Goal: Task Accomplishment & Management: Manage account settings

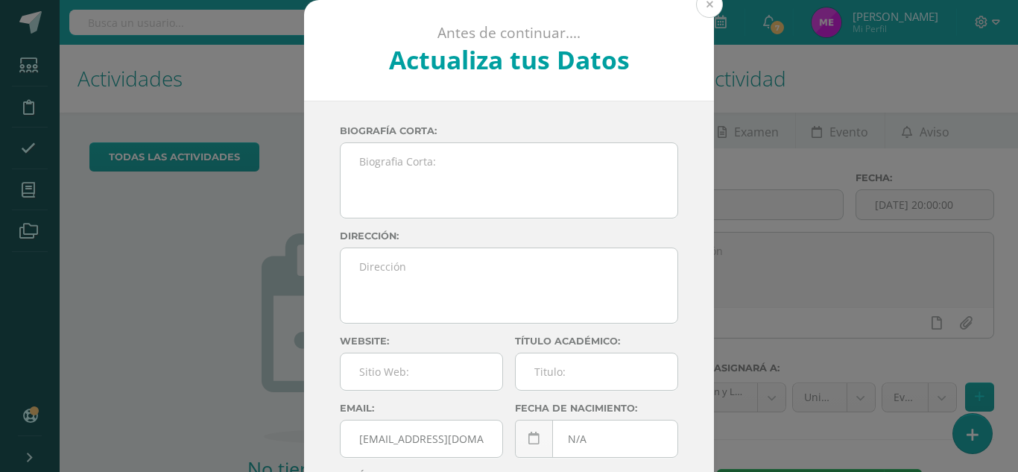
click at [710, 9] on button at bounding box center [709, 4] width 27 height 27
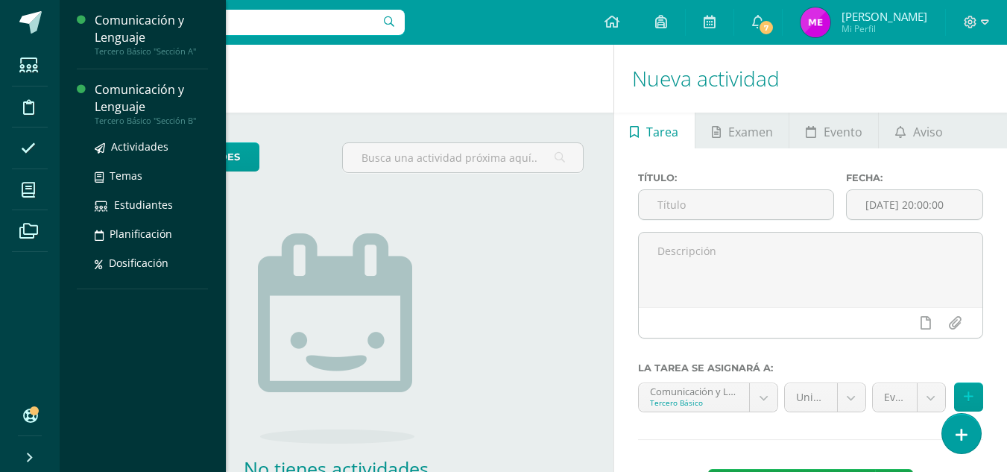
click at [143, 107] on div "Comunicación y Lenguaje" at bounding box center [151, 98] width 113 height 34
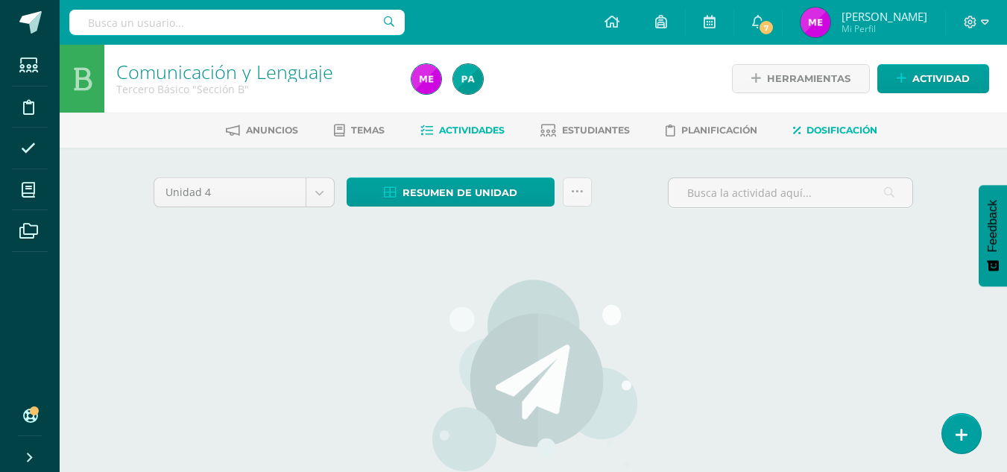
click at [844, 129] on span "Dosificación" at bounding box center [841, 129] width 71 height 11
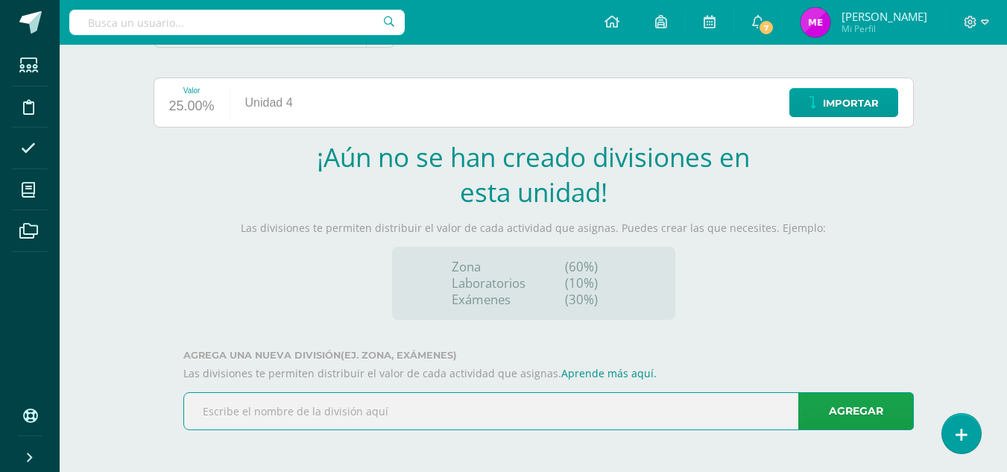
click at [513, 416] on input "text" at bounding box center [548, 411] width 729 height 37
click at [519, 414] on input "text" at bounding box center [548, 411] width 729 height 37
type input "Proyectos de práctica"
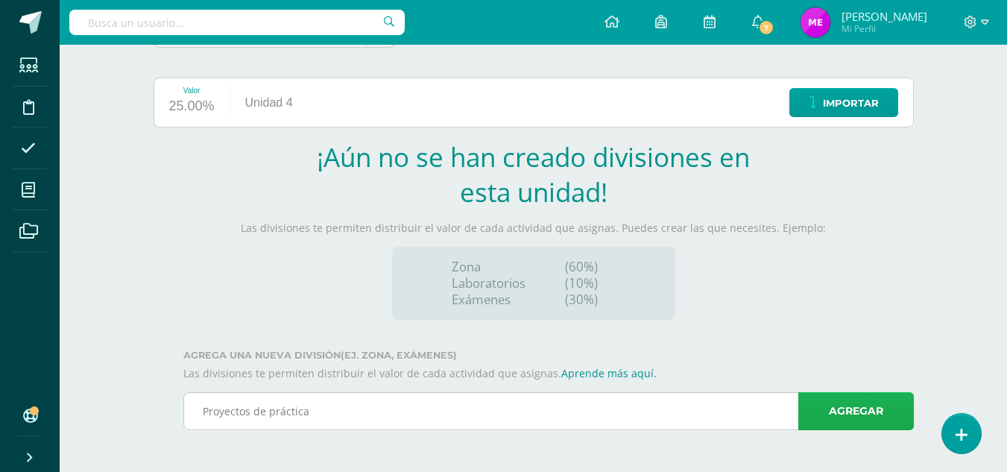
click at [826, 396] on link "Agregar" at bounding box center [855, 411] width 115 height 38
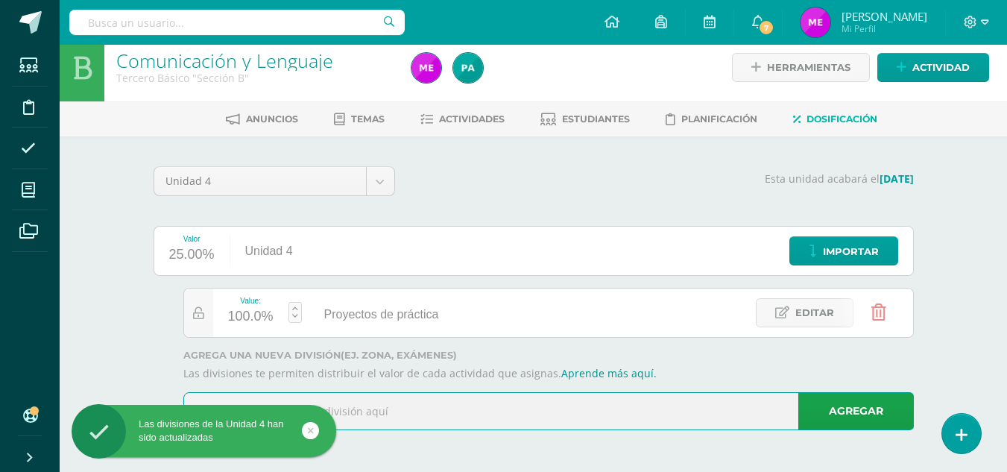
click at [689, 408] on input "text" at bounding box center [548, 411] width 729 height 37
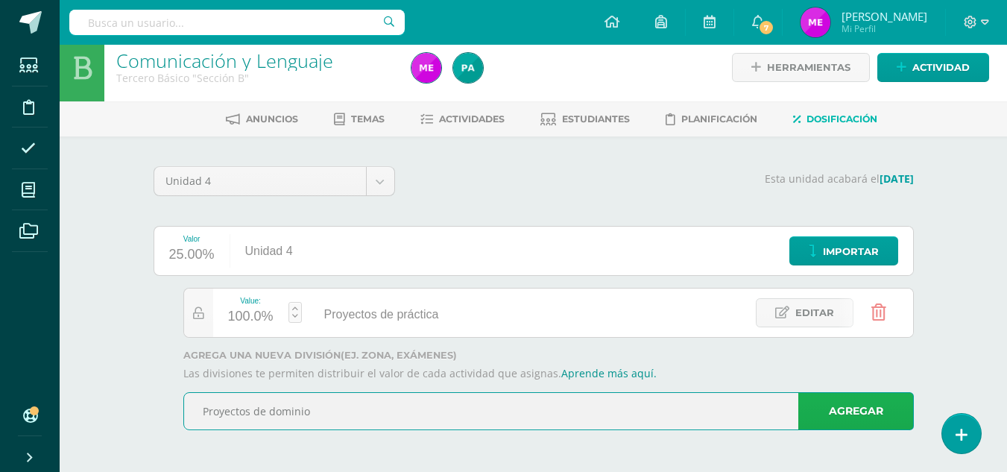
type input "Proyectos de dominio"
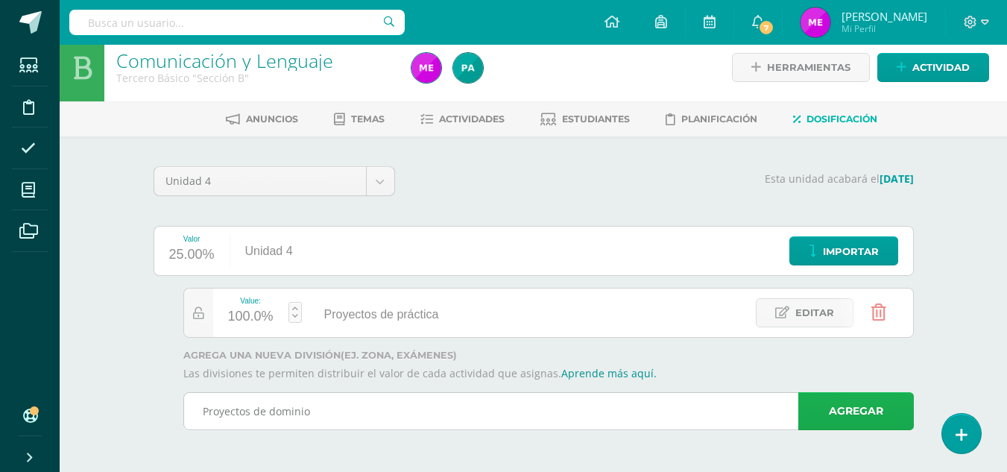
click at [860, 415] on link "Agregar" at bounding box center [855, 411] width 115 height 38
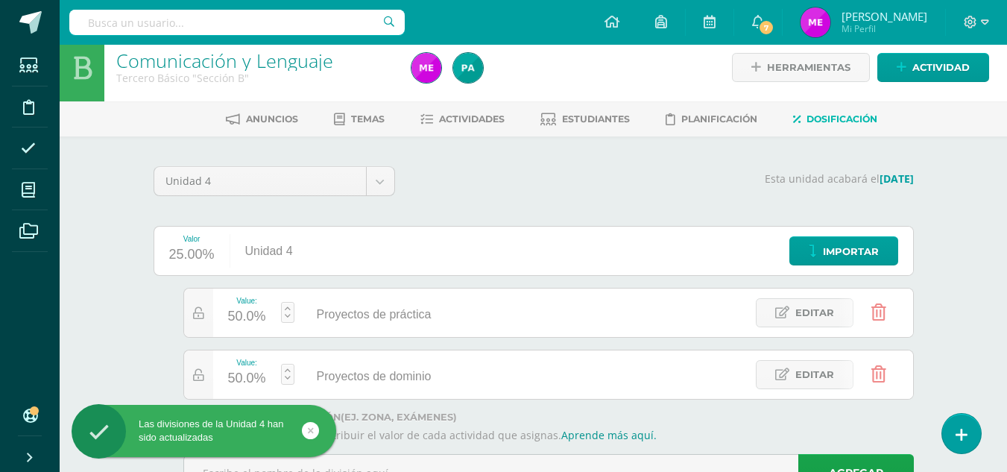
scroll to position [73, 0]
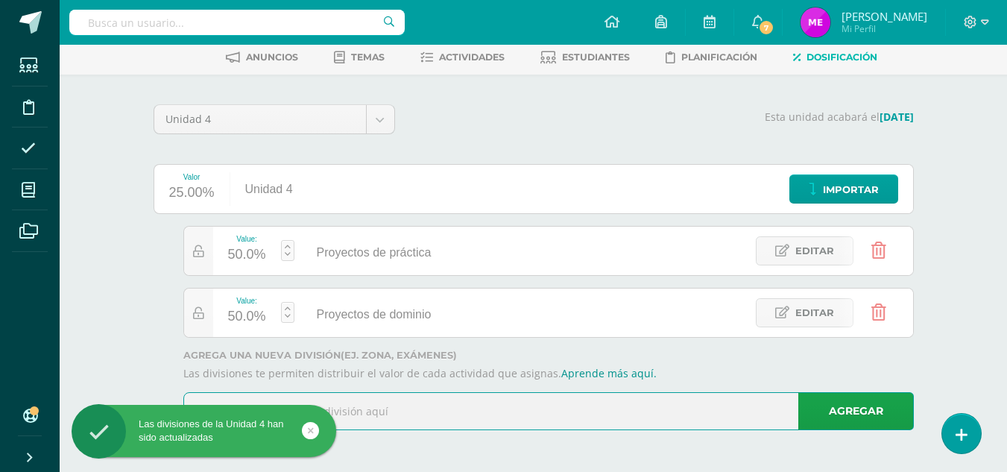
click at [675, 412] on input "text" at bounding box center [548, 411] width 729 height 37
type input "P"
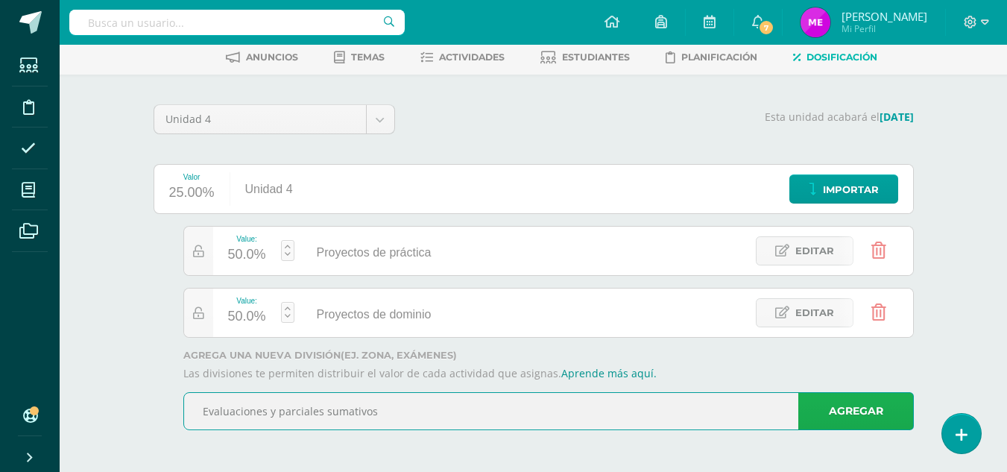
type input "Evaluaciones y parciales sumativos"
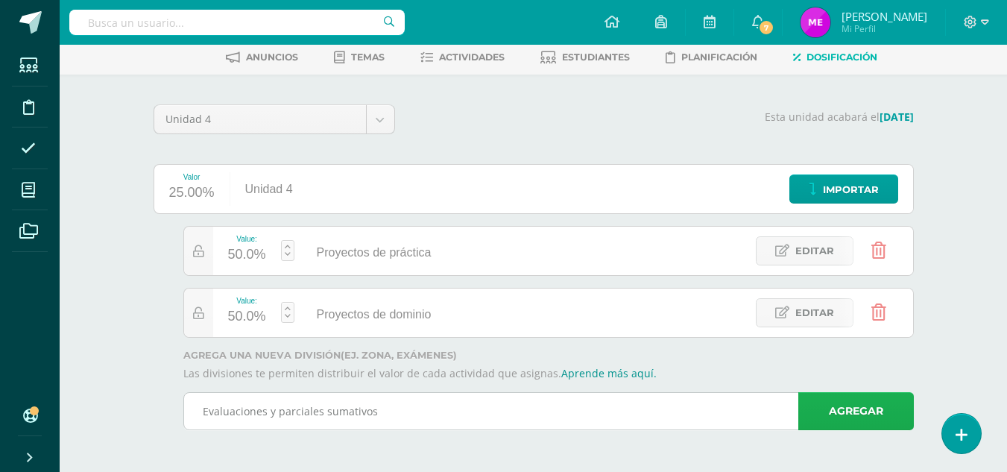
click at [829, 422] on link "Agregar" at bounding box center [855, 411] width 115 height 38
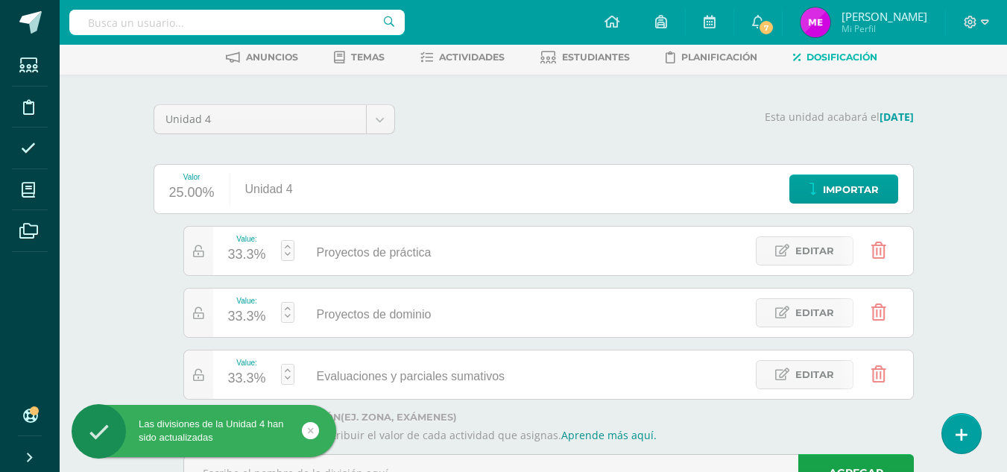
scroll to position [135, 0]
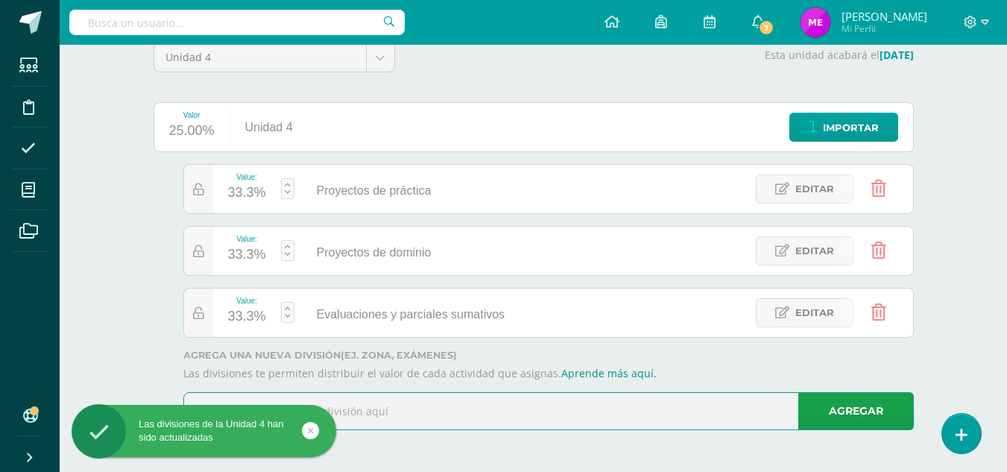
click at [546, 413] on input "text" at bounding box center [548, 411] width 729 height 37
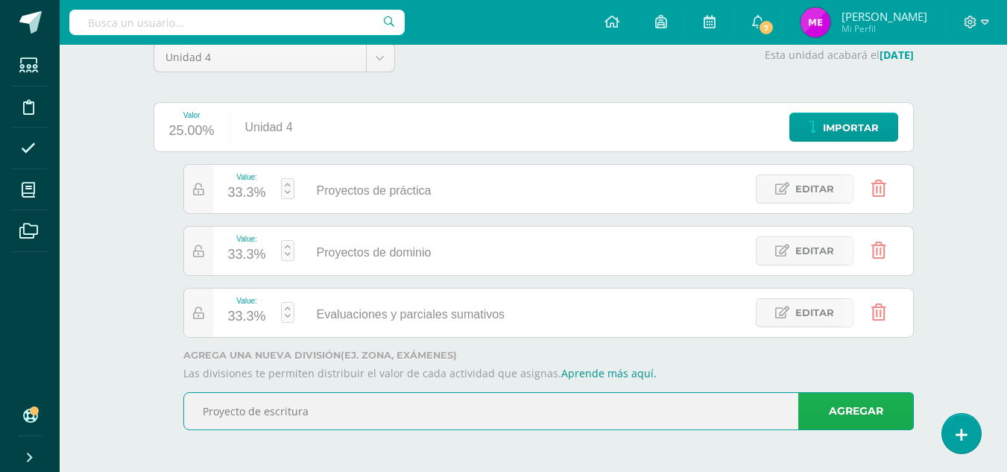
type input "Proyecto de escritura"
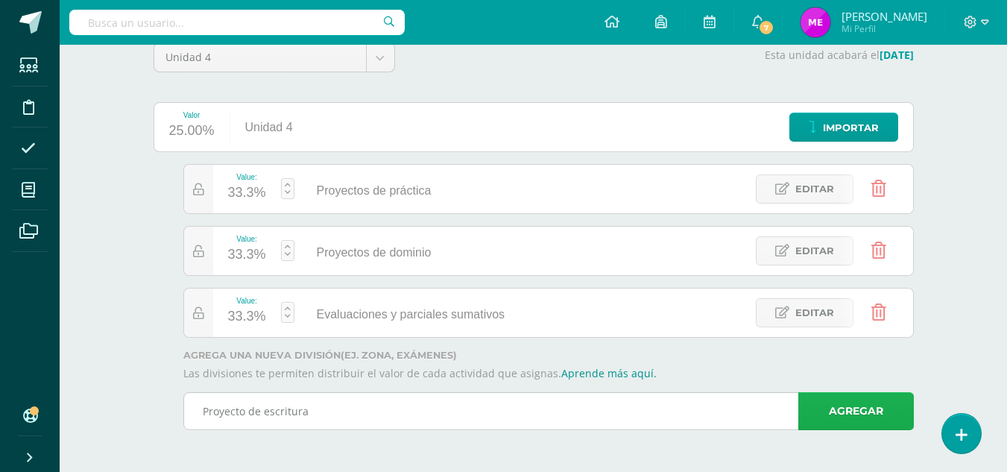
click at [849, 402] on link "Agregar" at bounding box center [855, 411] width 115 height 38
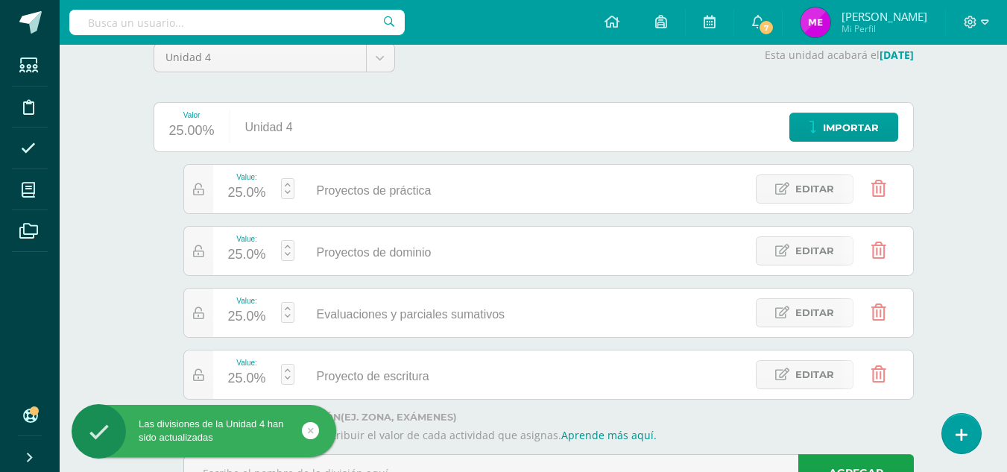
scroll to position [197, 0]
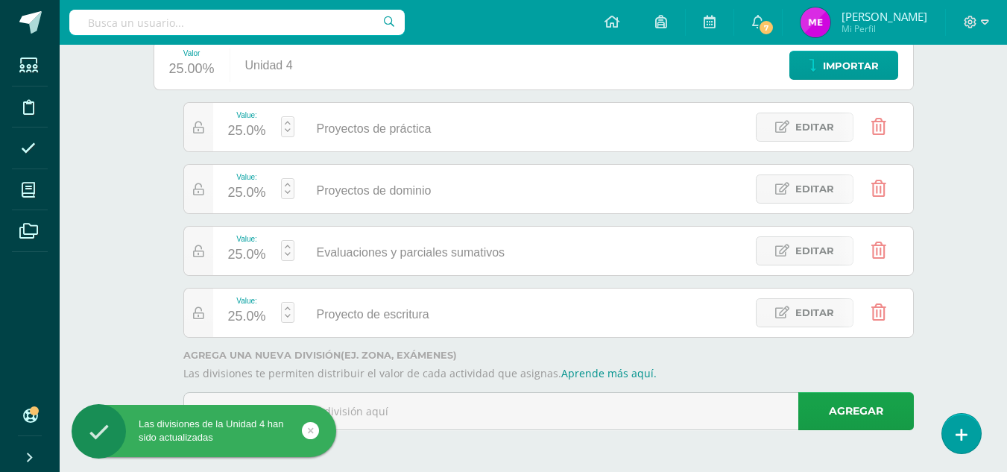
click at [287, 250] on link at bounding box center [287, 250] width 13 height 21
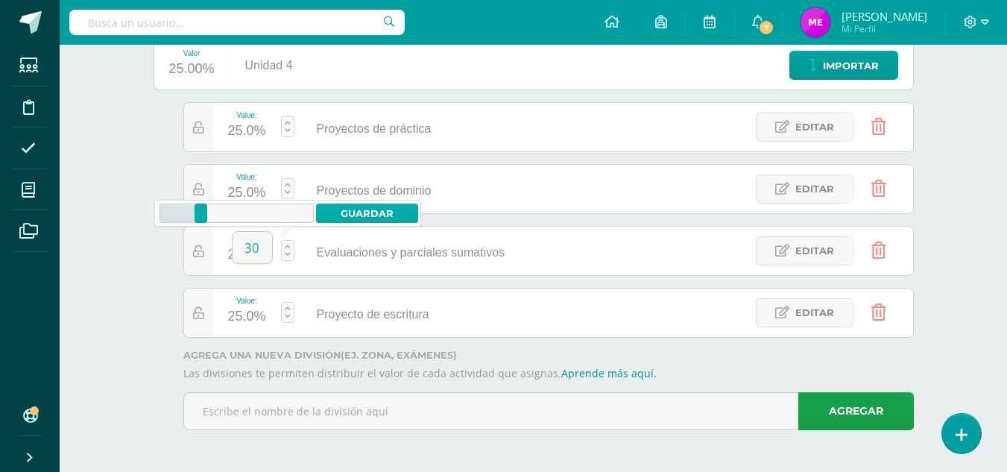
click at [368, 215] on link "Guardar" at bounding box center [367, 212] width 102 height 19
type input "30"
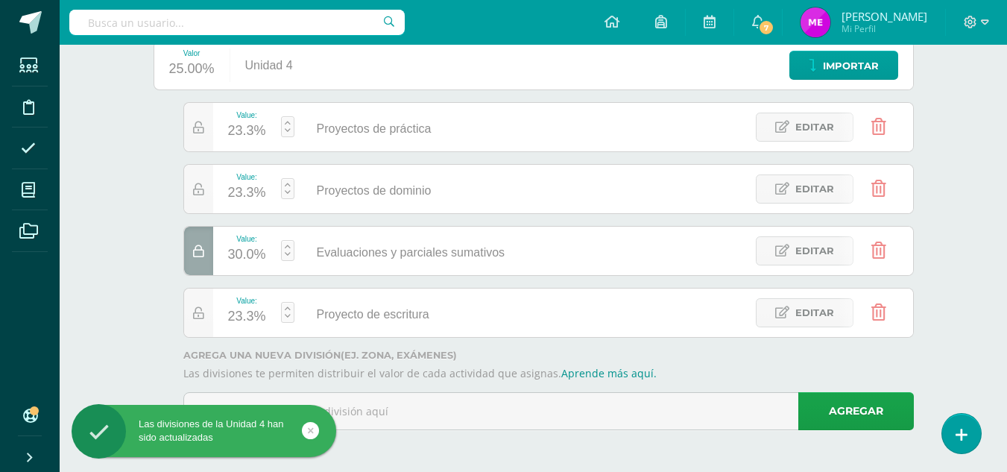
click at [288, 311] on link at bounding box center [287, 312] width 13 height 21
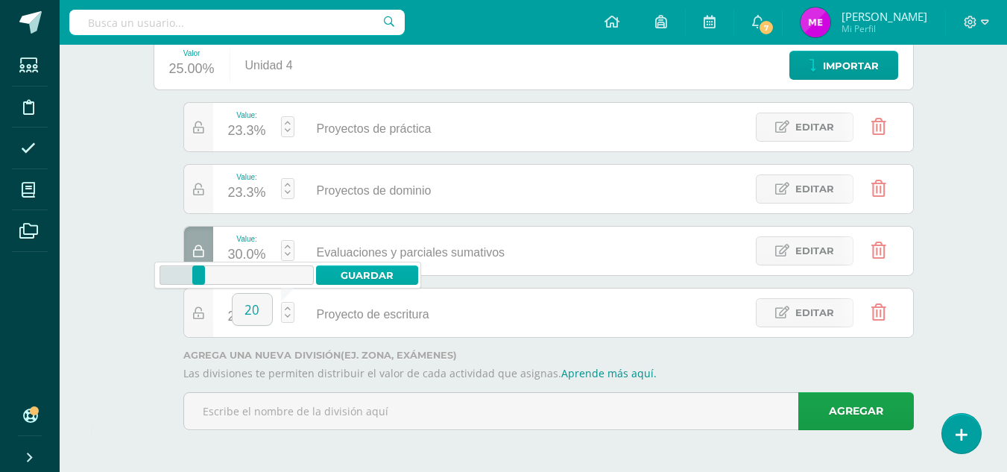
type input "20"
click at [358, 276] on link "Guardar" at bounding box center [367, 274] width 102 height 19
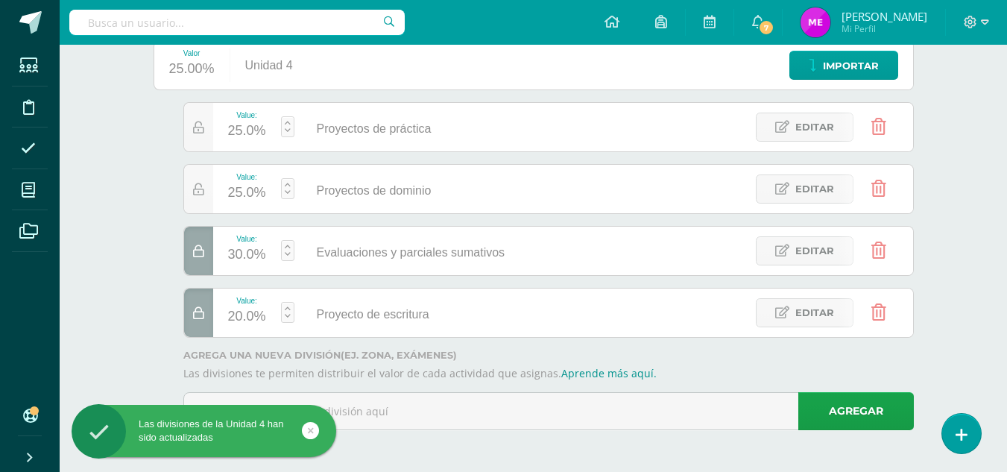
click at [287, 185] on link at bounding box center [287, 188] width 13 height 21
click at [375, 148] on link "Guardar" at bounding box center [367, 151] width 102 height 19
click at [289, 118] on link at bounding box center [287, 126] width 13 height 21
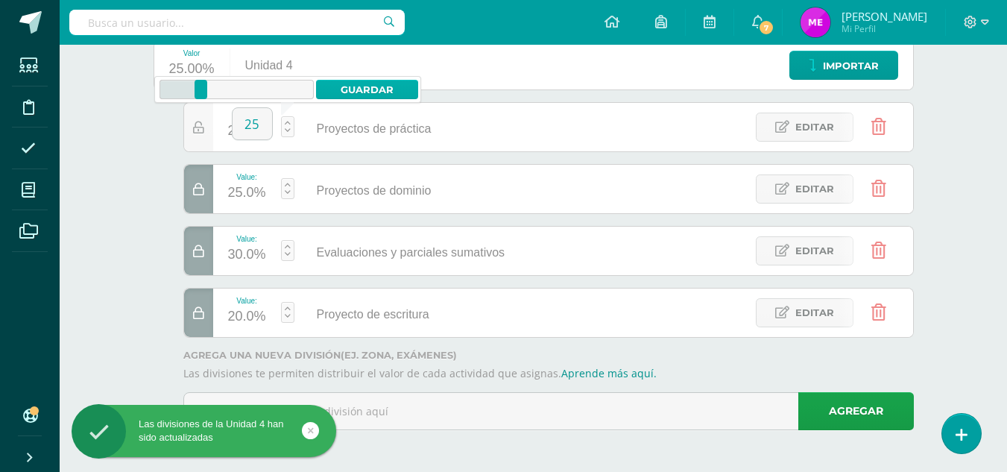
click at [384, 92] on link "Guardar" at bounding box center [367, 89] width 102 height 19
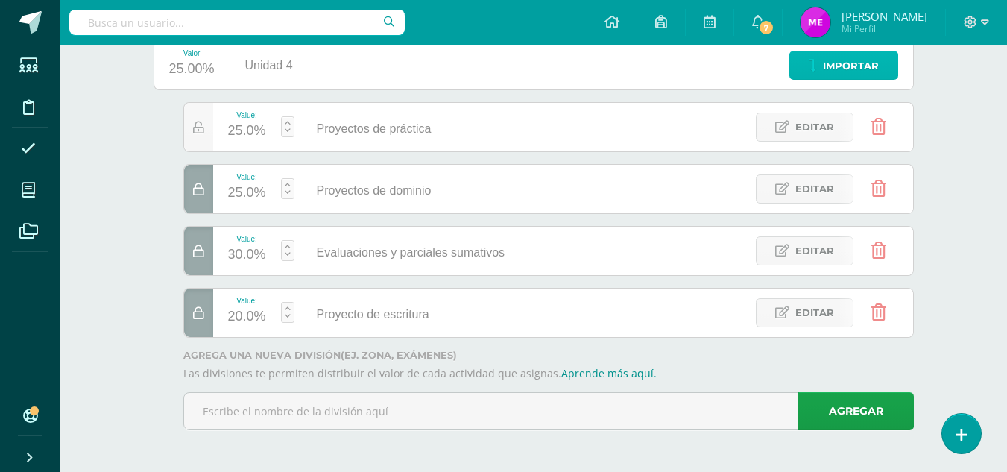
click at [842, 63] on span "Importar" at bounding box center [851, 66] width 56 height 28
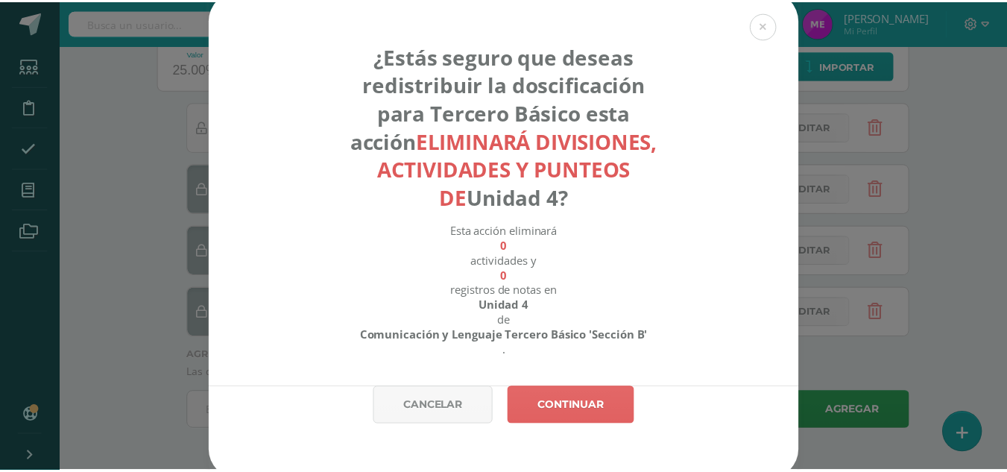
scroll to position [20, 0]
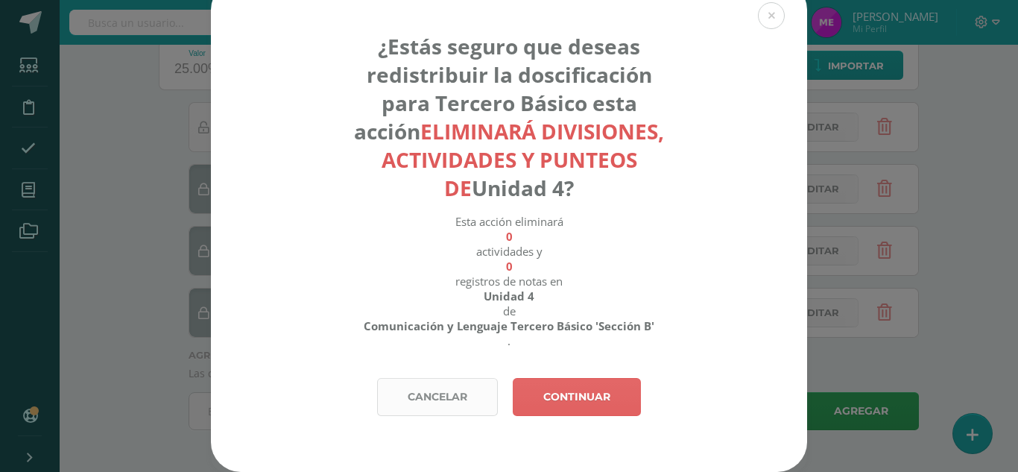
click at [440, 404] on link "Cancelar" at bounding box center [437, 397] width 121 height 38
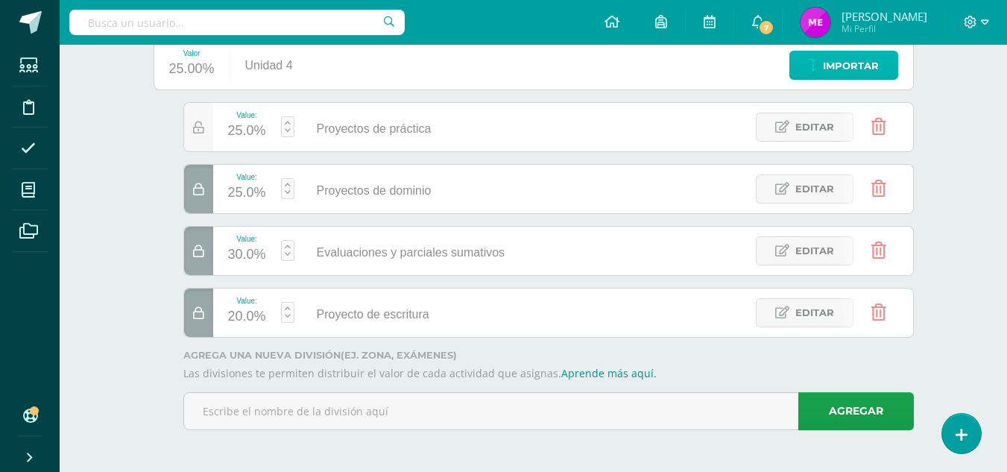
scroll to position [0, 0]
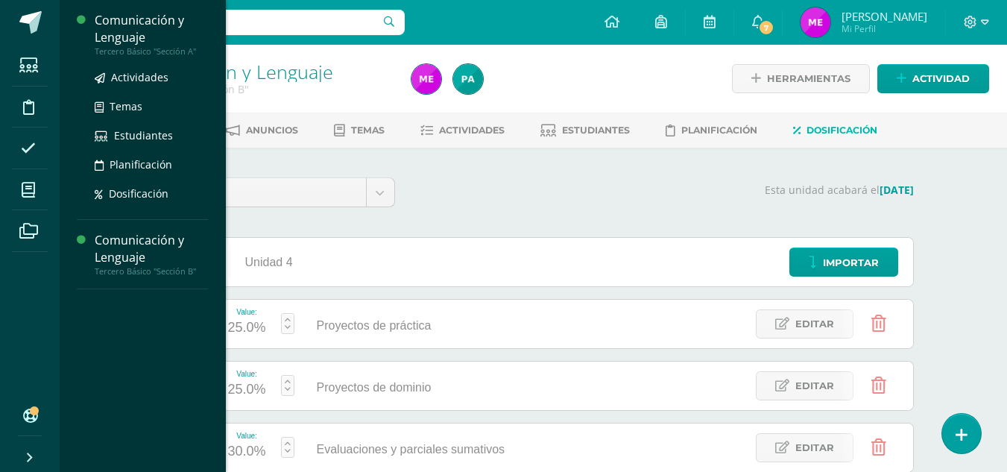
click at [136, 36] on div "Comunicación y Lenguaje" at bounding box center [151, 29] width 113 height 34
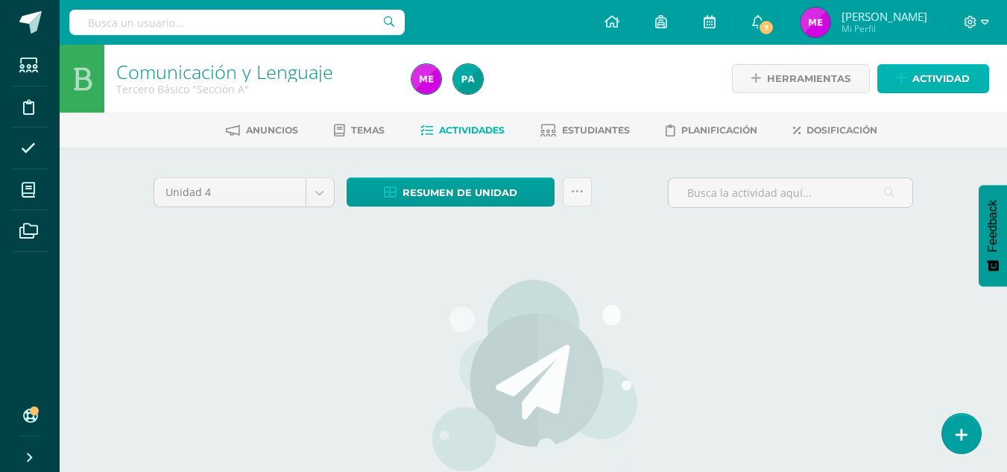
click at [929, 83] on span "Actividad" at bounding box center [940, 79] width 57 height 28
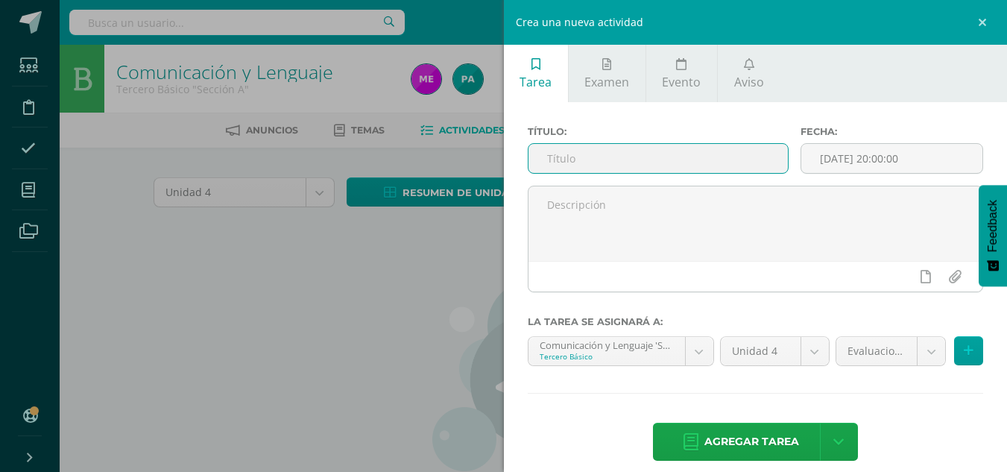
click at [671, 166] on input "text" at bounding box center [657, 158] width 259 height 29
type input "Párrafo de secuencia"
click at [842, 161] on input "2025-09-11 20:00:00" at bounding box center [891, 158] width 181 height 29
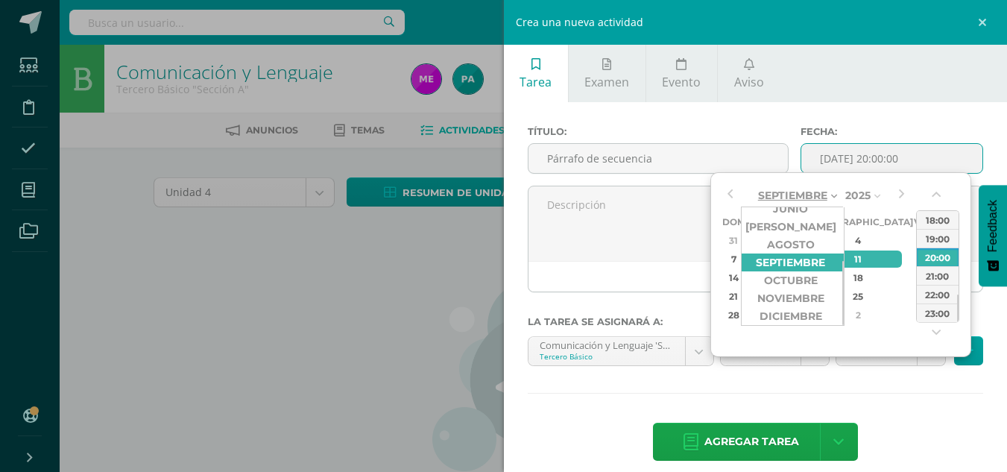
click at [826, 197] on span "Septiembre" at bounding box center [792, 195] width 69 height 13
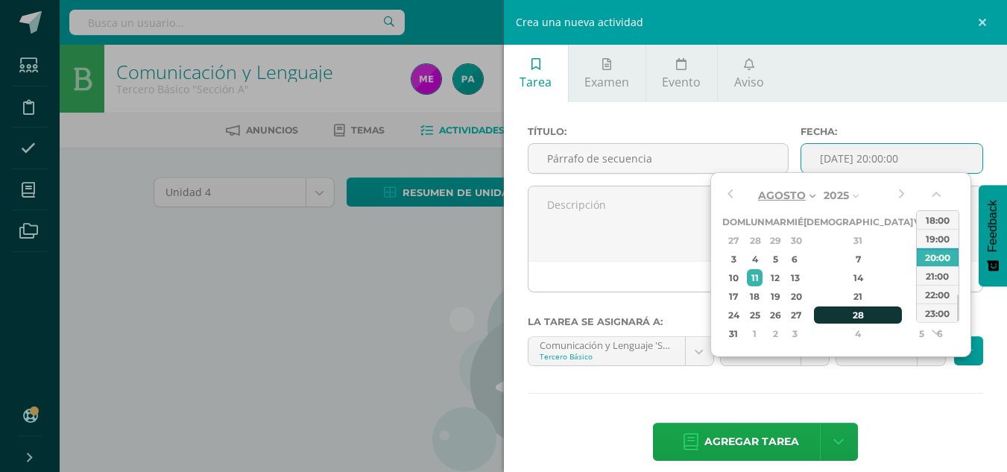
click at [843, 314] on div "28" at bounding box center [858, 314] width 88 height 17
type input "2025-08-28 20:00"
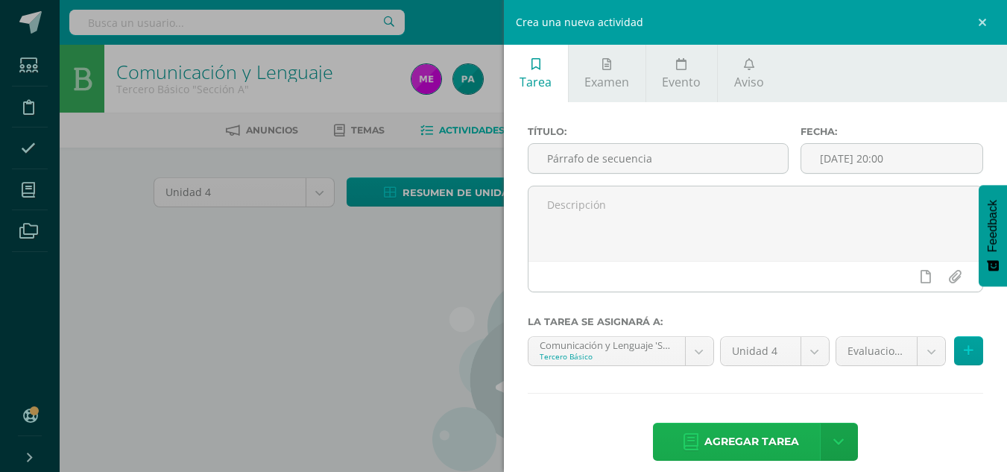
click at [769, 439] on span "Agregar tarea" at bounding box center [751, 441] width 95 height 37
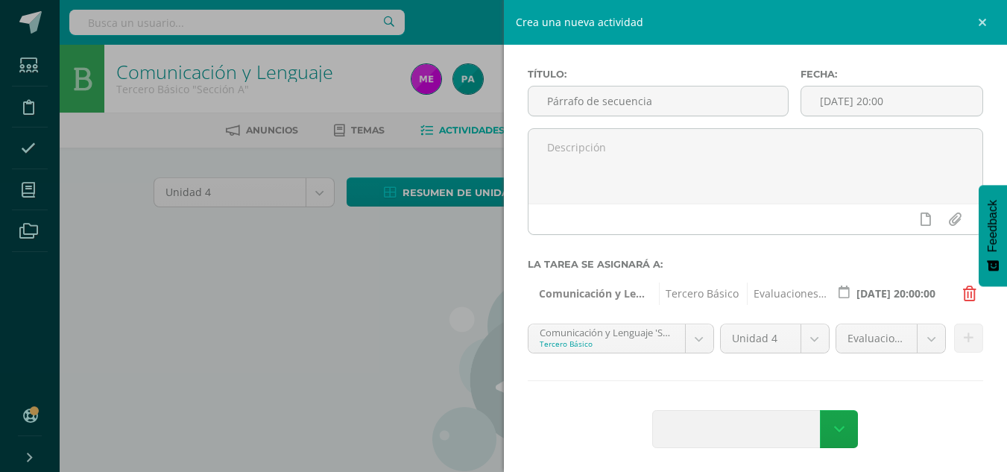
scroll to position [58, 0]
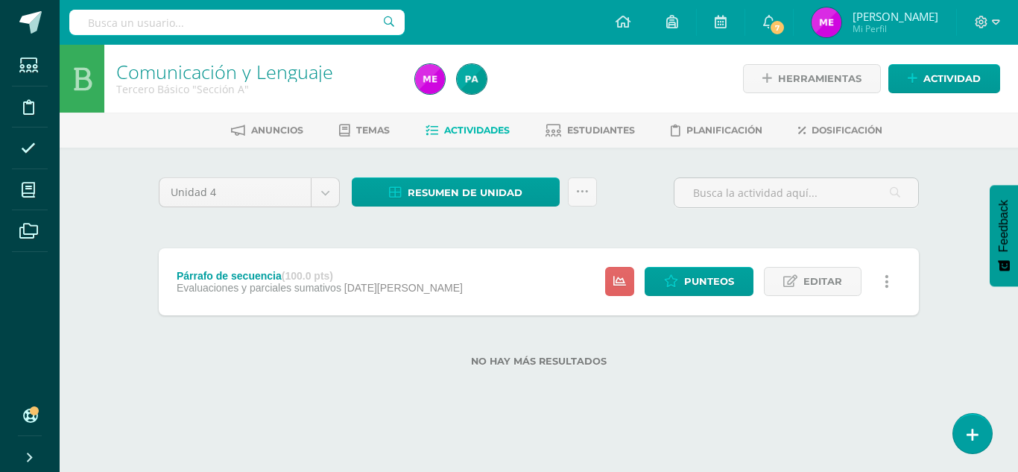
click at [885, 285] on icon at bounding box center [886, 281] width 4 height 16
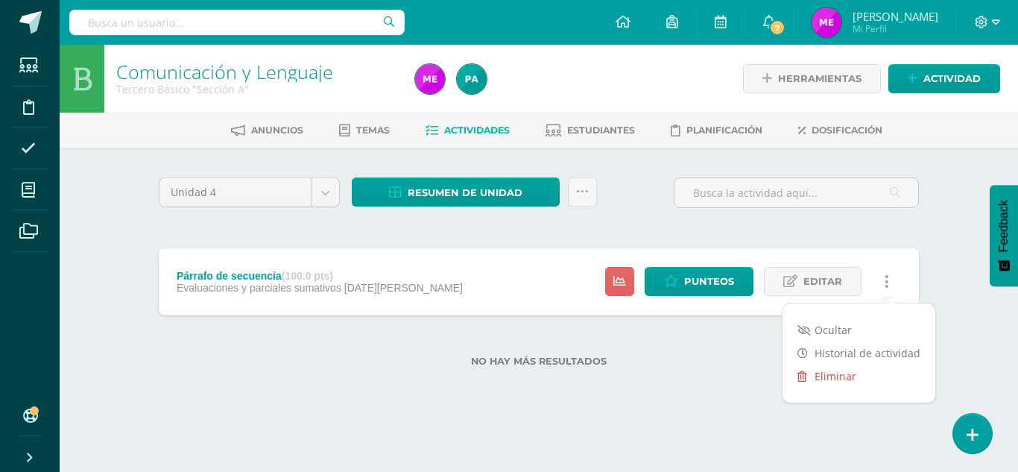
click at [849, 375] on link "Eliminar" at bounding box center [858, 375] width 153 height 23
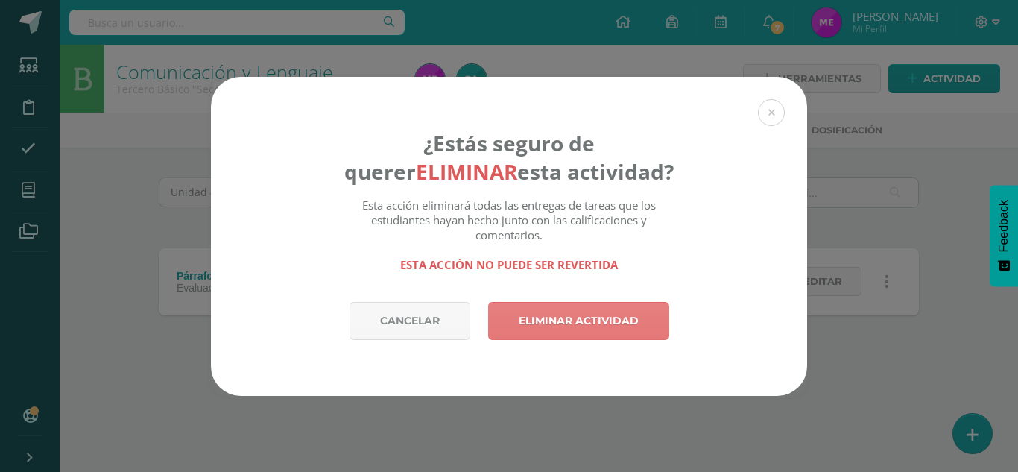
click at [572, 319] on link "Eliminar actividad" at bounding box center [578, 321] width 181 height 38
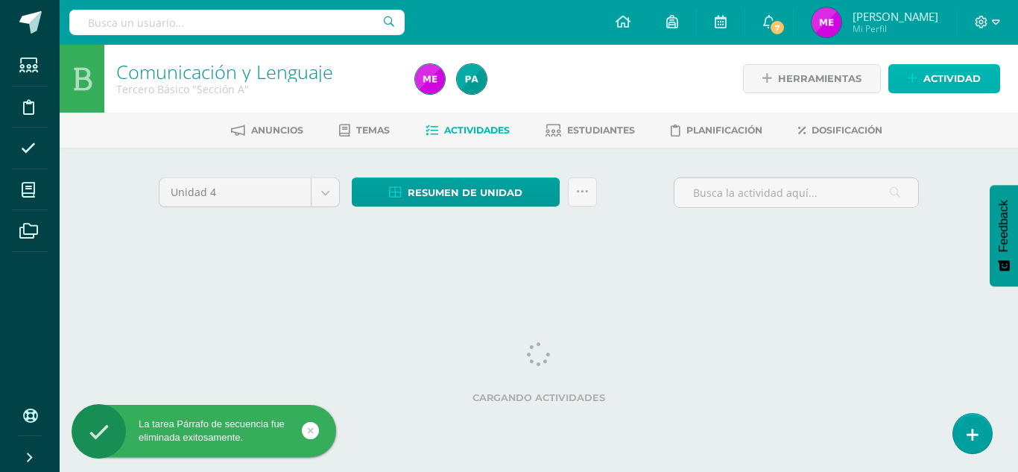
click at [928, 81] on span "Actividad" at bounding box center [951, 79] width 57 height 28
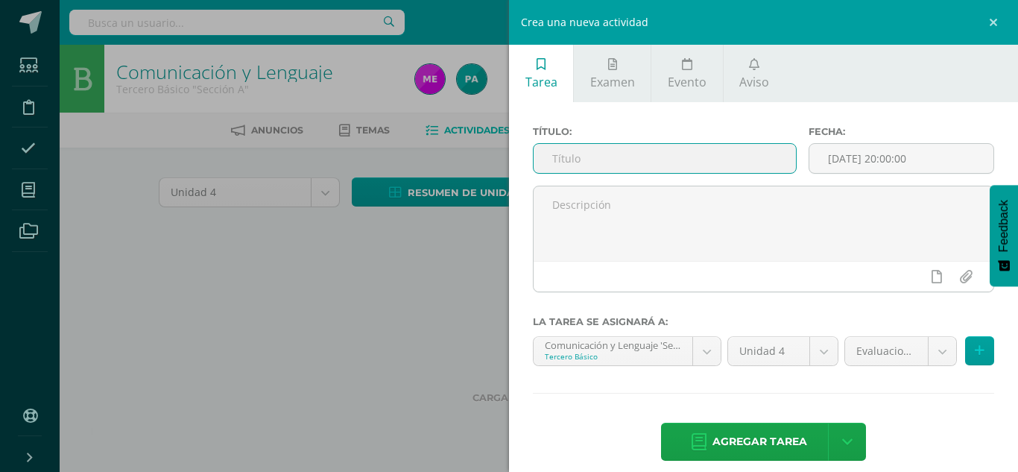
click at [575, 167] on input "text" at bounding box center [665, 158] width 262 height 29
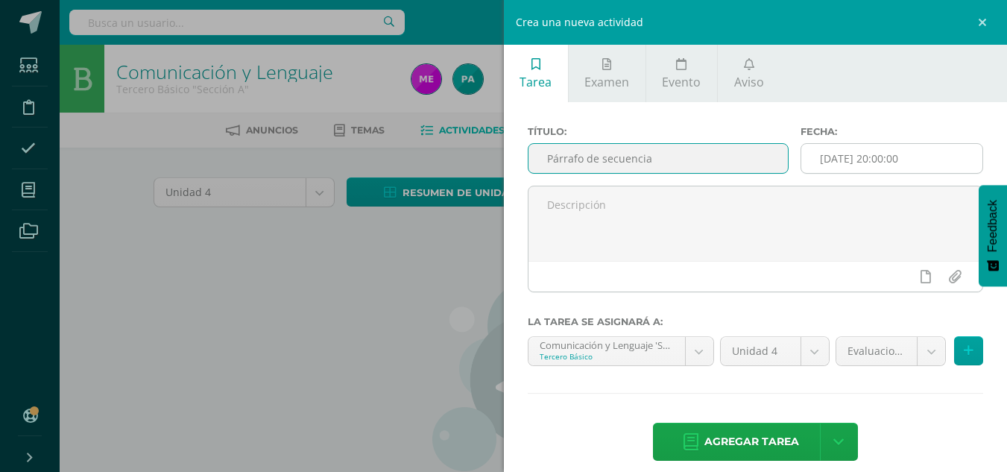
type input "Párrafo de secuencia"
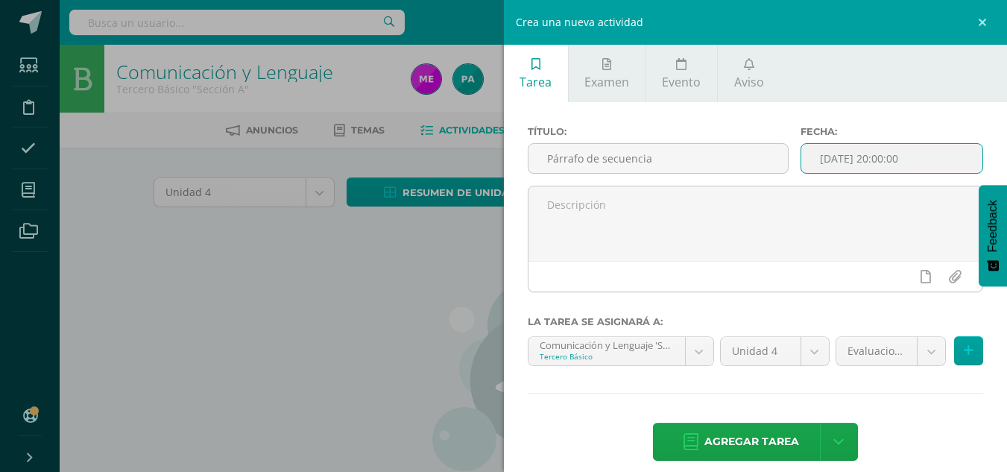
click at [854, 163] on input "[DATE] 20:00:00" at bounding box center [891, 158] width 181 height 29
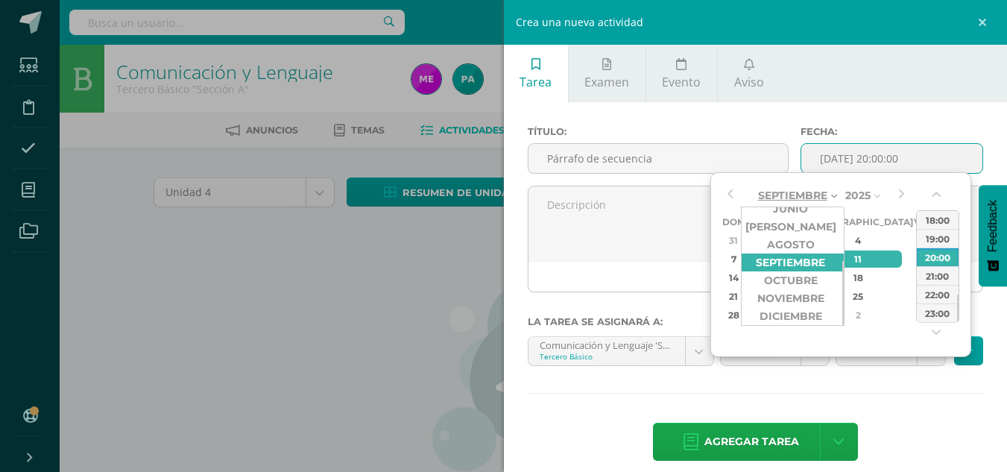
click at [833, 194] on icon at bounding box center [834, 195] width 6 height 13
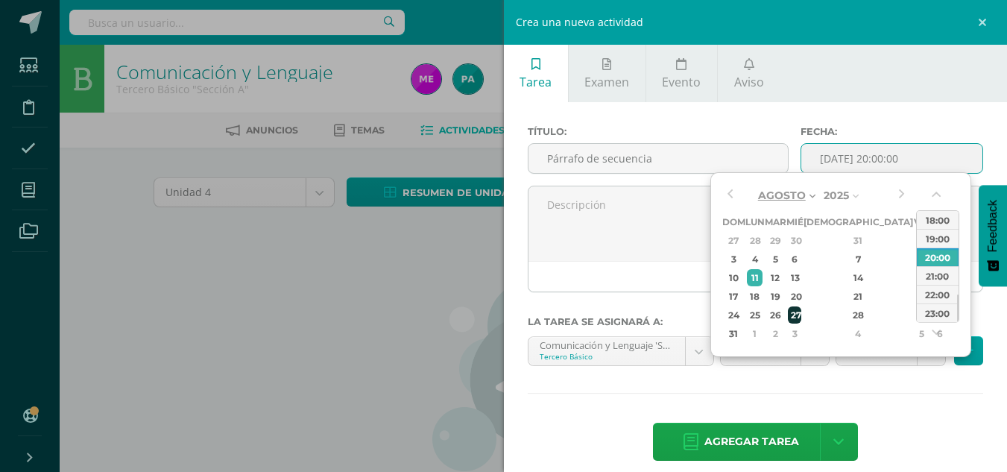
click at [801, 314] on div "27" at bounding box center [794, 314] width 13 height 17
type input "[DATE] 20:00"
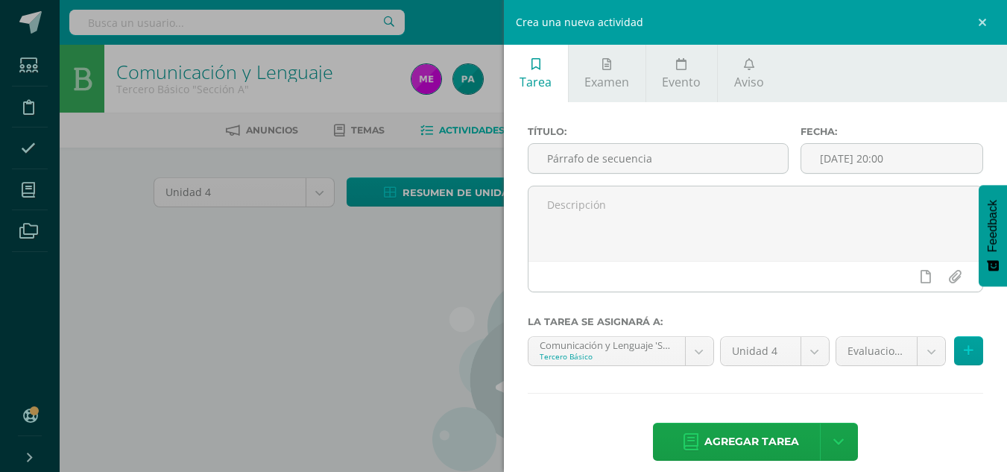
click at [608, 404] on div "Título: Párrafo de secuencia Fecha: [DATE] 20:00 La tarea se asignará a: Comuni…" at bounding box center [756, 294] width 504 height 385
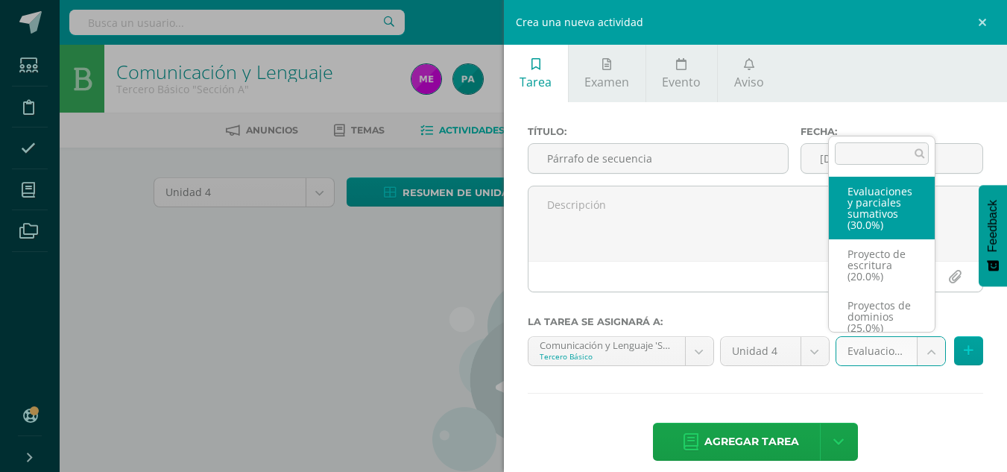
click at [914, 352] on body "La tarea Párrafo de secuencia fue eliminada exitosamente. Estudiantes Disciplin…" at bounding box center [503, 320] width 1007 height 640
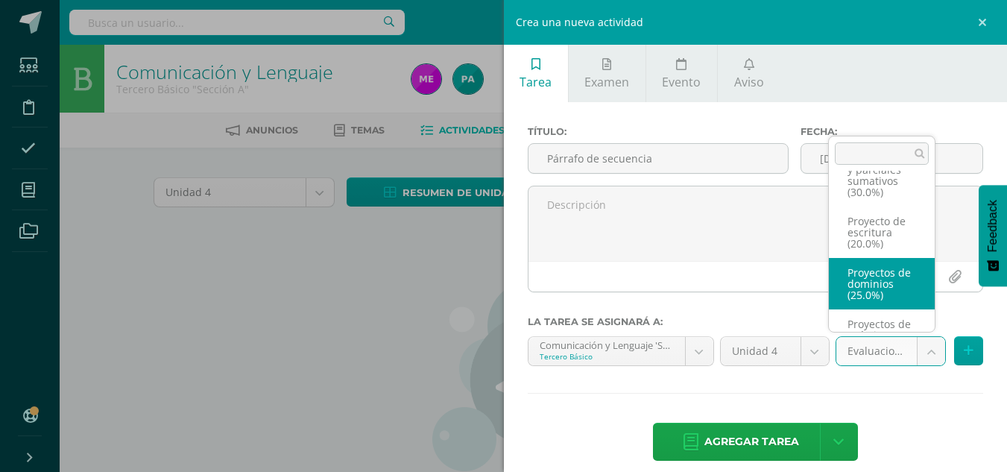
scroll to position [90, 0]
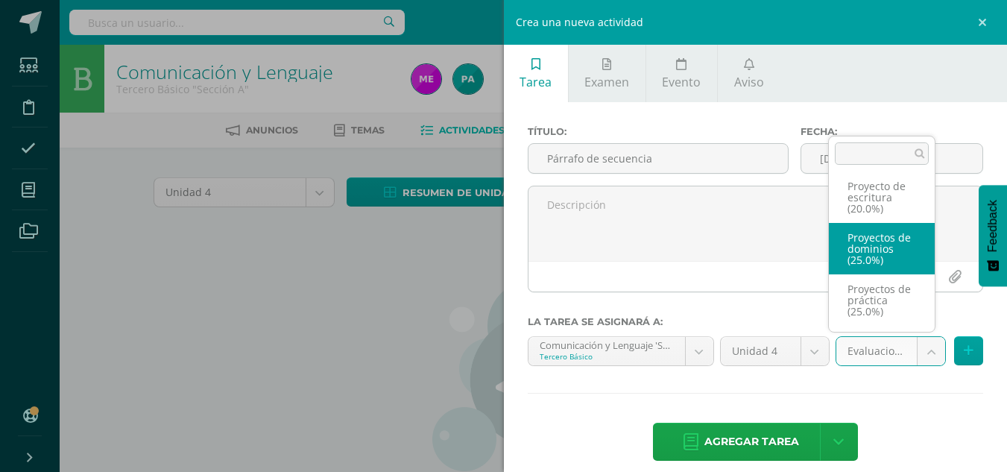
select select "36655"
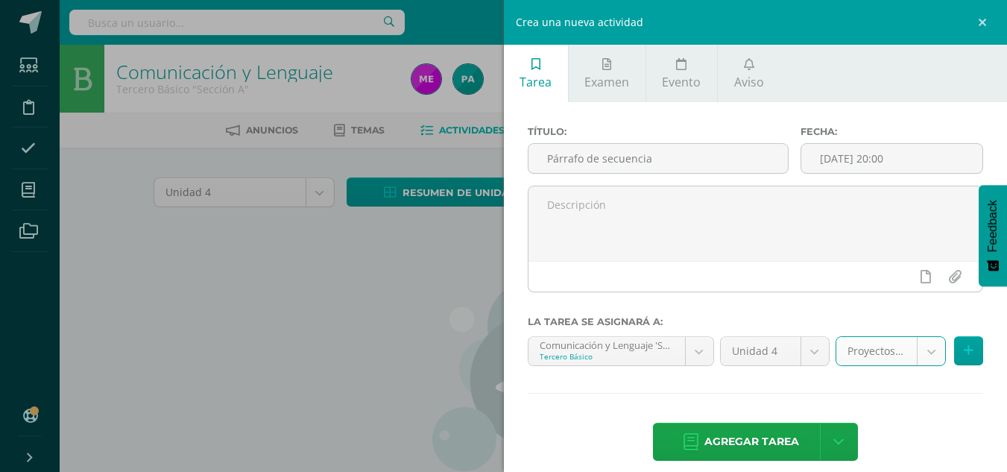
scroll to position [84, 0]
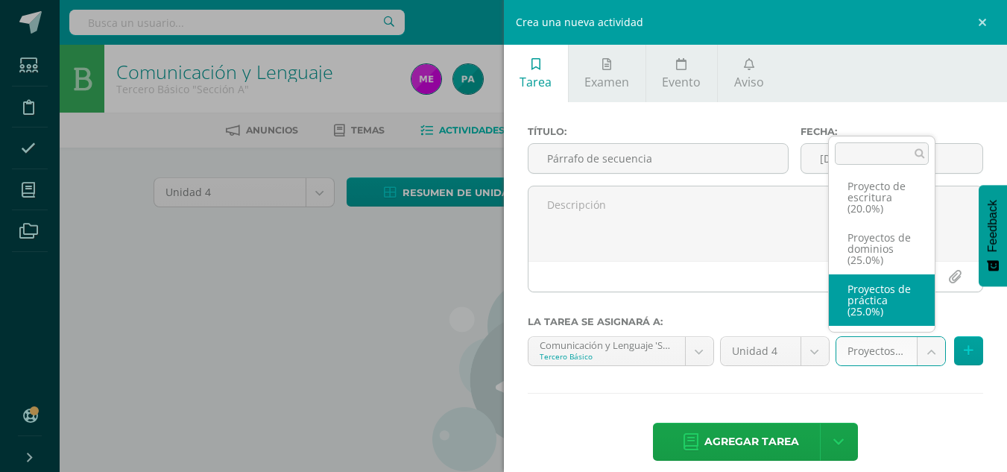
click at [919, 344] on body "La tarea Párrafo de secuencia fue eliminada exitosamente. Estudiantes Disciplin…" at bounding box center [503, 320] width 1007 height 640
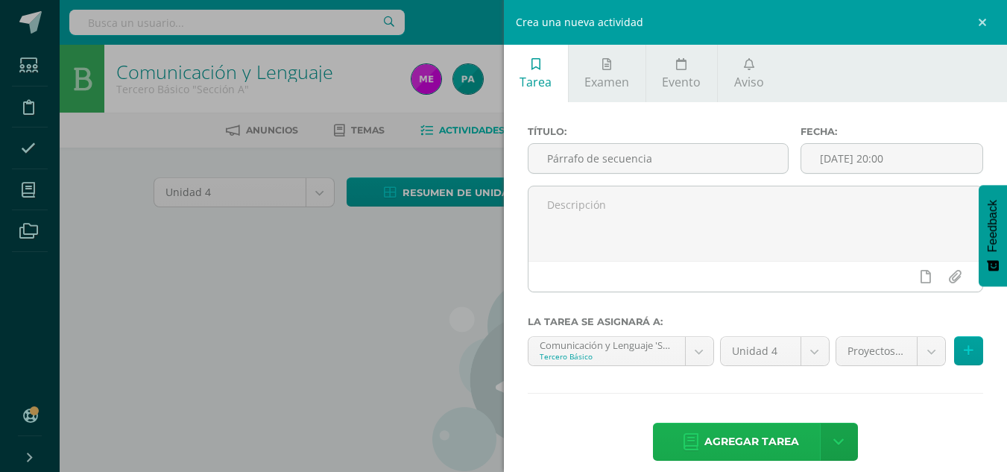
click at [735, 437] on span "Agregar tarea" at bounding box center [751, 441] width 95 height 37
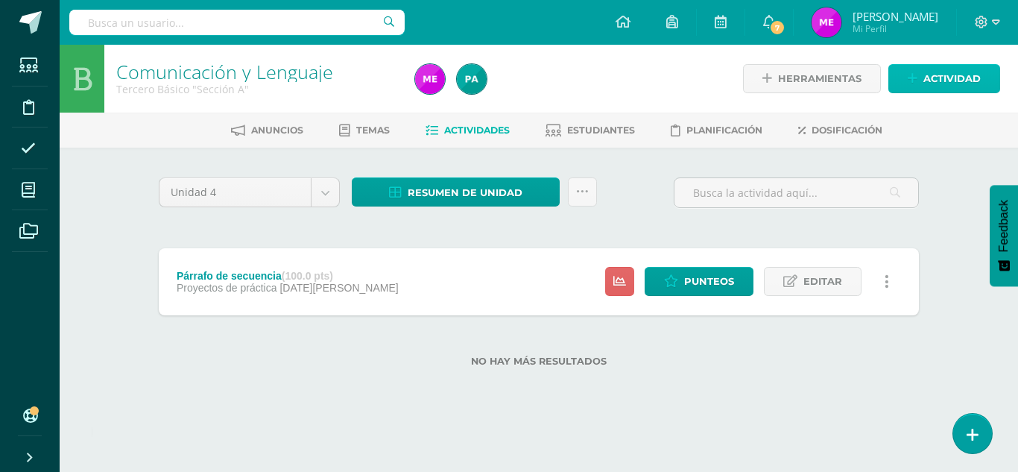
click at [938, 78] on span "Actividad" at bounding box center [951, 79] width 57 height 28
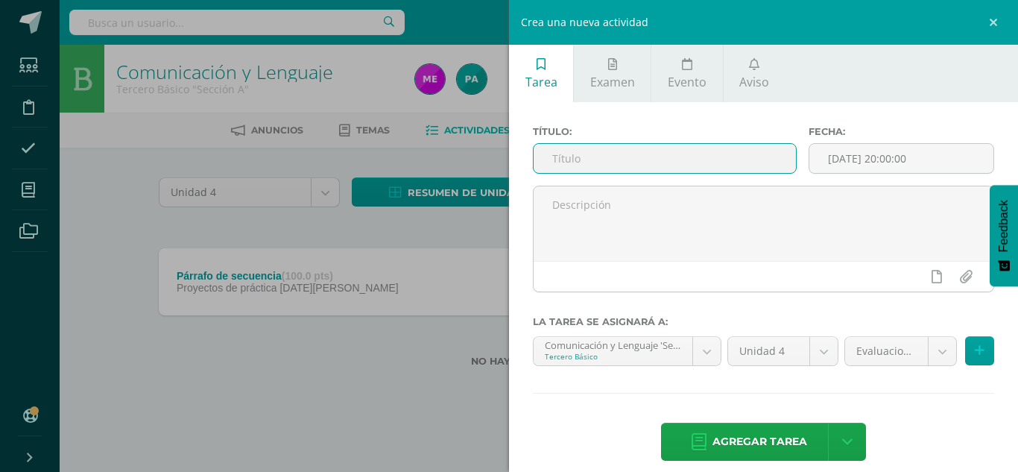
click at [663, 163] on input "text" at bounding box center [665, 158] width 262 height 29
type input "Preguntas MINEDUC"
click at [859, 164] on input "[DATE] 20:00:00" at bounding box center [901, 158] width 184 height 29
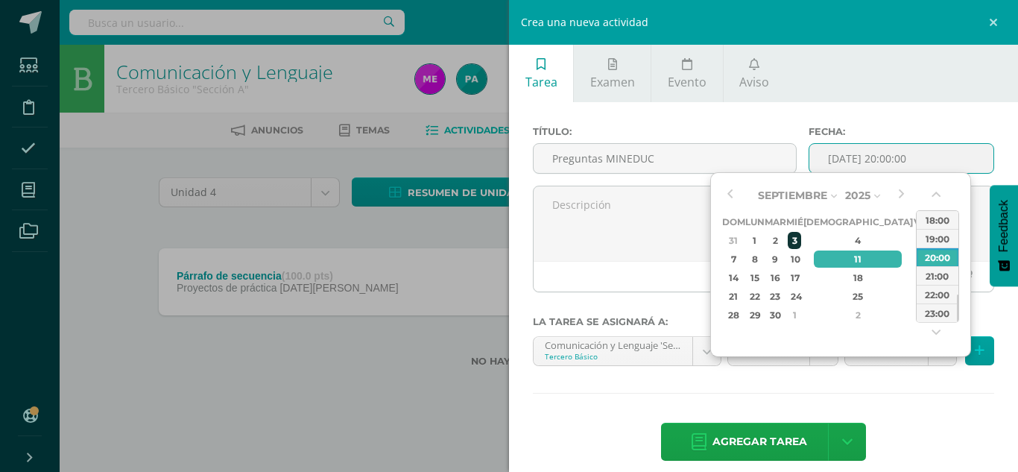
click at [801, 238] on div "3" at bounding box center [794, 240] width 13 height 17
type input "2025-09-03 20:00"
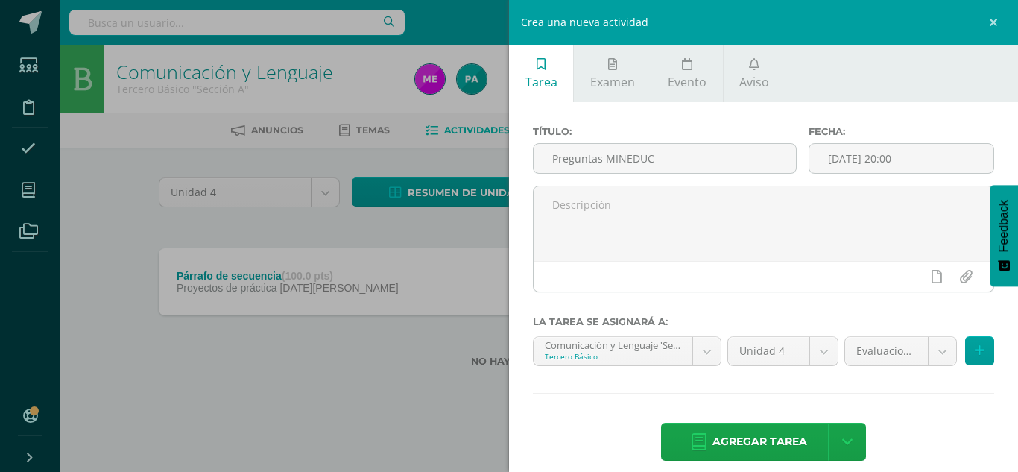
click at [749, 398] on div "Título: Preguntas MINEDUC Fecha: 2025-09-03 20:00 La tarea se asignará a: Comun…" at bounding box center [763, 294] width 509 height 385
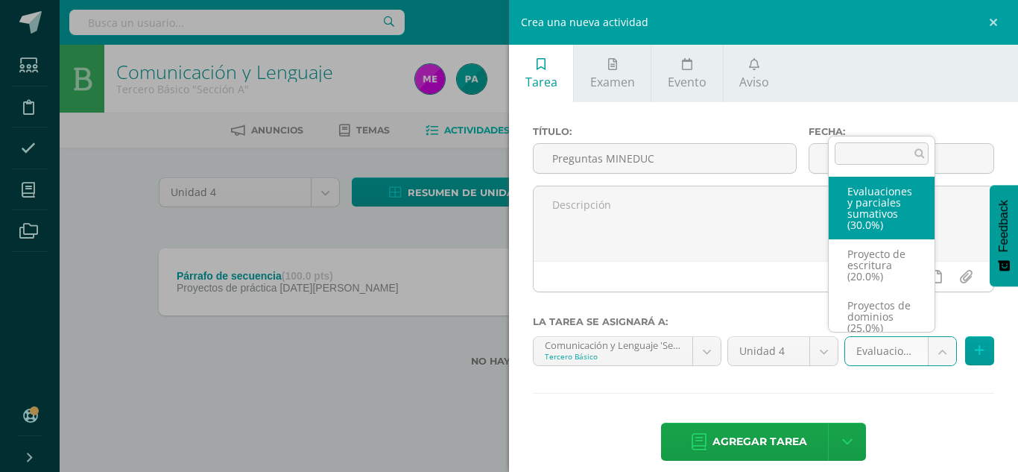
click at [923, 352] on body "Tarea asignada exitosamente Estudiantes Disciplina Asistencia Mis cursos Archiv…" at bounding box center [509, 207] width 1018 height 414
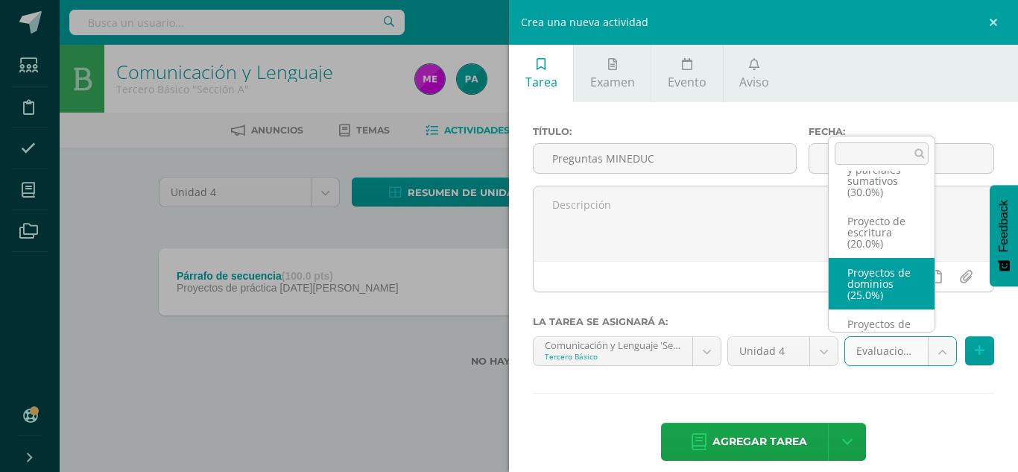
scroll to position [90, 0]
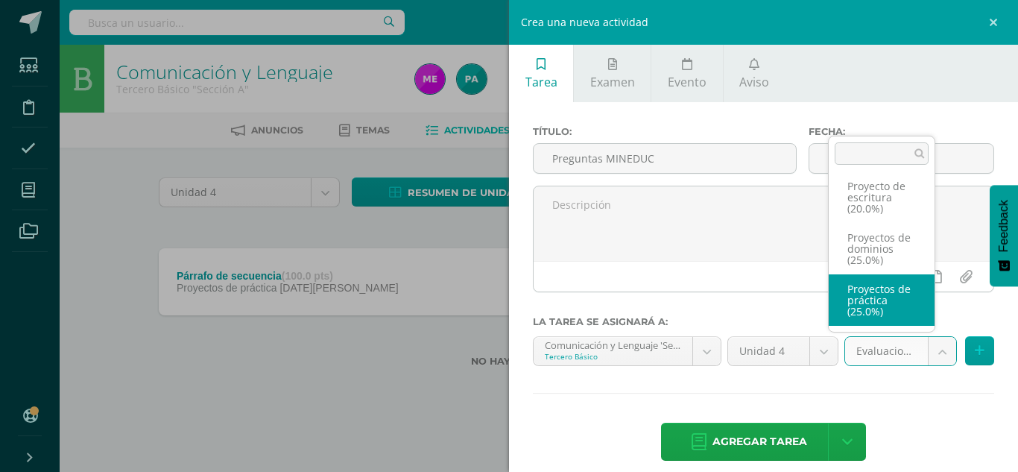
select select "36655"
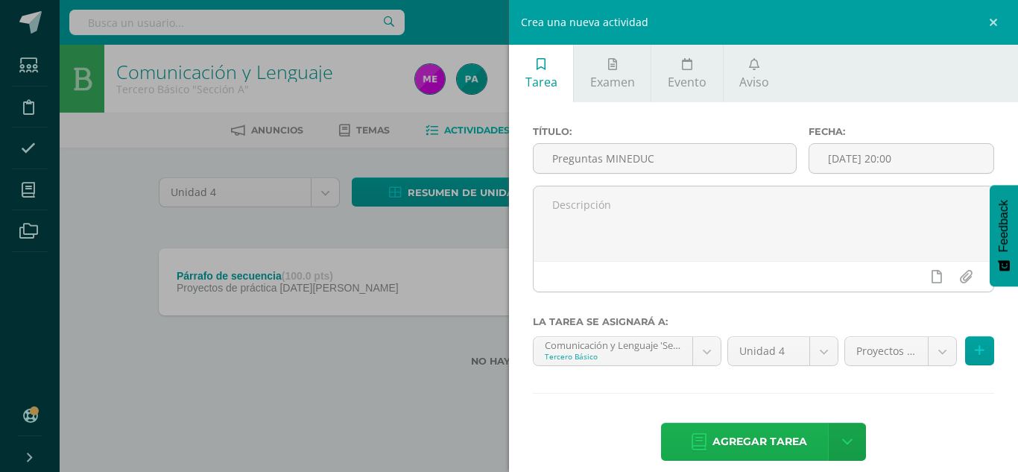
click at [759, 443] on span "Agregar tarea" at bounding box center [759, 441] width 95 height 37
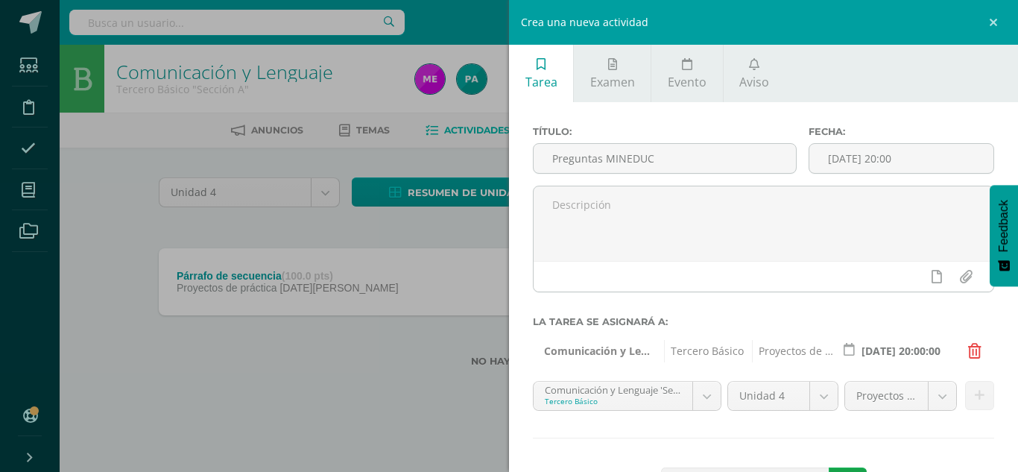
scroll to position [60, 0]
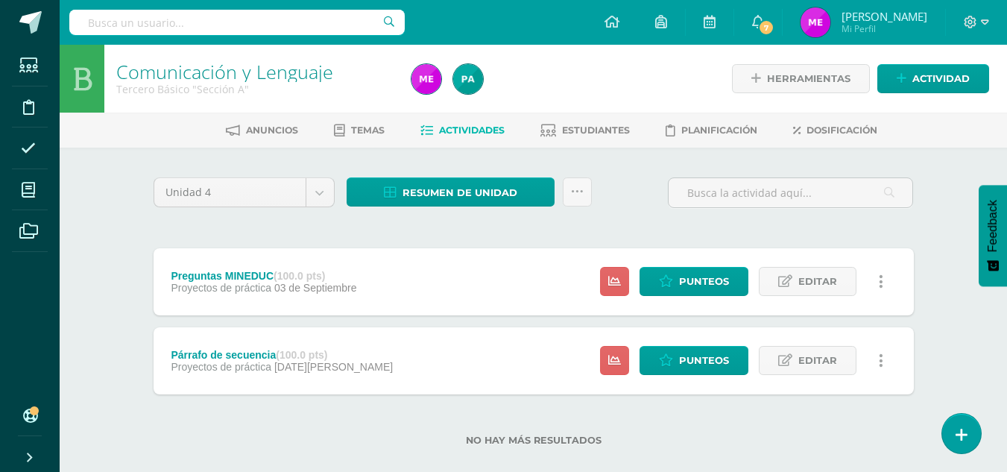
scroll to position [22, 0]
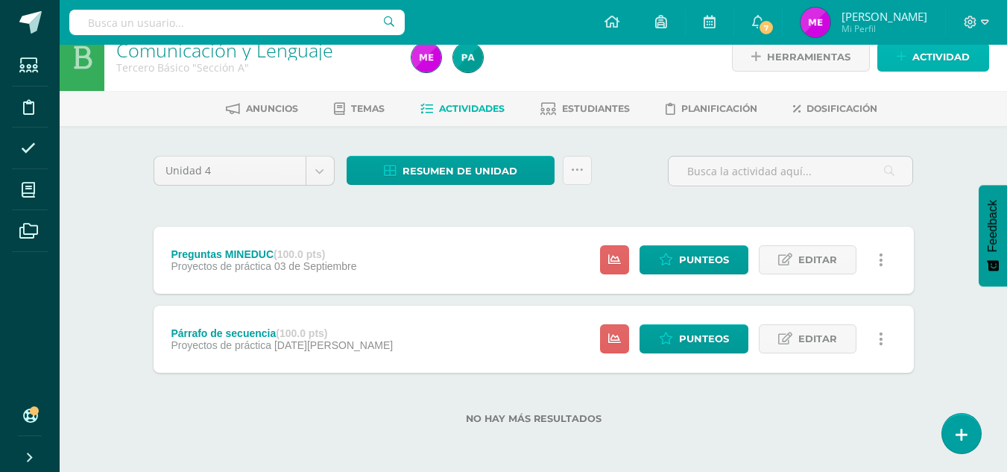
click at [920, 54] on span "Actividad" at bounding box center [940, 57] width 57 height 28
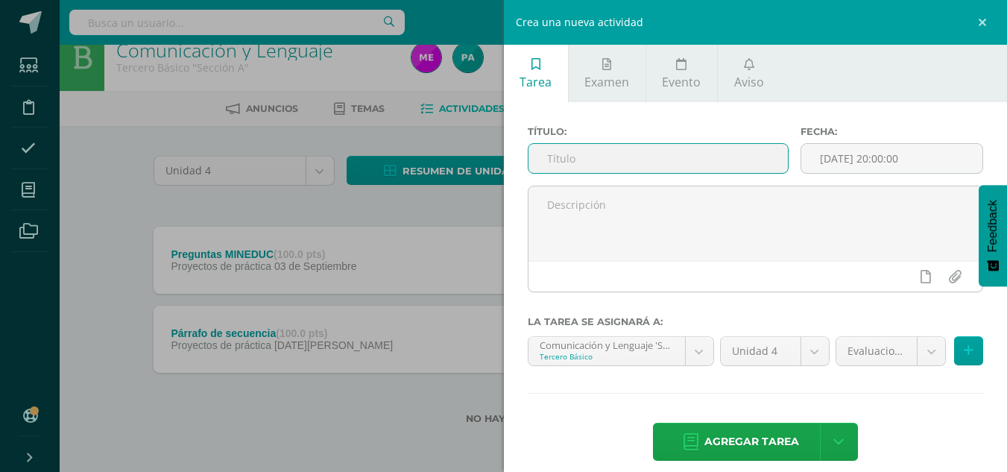
click at [667, 153] on input "text" at bounding box center [657, 158] width 259 height 29
type input "Parcial IV bloque"
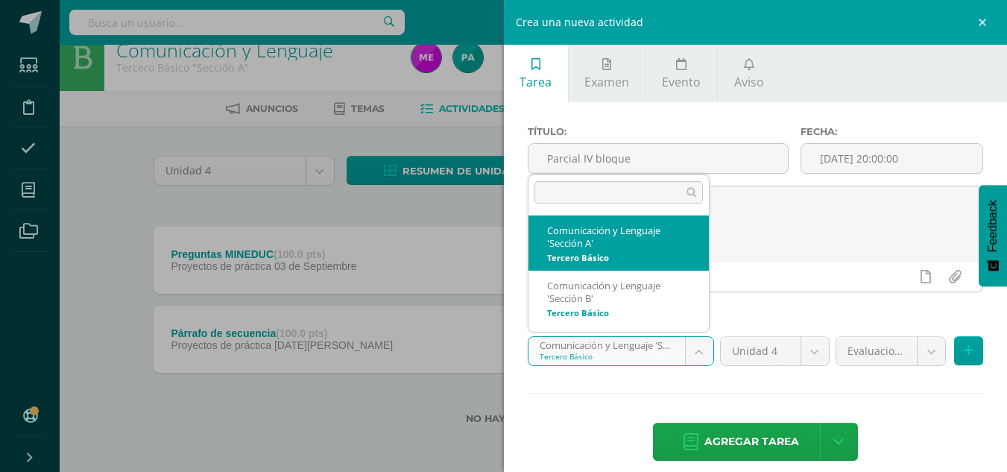
click at [690, 358] on body "Tarea asignada exitosamente Estudiantes Disciplina Asistencia Mis cursos Archiv…" at bounding box center [503, 224] width 1007 height 493
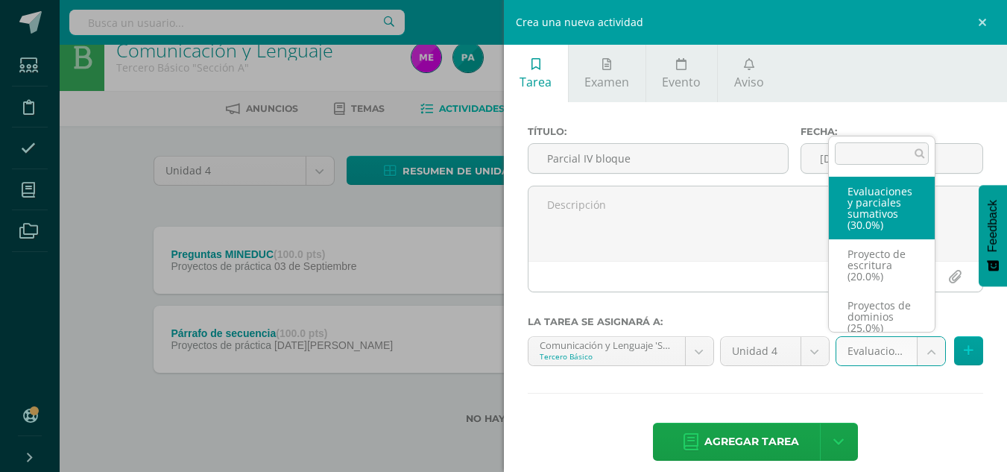
click at [921, 352] on body "Tarea asignada exitosamente Estudiantes Disciplina Asistencia Mis cursos Archiv…" at bounding box center [503, 224] width 1007 height 493
select select "36657"
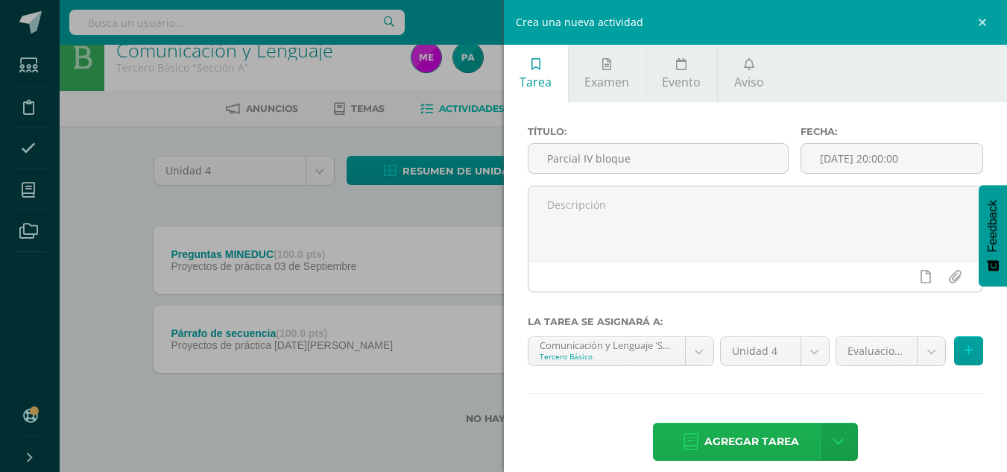
click at [746, 437] on span "Agregar tarea" at bounding box center [751, 441] width 95 height 37
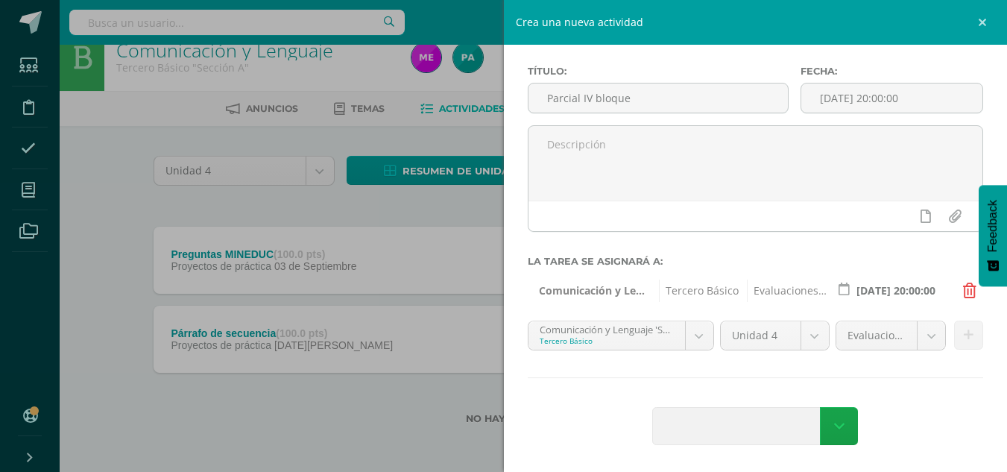
scroll to position [16, 0]
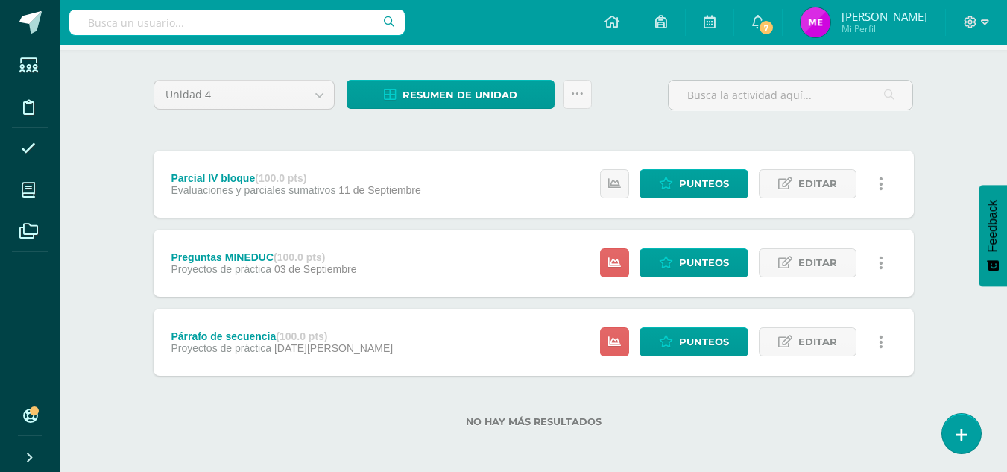
scroll to position [101, 0]
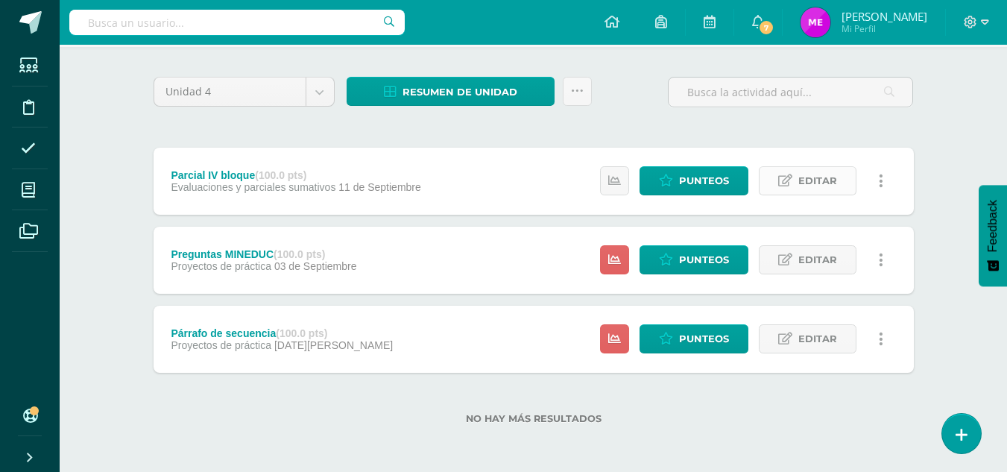
click at [821, 185] on span "Editar" at bounding box center [817, 181] width 39 height 28
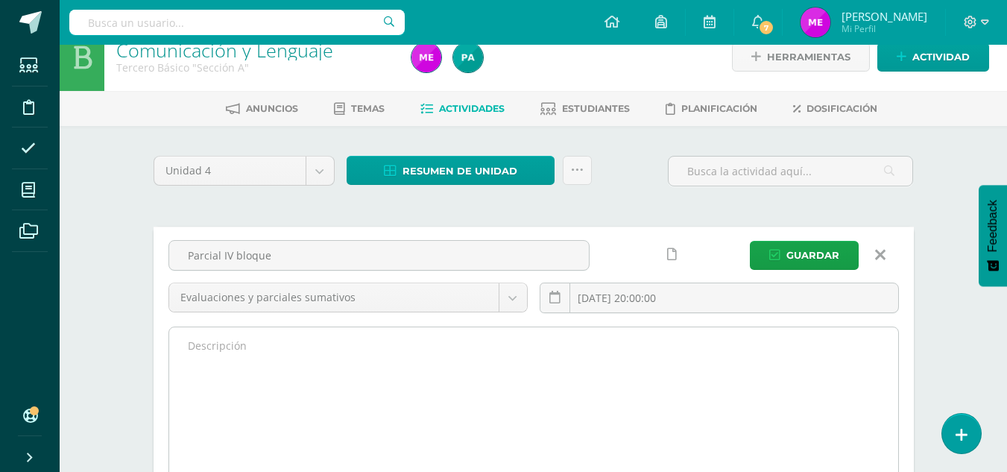
scroll to position [0, 0]
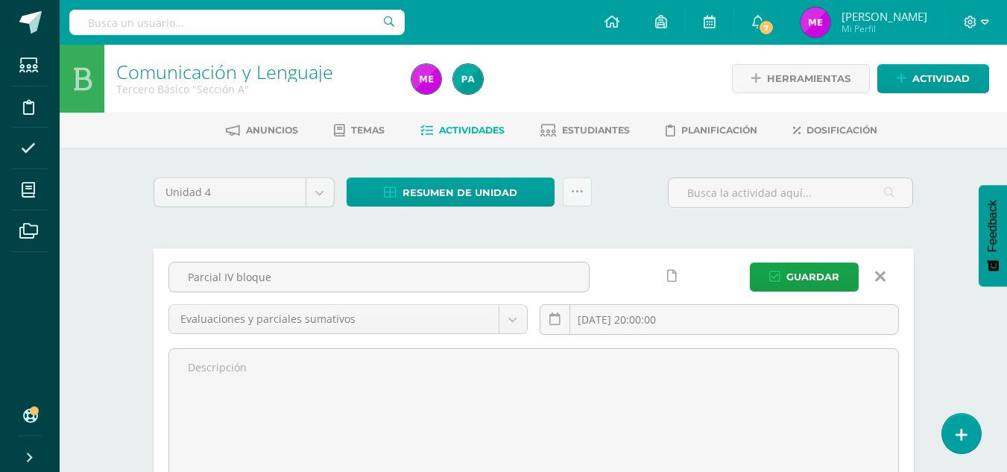
click at [880, 273] on icon at bounding box center [880, 276] width 10 height 16
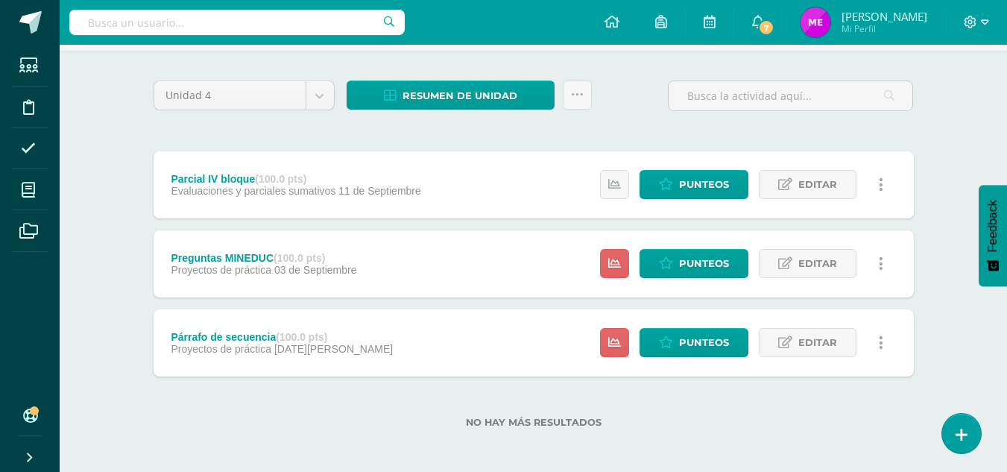
scroll to position [101, 0]
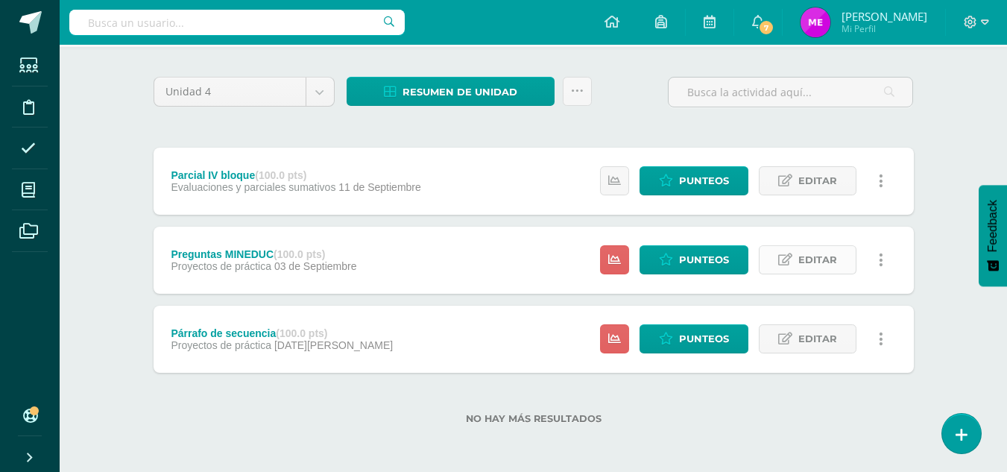
click at [827, 254] on span "Editar" at bounding box center [817, 260] width 39 height 28
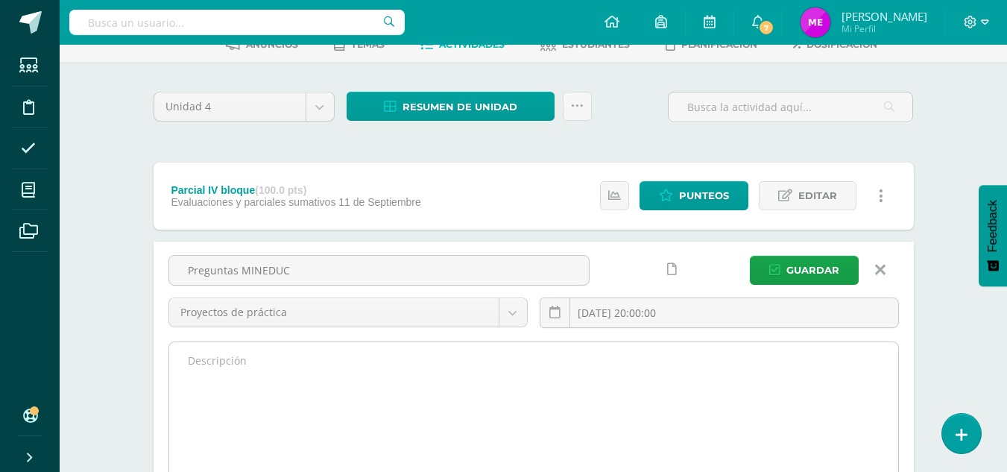
scroll to position [83, 0]
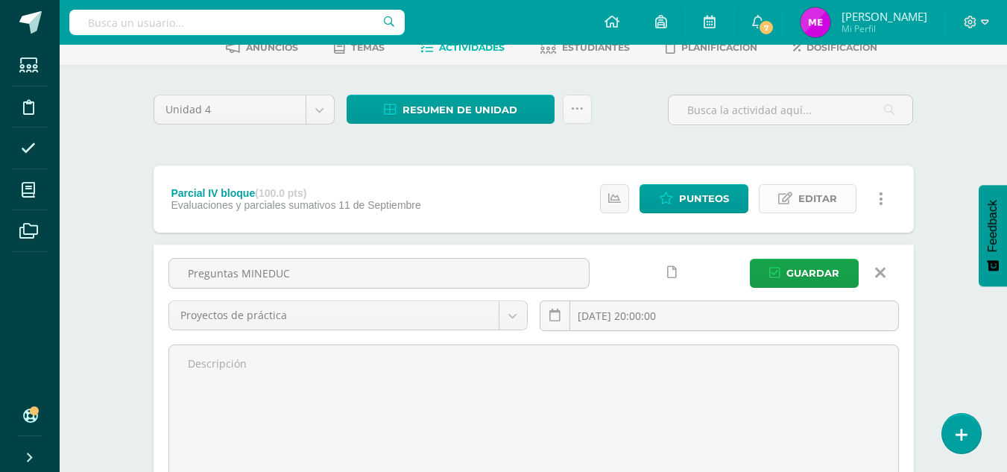
click at [811, 208] on span "Editar" at bounding box center [817, 199] width 39 height 28
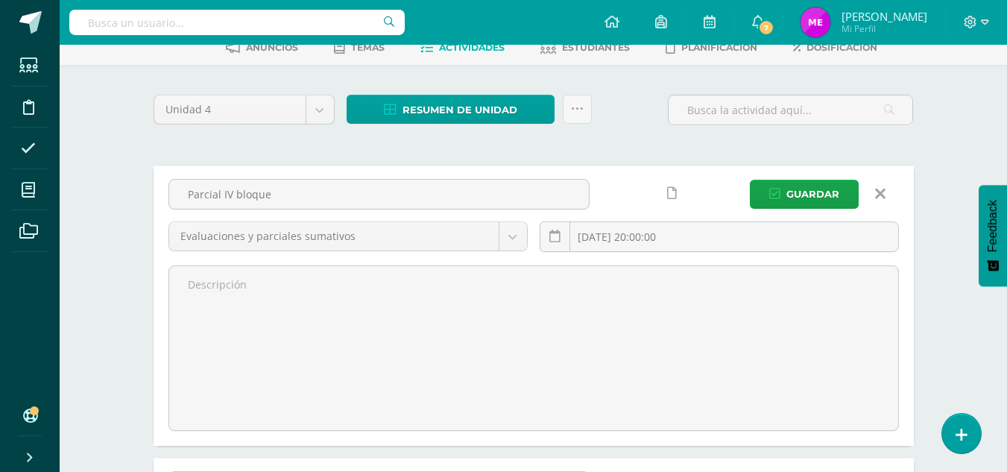
click at [885, 194] on link at bounding box center [880, 194] width 38 height 28
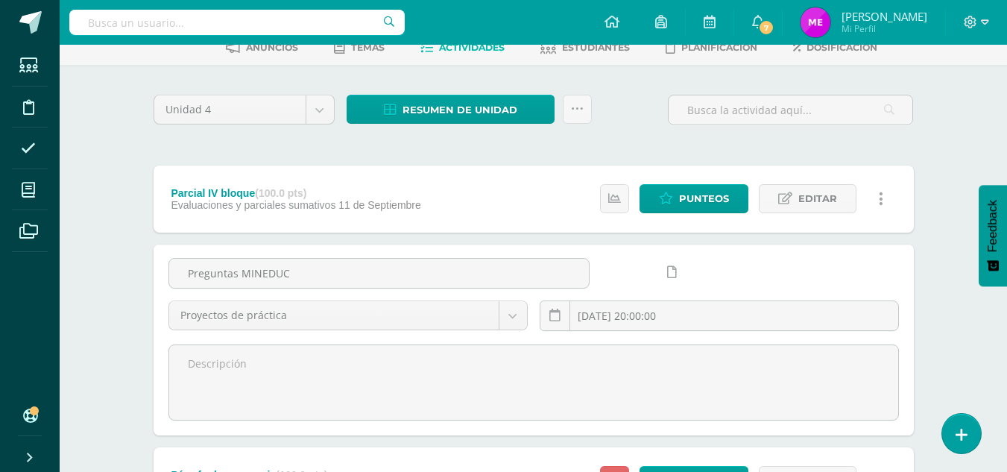
click at [883, 200] on link at bounding box center [881, 198] width 29 height 29
click at [957, 170] on div "Comunicación y Lenguaje Tercero Básico "Sección A" Herramientas Detalle de asis…" at bounding box center [533, 287] width 947 height 651
click at [693, 203] on span "Punteos" at bounding box center [704, 199] width 50 height 28
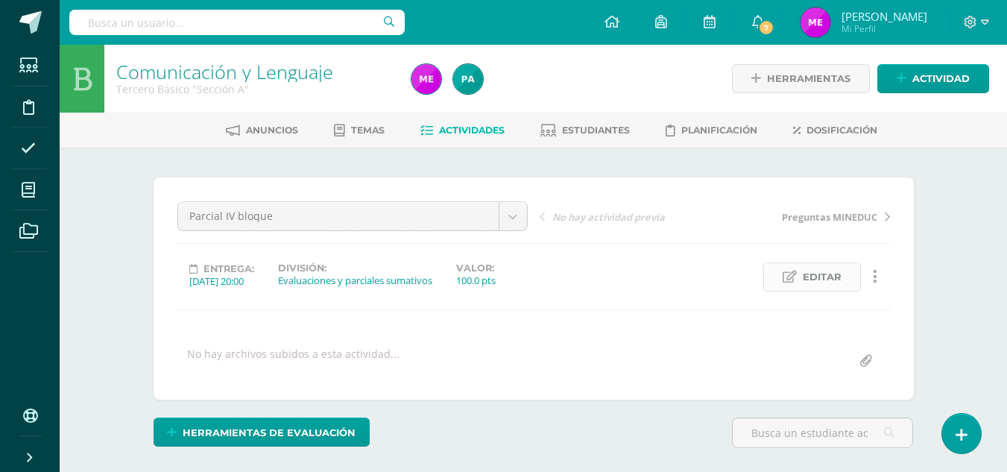
click at [831, 276] on span "Editar" at bounding box center [822, 277] width 39 height 28
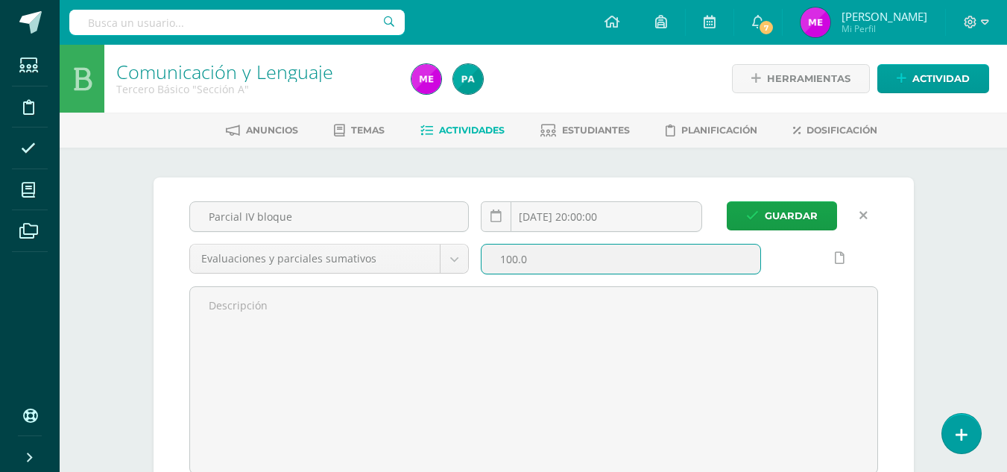
click at [609, 258] on input "100.0" at bounding box center [620, 258] width 279 height 29
type input "15"
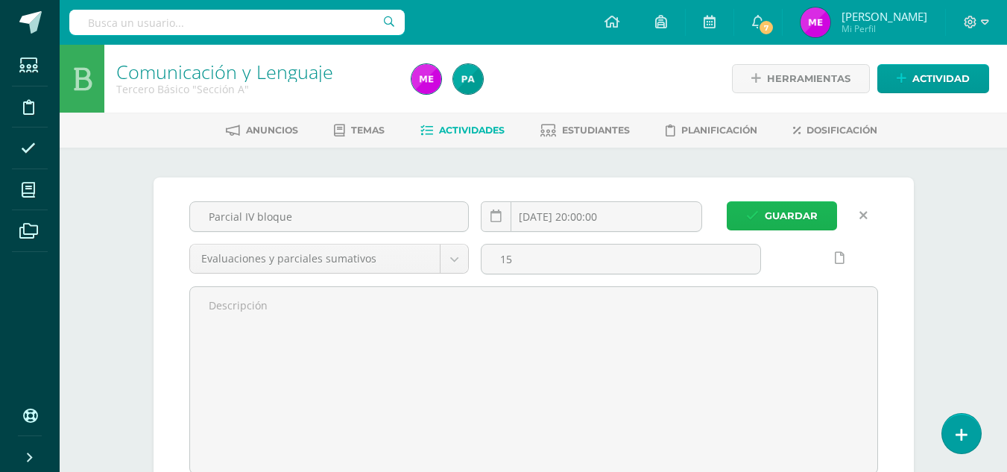
click at [781, 211] on span "Guardar" at bounding box center [791, 216] width 53 height 28
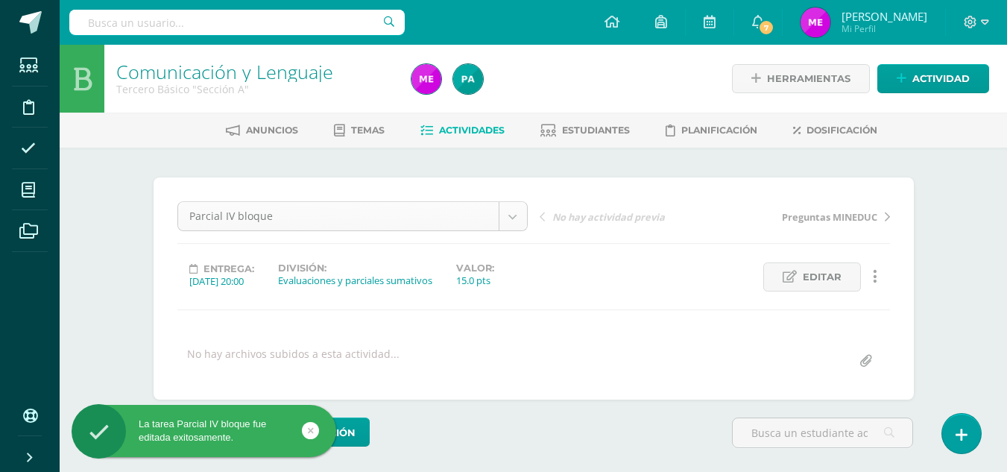
click at [516, 221] on body "La tarea Parcial IV bloque fue editada exitosamente. Estudiantes Disciplina Asi…" at bounding box center [503, 295] width 1007 height 590
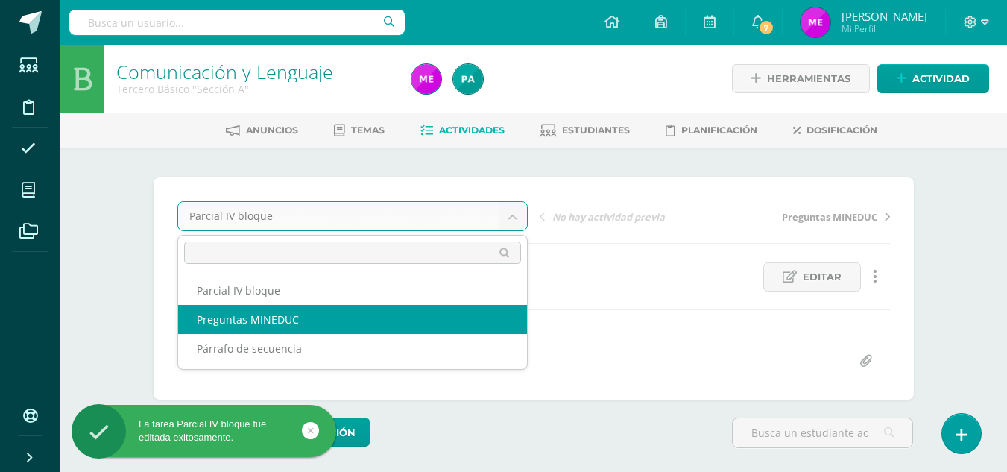
select select "/dashboard/teacher/grade-activity/36665/"
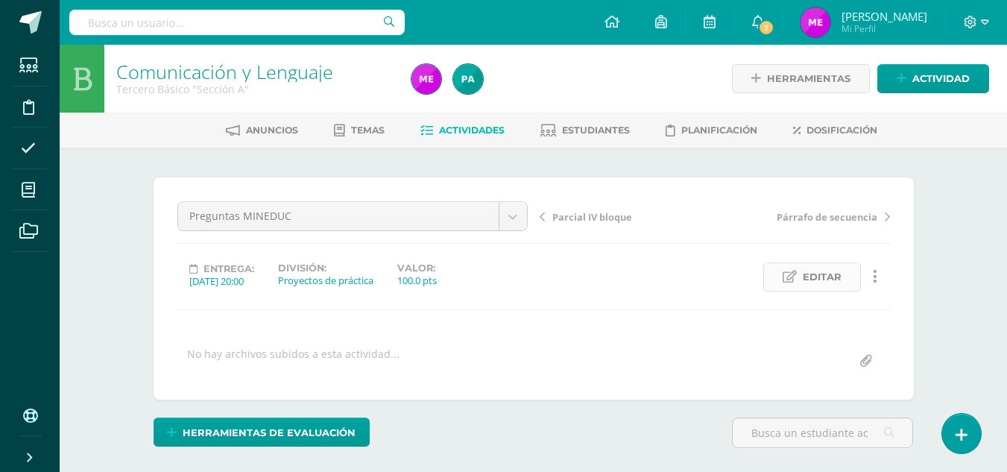
click at [800, 285] on link "Editar" at bounding box center [812, 276] width 98 height 29
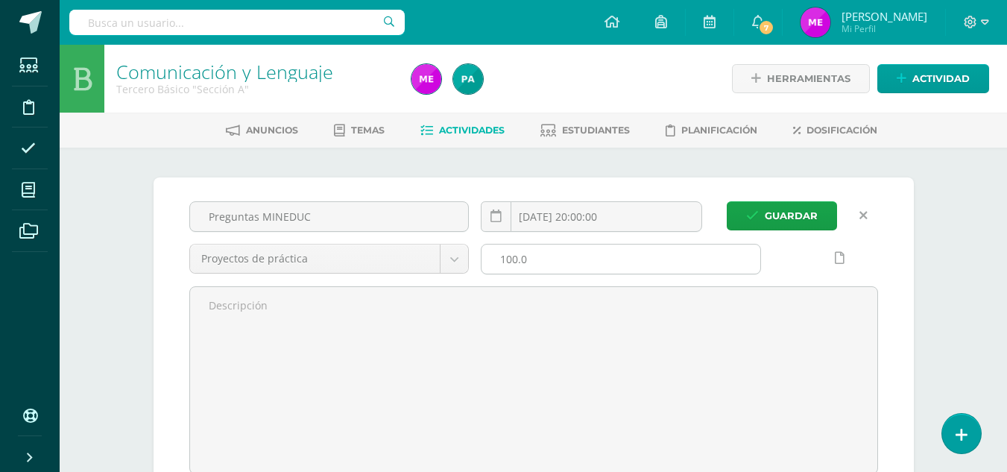
click at [606, 262] on input "100.0" at bounding box center [620, 258] width 279 height 29
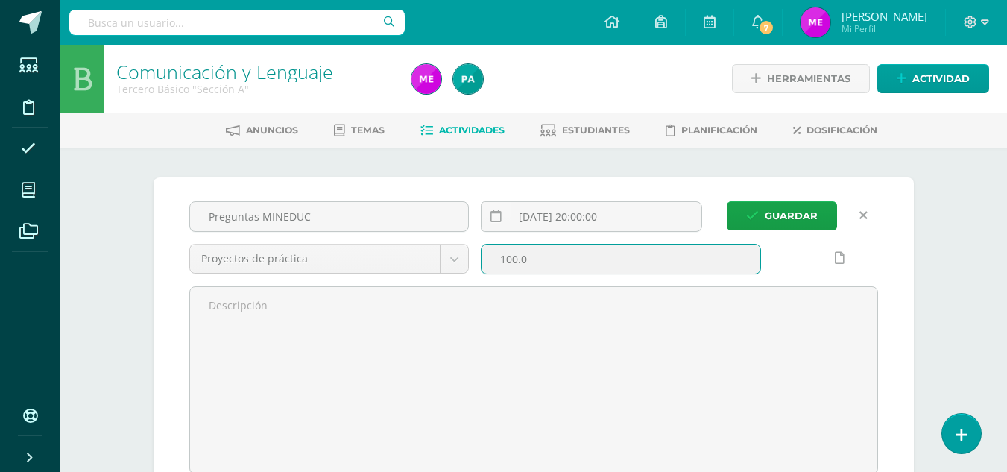
click at [606, 262] on input "100.0" at bounding box center [620, 258] width 279 height 29
type input "5"
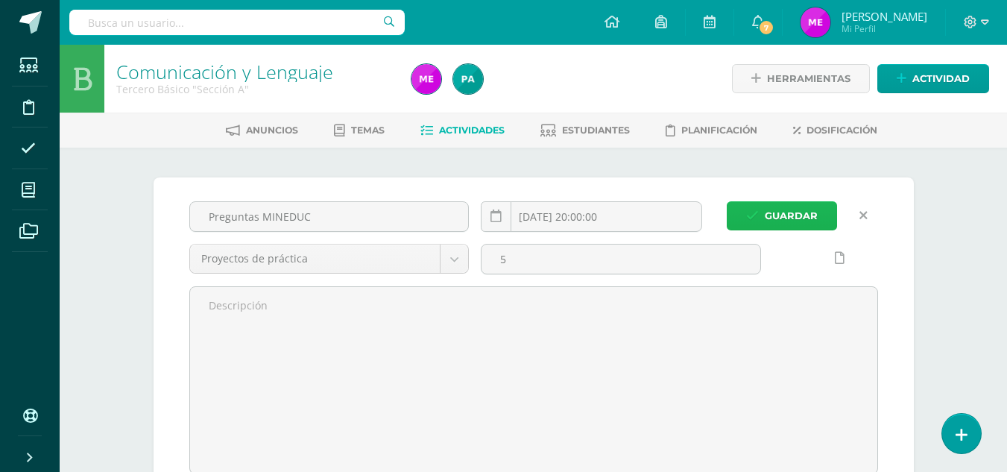
click at [794, 209] on span "Guardar" at bounding box center [791, 216] width 53 height 28
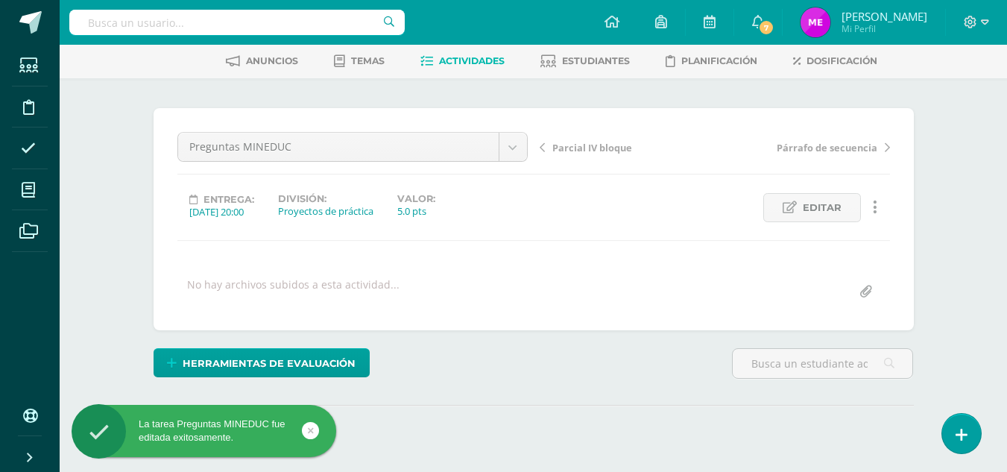
scroll to position [66, 0]
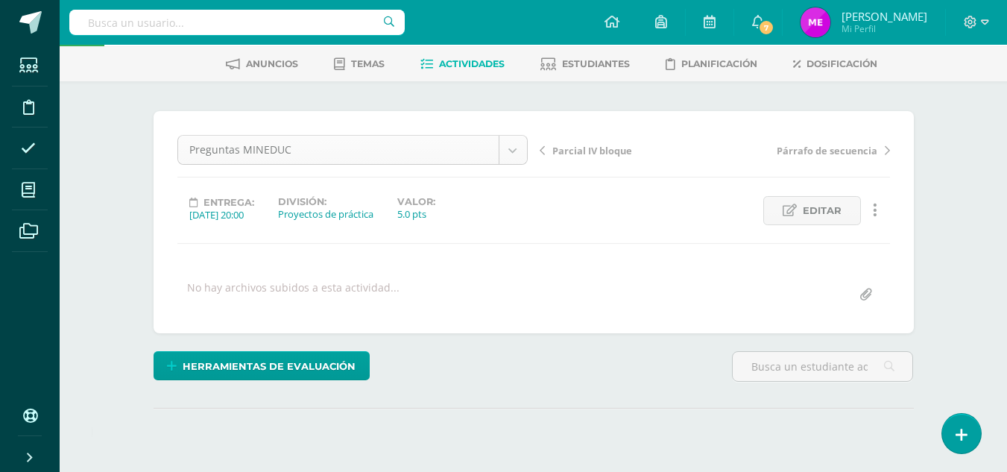
click at [512, 148] on body "La tarea Preguntas MINEDUC fue editada exitosamente. Estudiantes Disciplina Asi…" at bounding box center [503, 229] width 1007 height 590
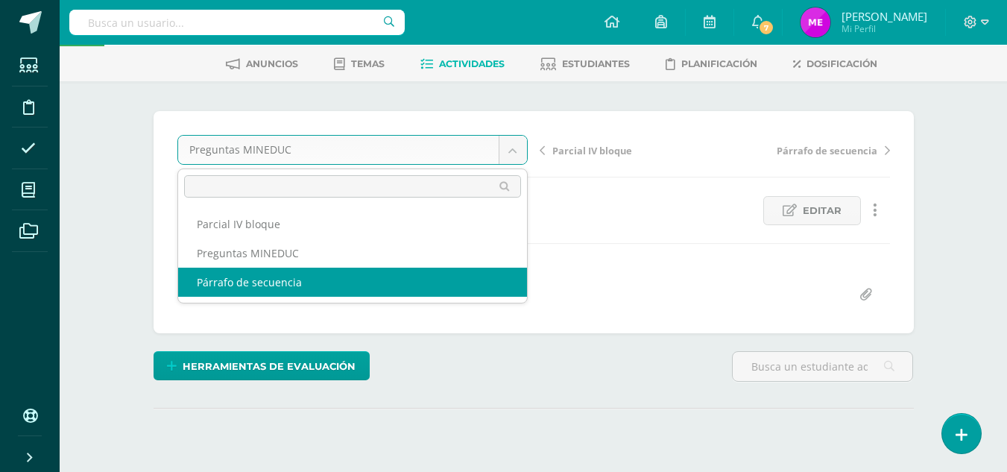
select select "/dashboard/teacher/grade-activity/36664/"
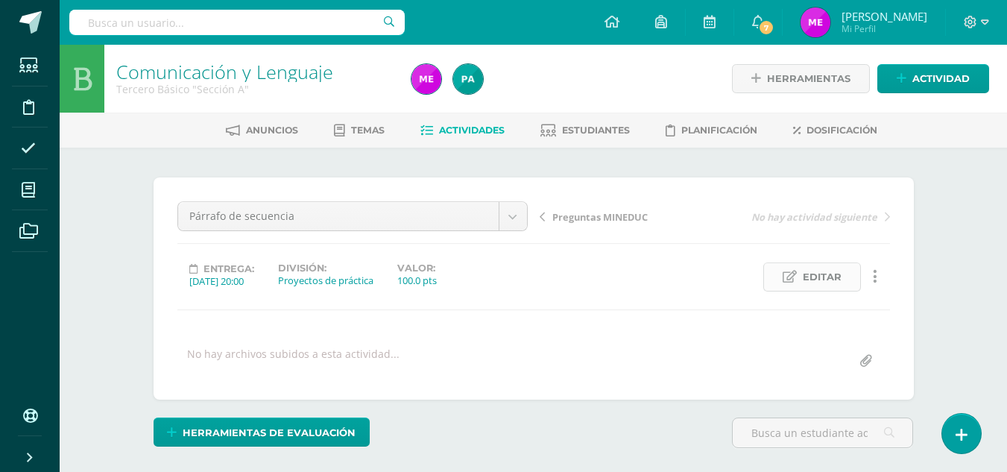
click at [814, 281] on span "Editar" at bounding box center [822, 277] width 39 height 28
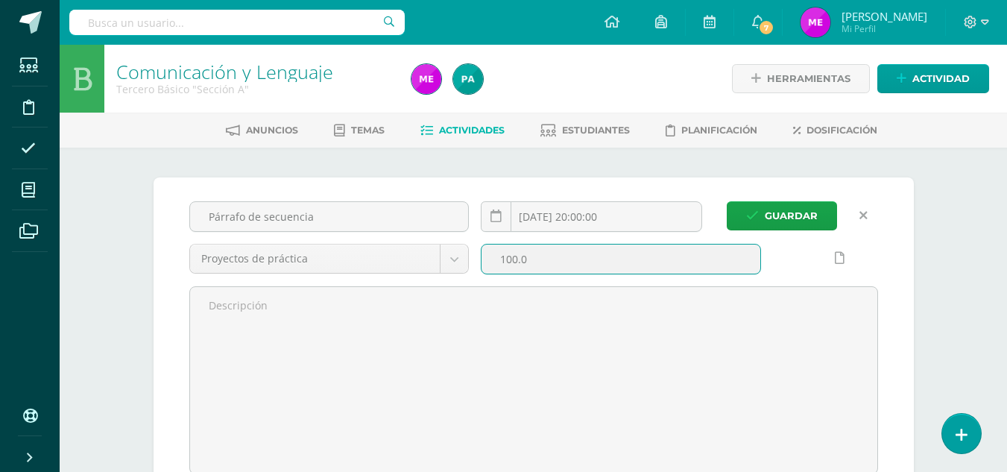
click at [613, 262] on input "100.0" at bounding box center [620, 258] width 279 height 29
type input "5"
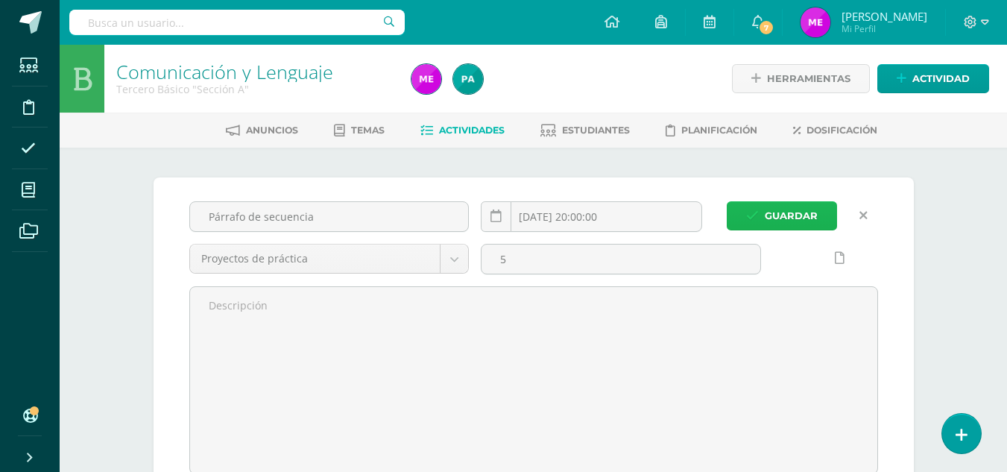
click at [791, 212] on span "Guardar" at bounding box center [791, 216] width 53 height 28
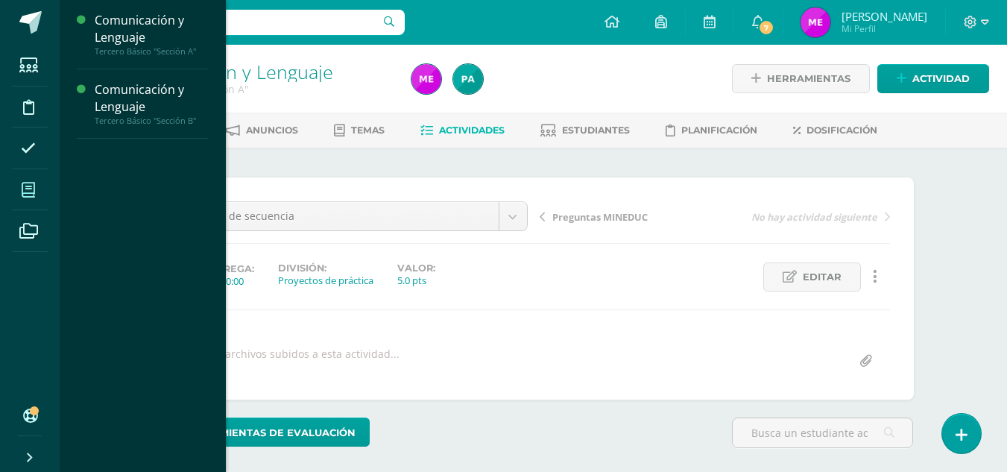
scroll to position [1, 0]
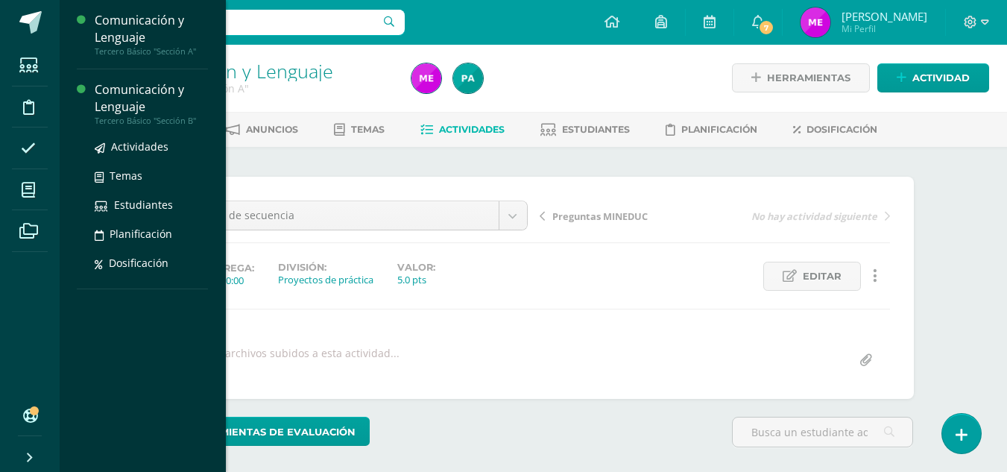
click at [145, 108] on div "Comunicación y Lenguaje" at bounding box center [151, 98] width 113 height 34
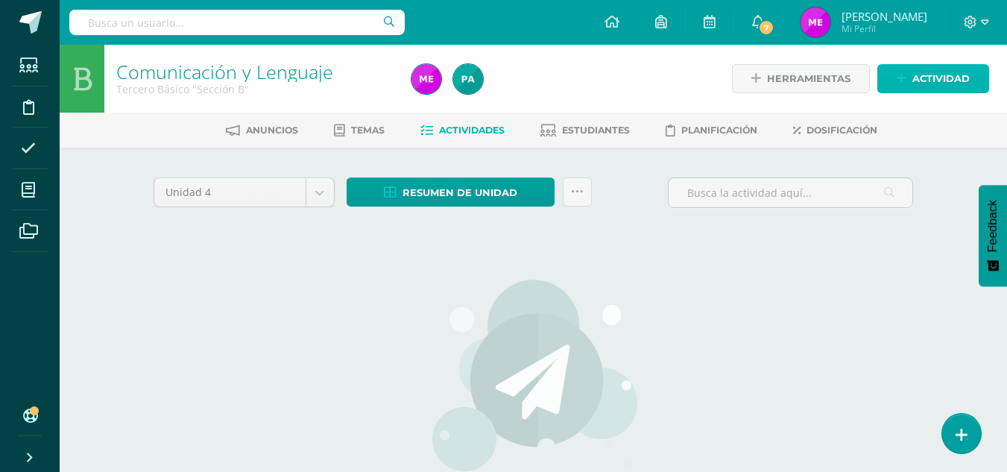
click at [925, 77] on span "Actividad" at bounding box center [940, 79] width 57 height 28
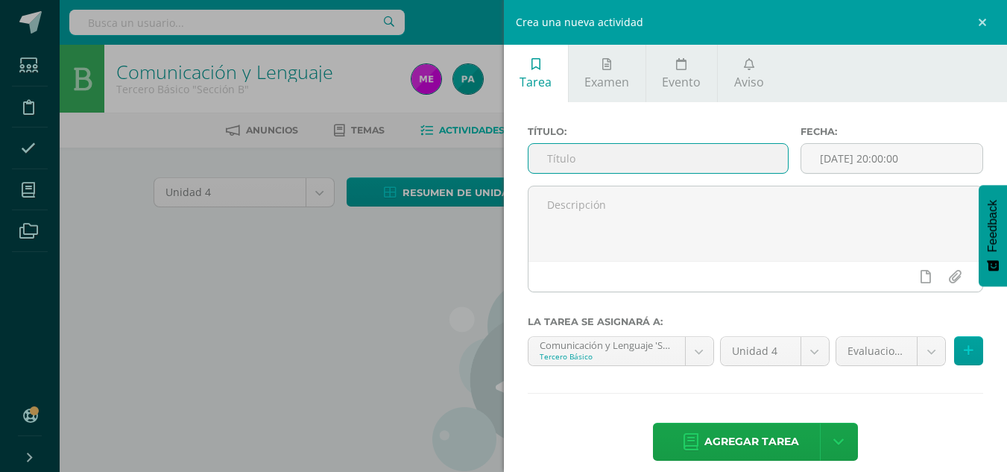
click at [656, 163] on input "text" at bounding box center [657, 158] width 259 height 29
type input "Párrafo de secuencia"
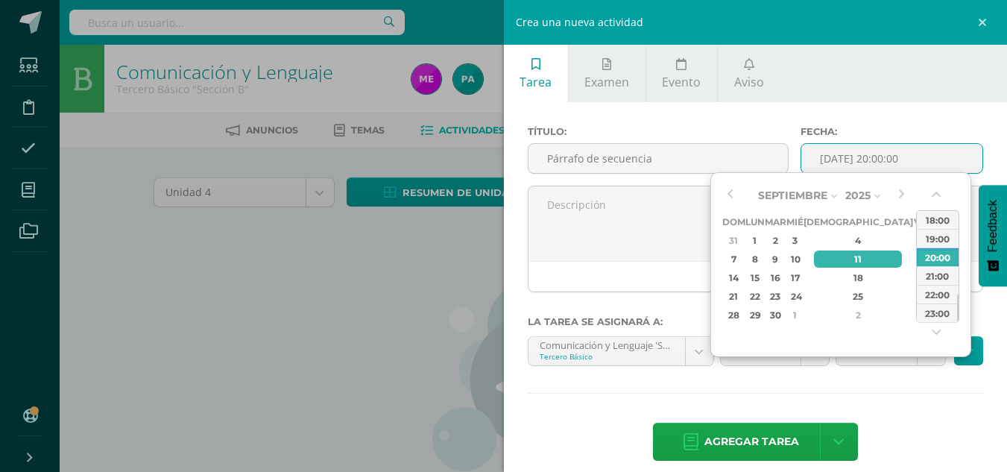
click at [834, 159] on input "[DATE] 20:00:00" at bounding box center [891, 158] width 181 height 29
click at [874, 197] on div "2025 2025 2026 2027 2028 2029" at bounding box center [862, 195] width 39 height 23
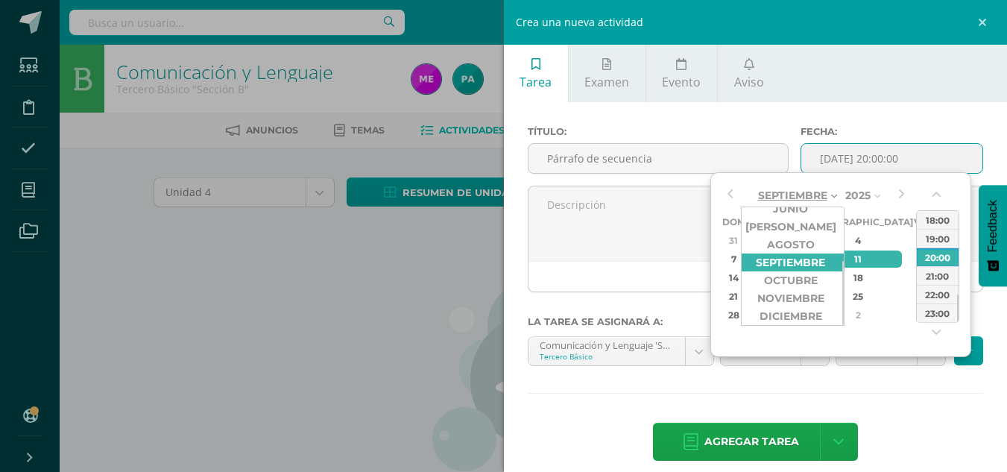
click at [828, 203] on div "Septiembre Enero Febrero Marzo [PERSON_NAME] [PERSON_NAME] Octubre Noviembre Di…" at bounding box center [797, 195] width 83 height 23
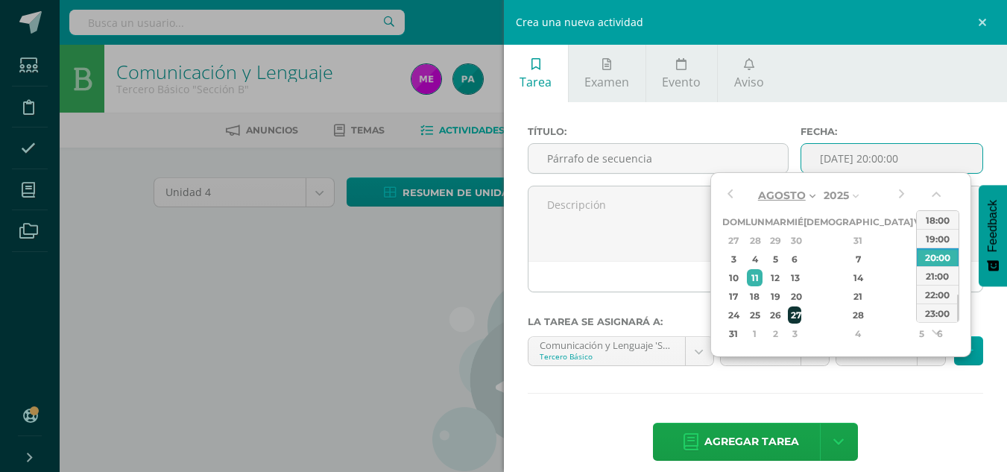
click at [801, 312] on div "27" at bounding box center [794, 314] width 13 height 17
type input "[DATE] 20:00"
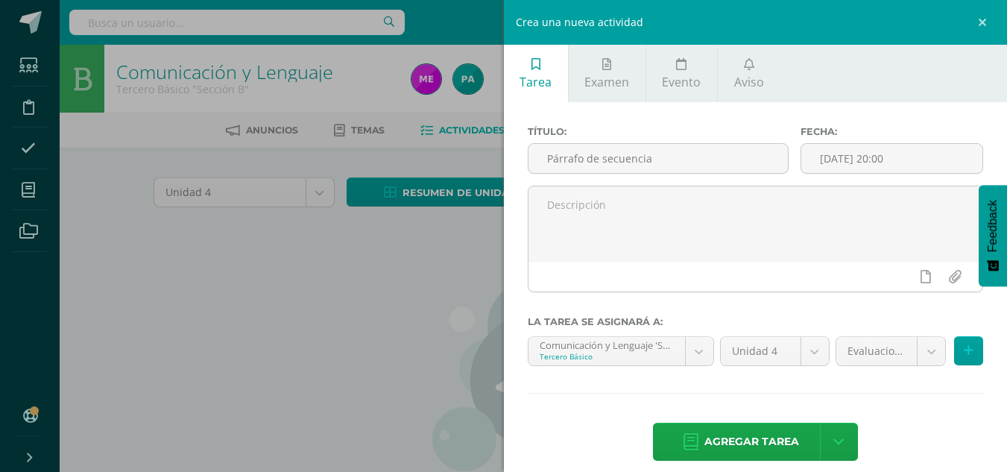
click at [604, 408] on div "Título: Párrafo de secuencia Fecha: [DATE] 20:00 La tarea se asignará a: Comuni…" at bounding box center [756, 294] width 504 height 385
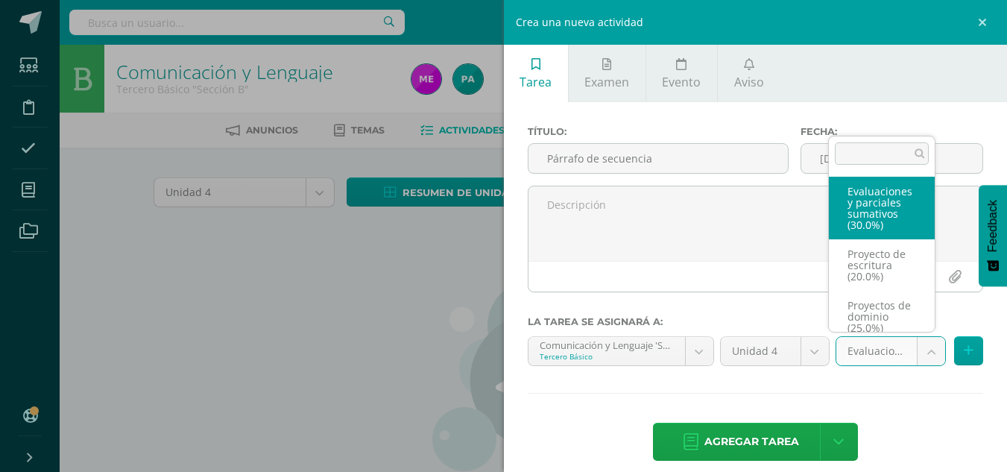
click at [917, 354] on body "Estudiantes Disciplina Asistencia Mis cursos Archivos Soporte Ayuda Reportar un…" at bounding box center [503, 320] width 1007 height 640
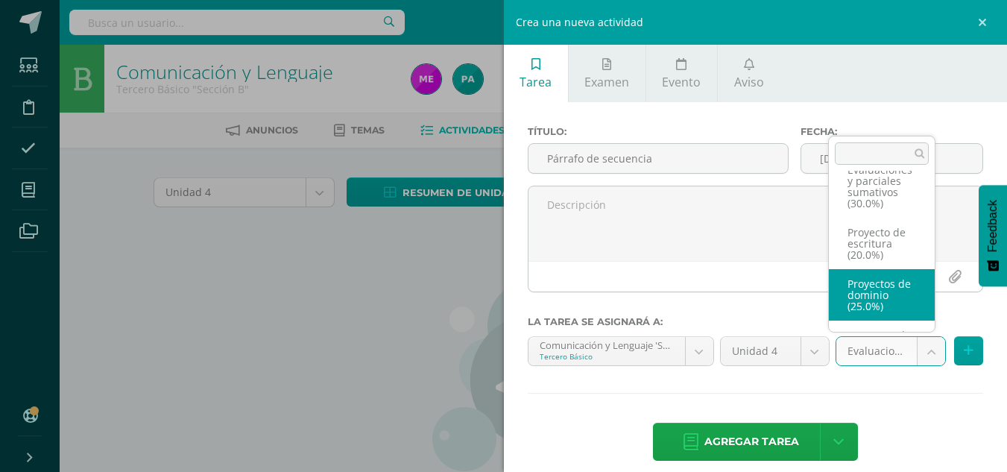
scroll to position [79, 0]
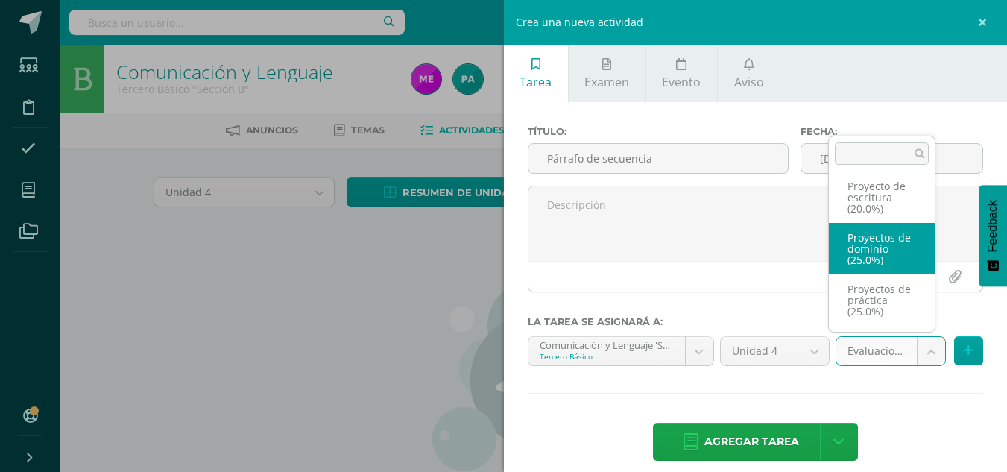
select select "36659"
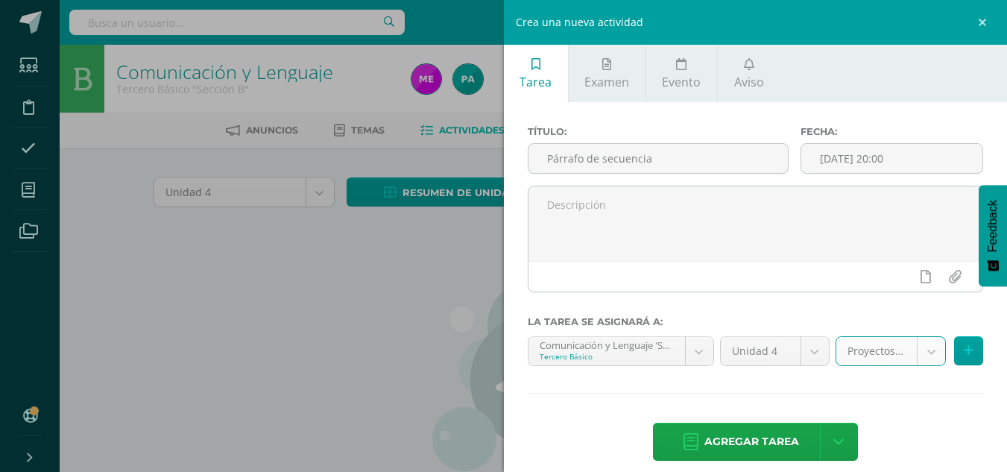
scroll to position [73, 0]
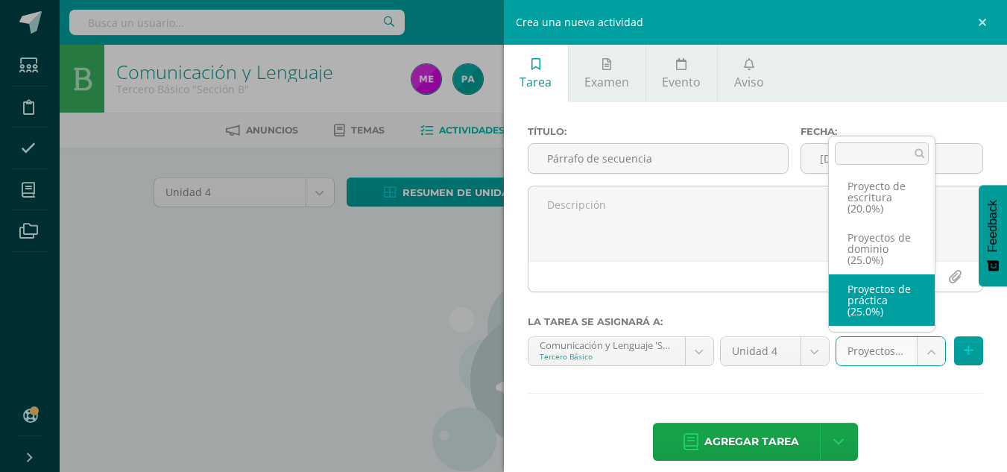
click at [919, 355] on body "Estudiantes Disciplina Asistencia Mis cursos Archivos Soporte Ayuda Reportar un…" at bounding box center [503, 320] width 1007 height 640
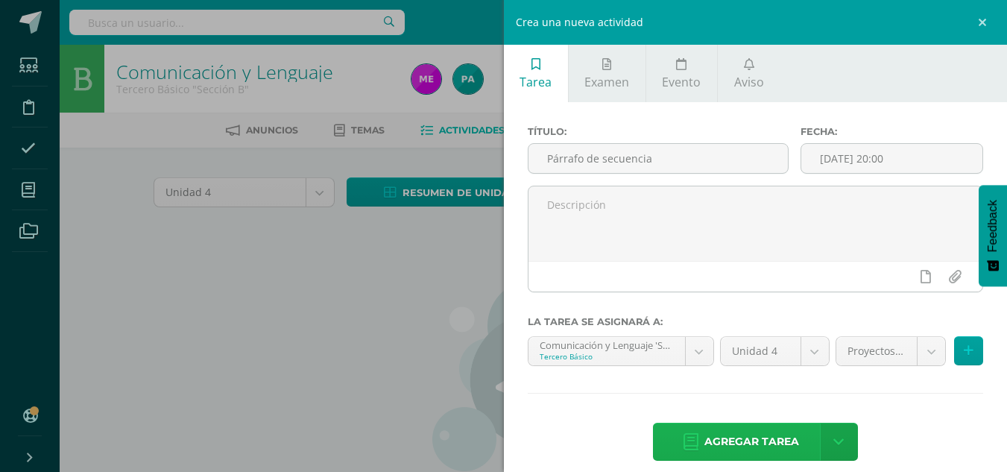
click at [736, 439] on span "Agregar tarea" at bounding box center [751, 441] width 95 height 37
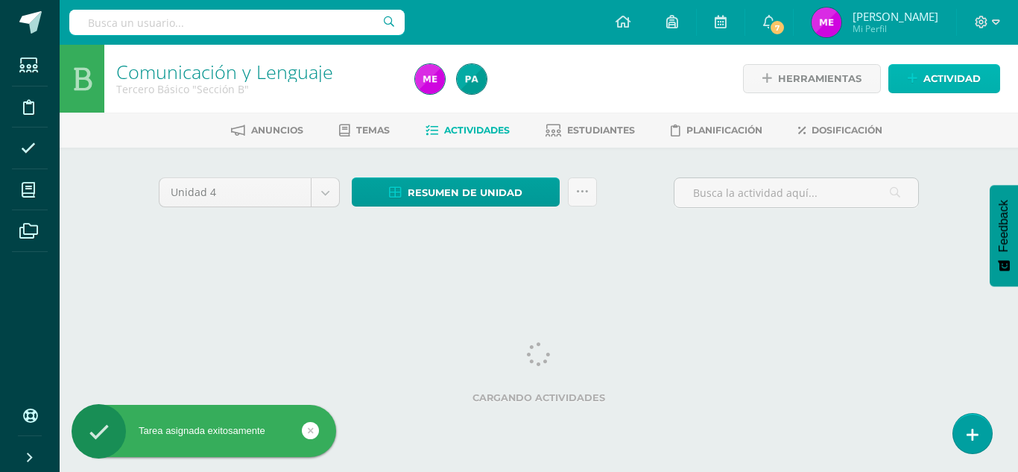
click at [951, 87] on span "Actividad" at bounding box center [951, 79] width 57 height 28
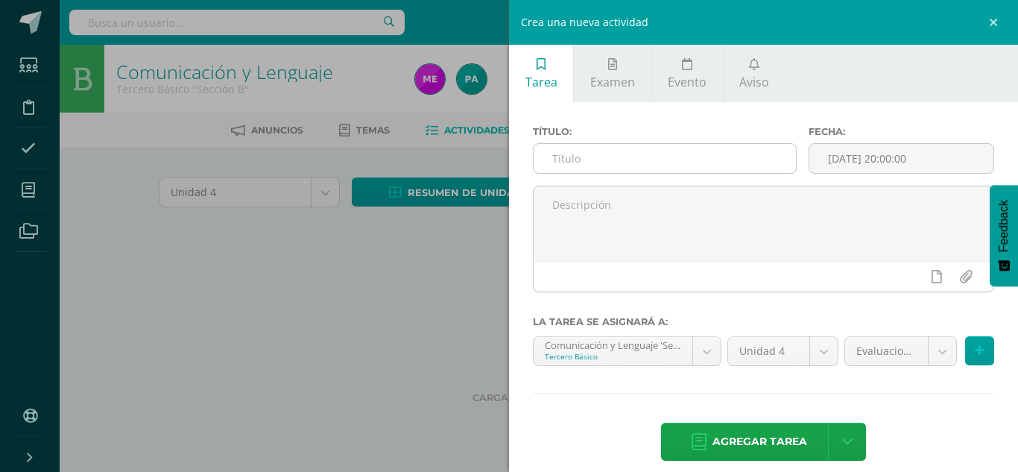
click at [606, 162] on input "text" at bounding box center [665, 158] width 262 height 29
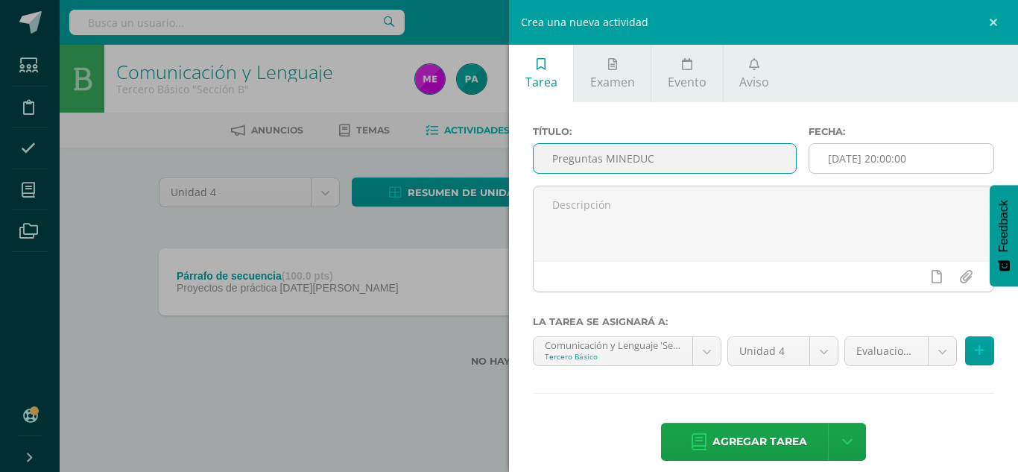
type input "Preguntas MINEDUC"
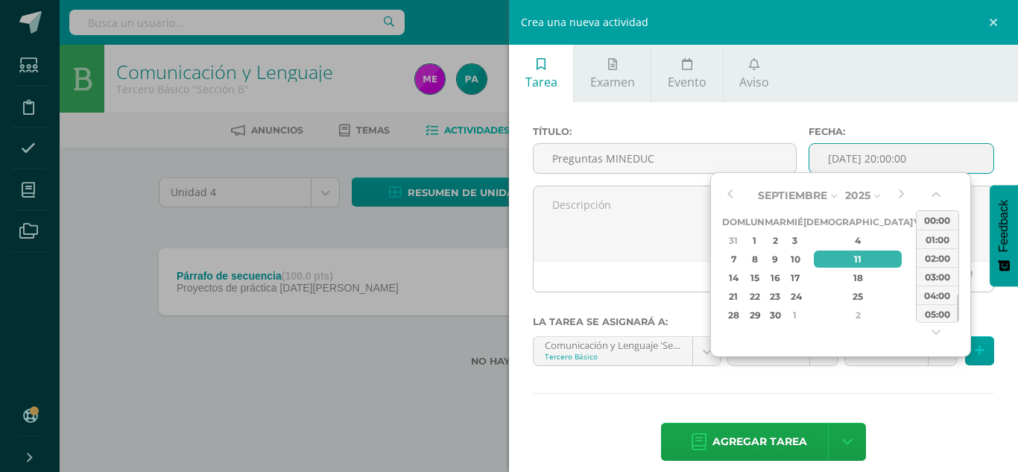
click at [844, 162] on input "[DATE] 20:00:00" at bounding box center [901, 158] width 184 height 29
click at [801, 239] on div "3" at bounding box center [794, 240] width 13 height 17
type input "[DATE] 20:00"
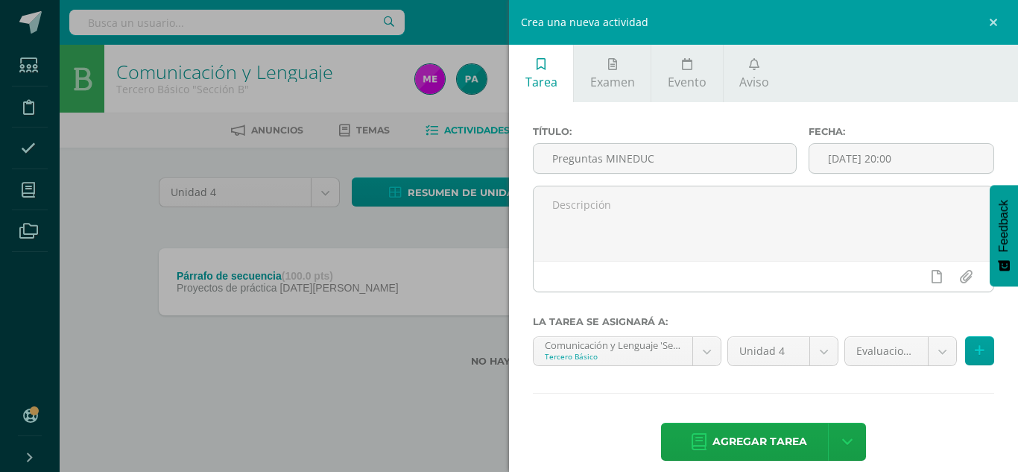
click at [789, 400] on div "Título: Preguntas MINEDUC Fecha: 2025-09-03 20:00 La tarea se asignará a: Comun…" at bounding box center [763, 294] width 509 height 385
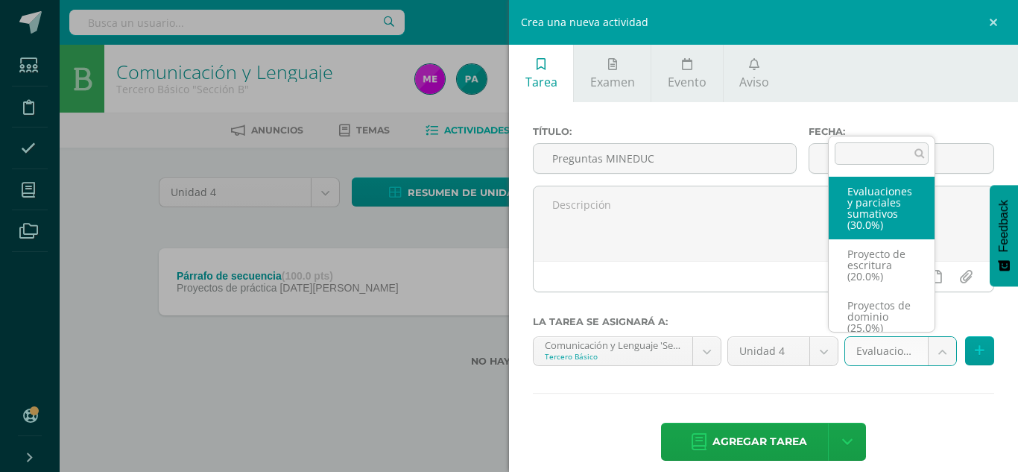
click at [925, 355] on body "Tarea asignada exitosamente Estudiantes Disciplina Asistencia Mis cursos Archiv…" at bounding box center [509, 207] width 1018 height 414
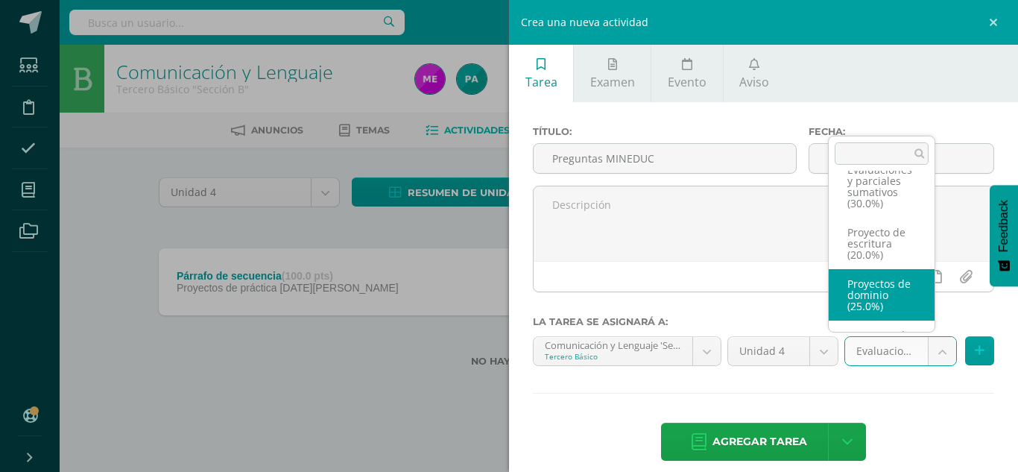
scroll to position [79, 0]
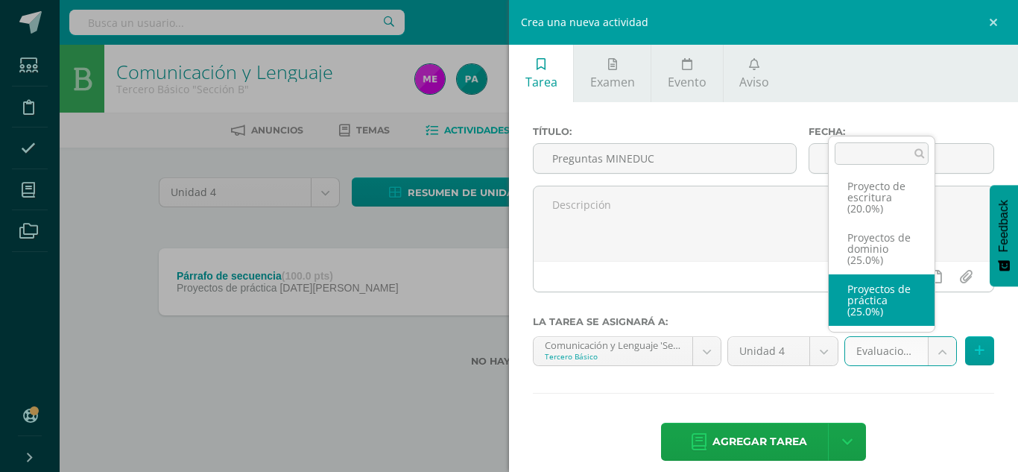
select select "36659"
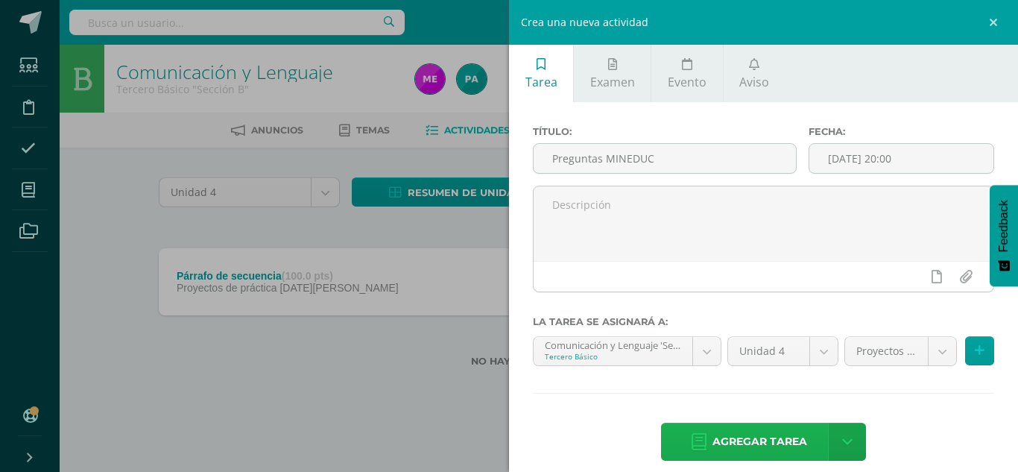
click at [765, 437] on span "Agregar tarea" at bounding box center [759, 441] width 95 height 37
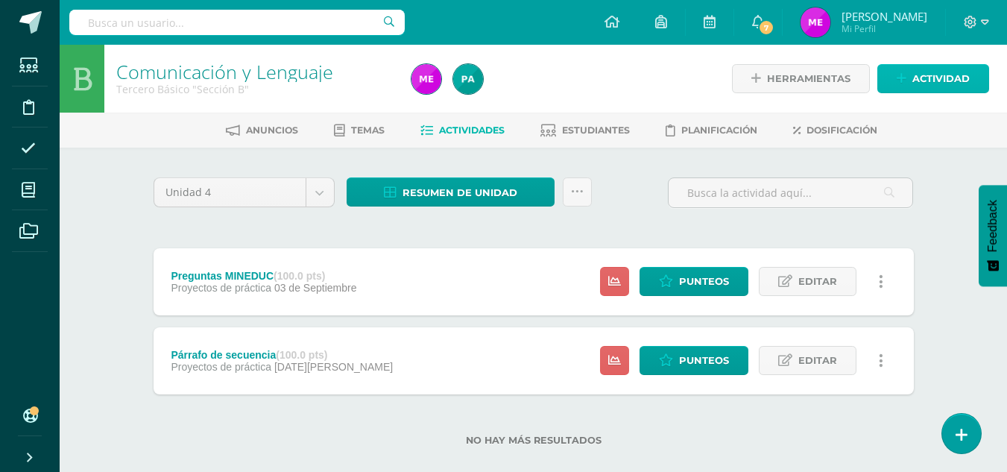
click at [921, 81] on span "Actividad" at bounding box center [940, 79] width 57 height 28
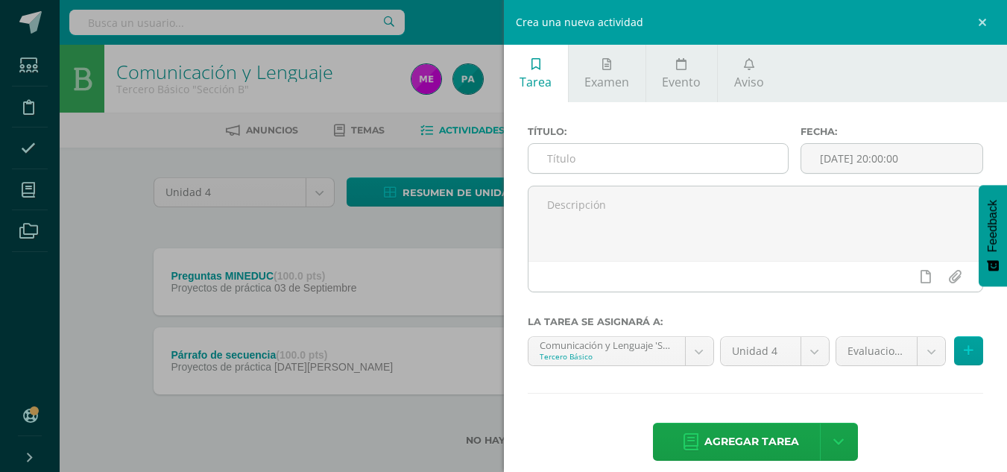
click at [625, 159] on input "text" at bounding box center [657, 158] width 259 height 29
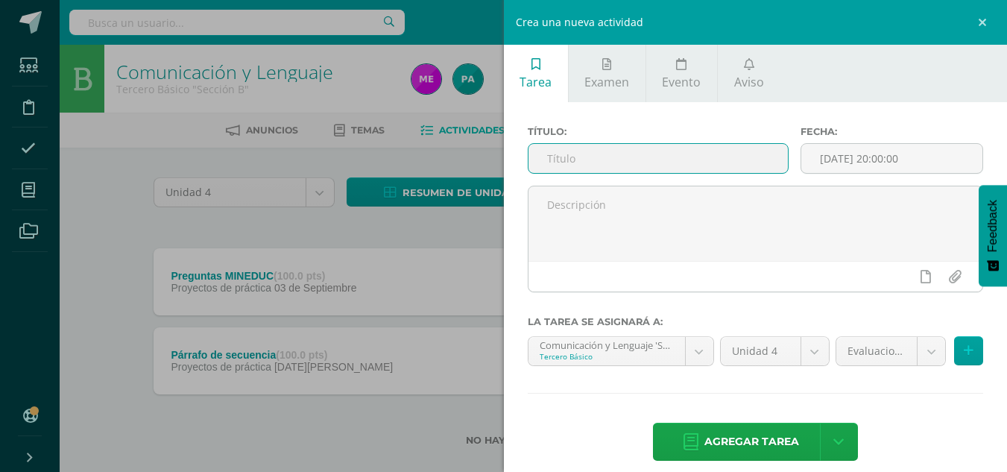
click at [625, 159] on input "text" at bounding box center [657, 158] width 259 height 29
type input "Parcial"
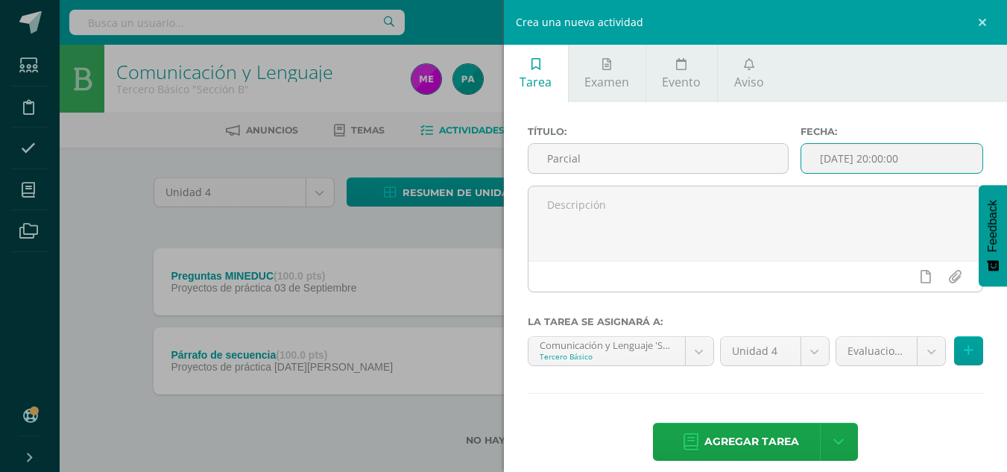
click at [899, 161] on input "[DATE] 20:00:00" at bounding box center [891, 158] width 181 height 29
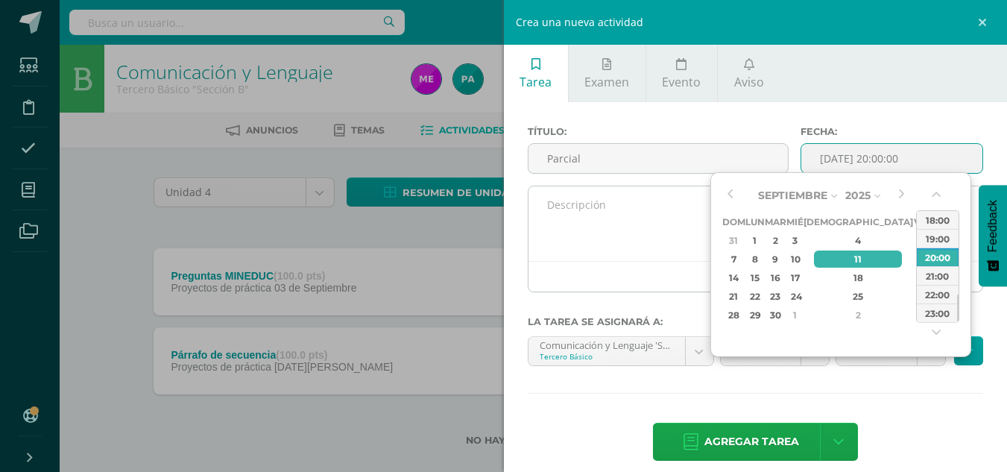
type input "2025-09-11 20:00"
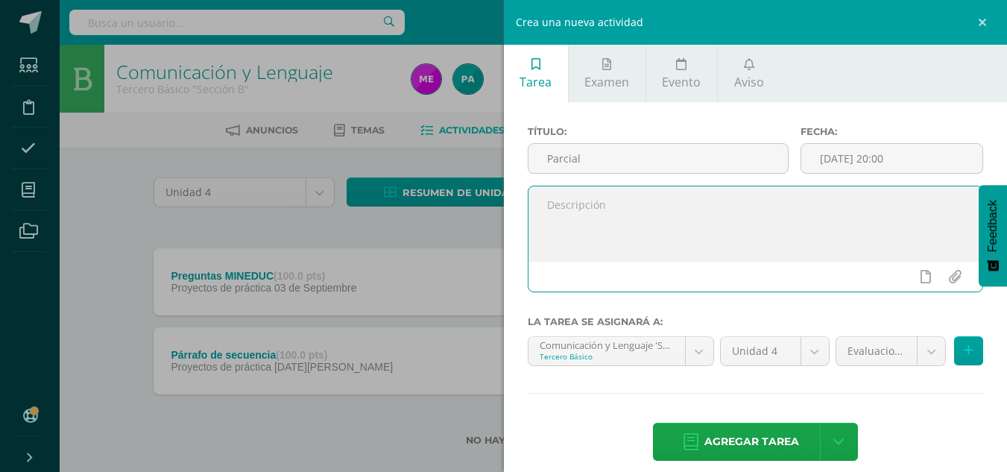
click at [651, 224] on textarea at bounding box center [755, 223] width 455 height 75
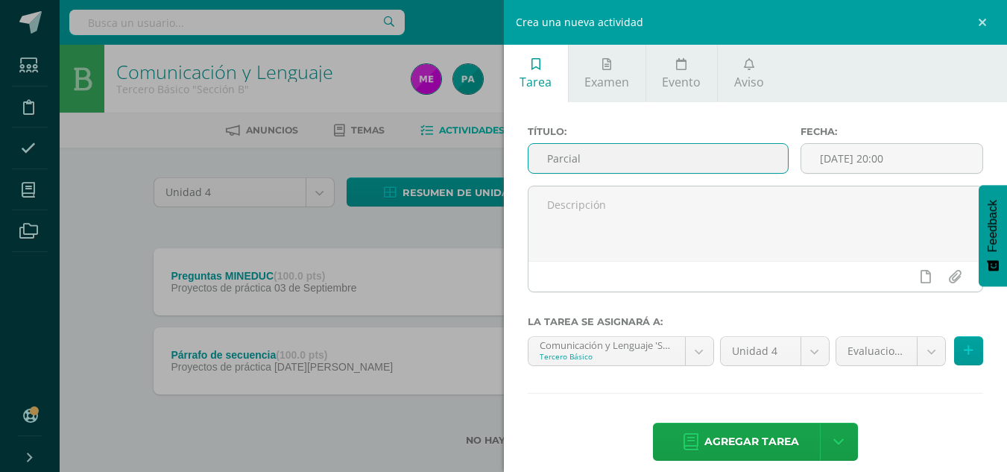
click at [664, 151] on input "Parcial" at bounding box center [657, 158] width 259 height 29
type input "P"
type input "Evaluación parcial"
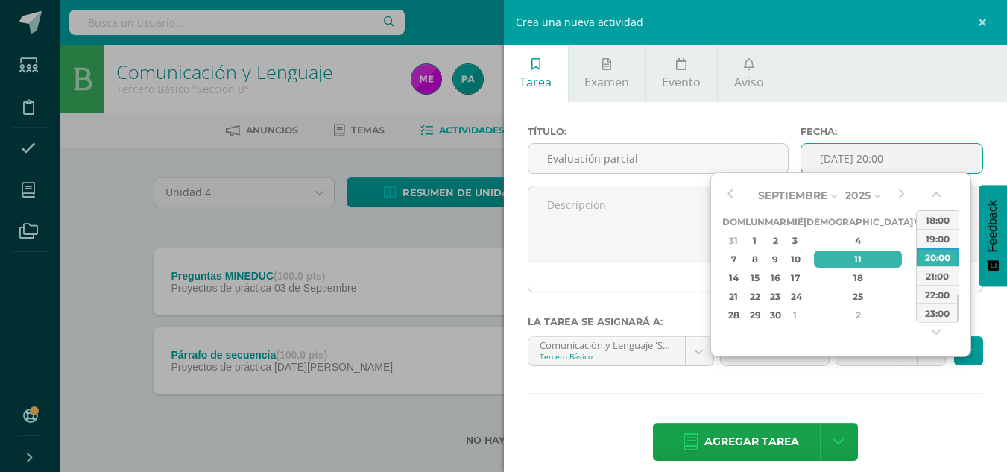
click at [893, 154] on input "2025-09-11 20:00" at bounding box center [891, 158] width 181 height 29
click at [844, 259] on div "11" at bounding box center [858, 258] width 88 height 17
click at [609, 425] on div "Agregar tarea Agregar tarea y ocultar" at bounding box center [756, 443] width 456 height 41
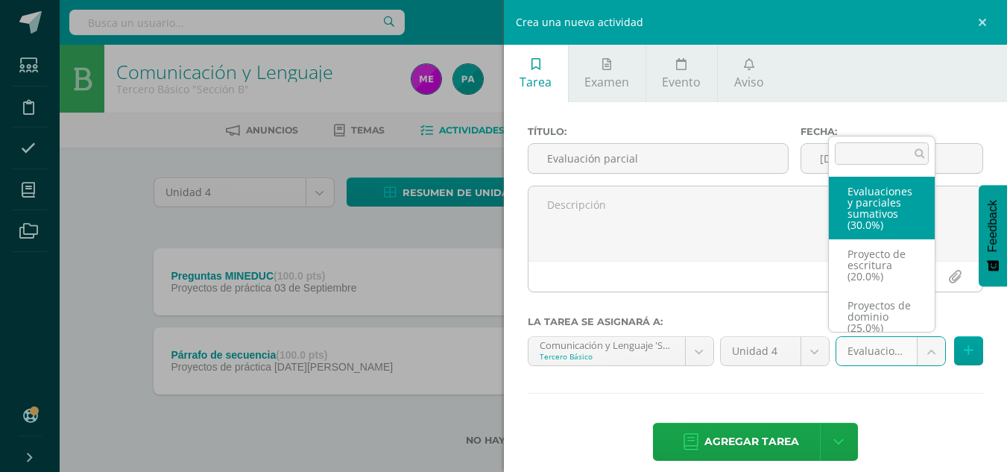
click at [921, 348] on body "Tarea asignada exitosamente Estudiantes Disciplina Asistencia Mis cursos Archiv…" at bounding box center [503, 246] width 1007 height 493
select select "36661"
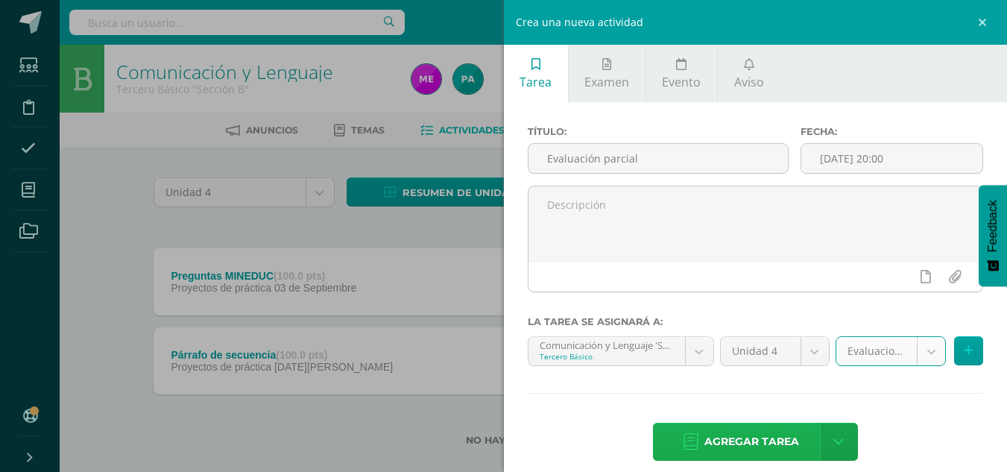
click at [759, 435] on span "Agregar tarea" at bounding box center [751, 441] width 95 height 37
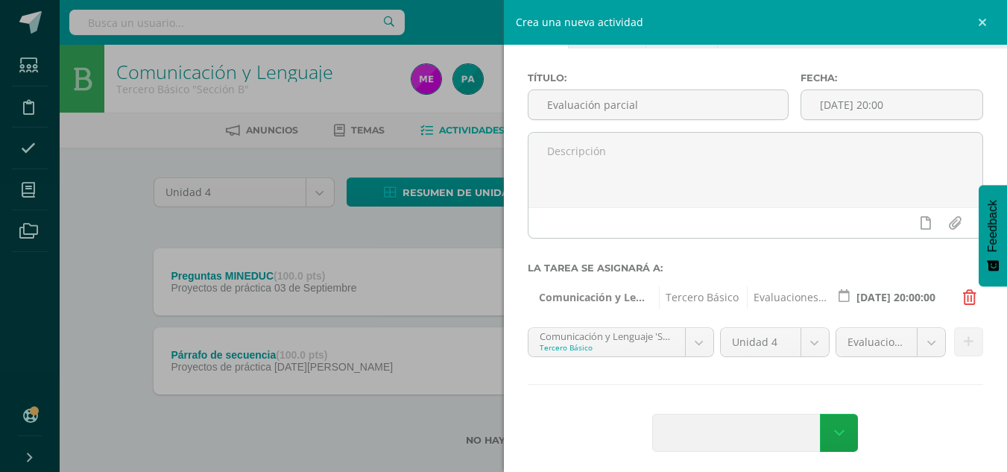
scroll to position [60, 0]
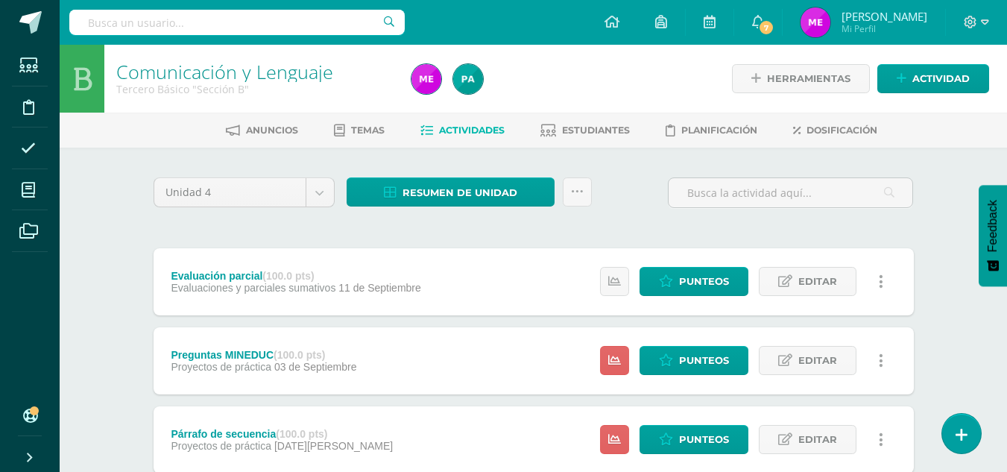
scroll to position [101, 0]
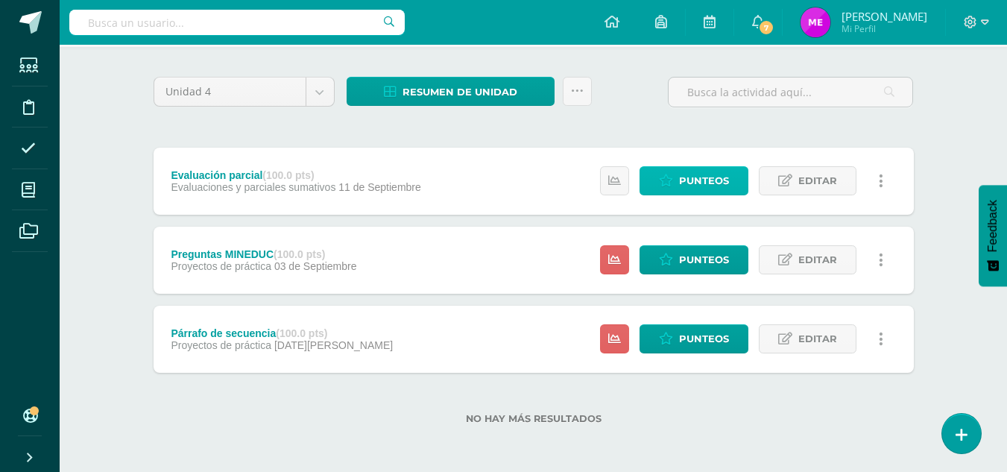
click at [689, 186] on span "Punteos" at bounding box center [704, 181] width 50 height 28
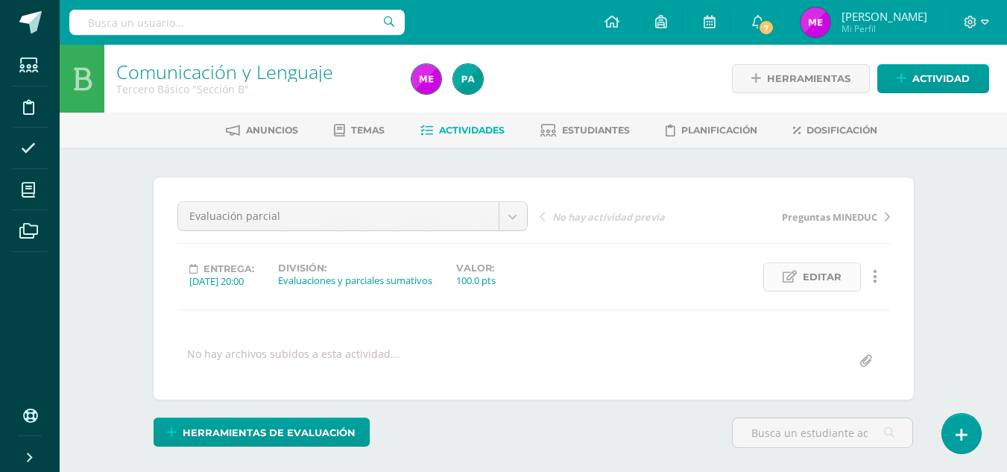
click at [789, 279] on icon at bounding box center [789, 276] width 14 height 13
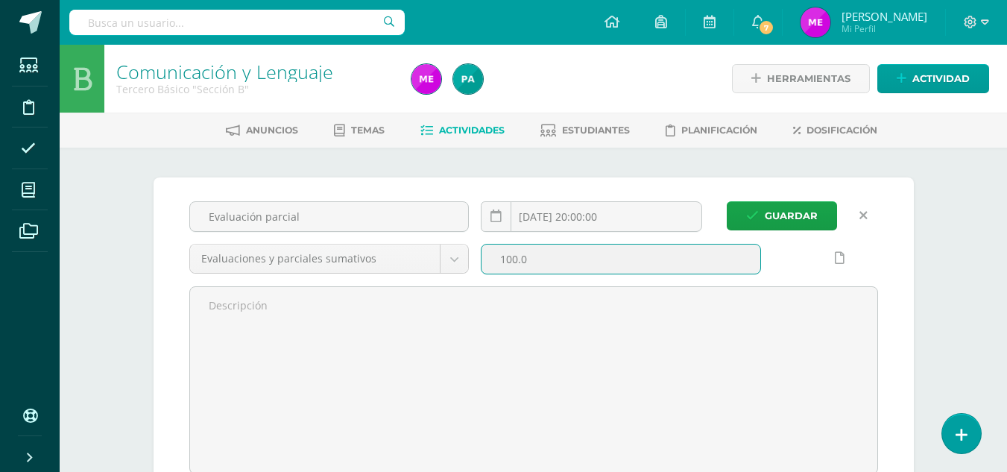
click at [546, 259] on input "100.0" at bounding box center [620, 258] width 279 height 29
type input "15"
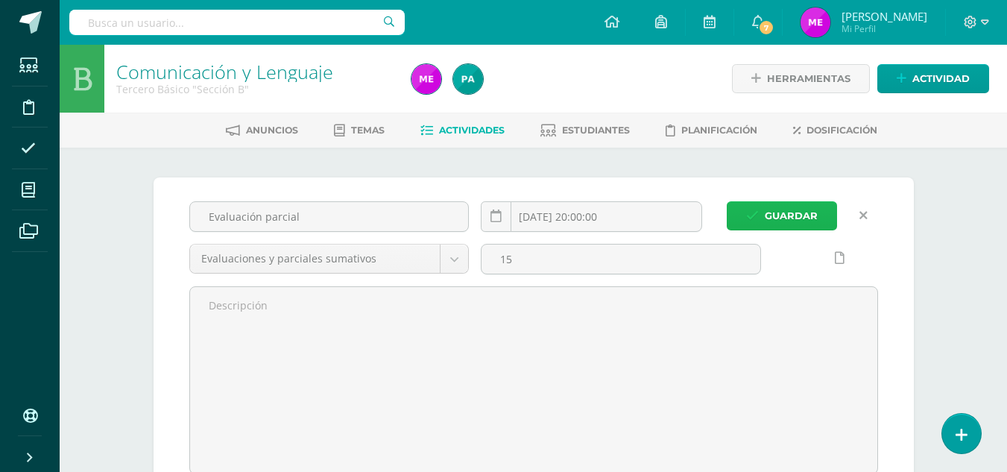
click at [786, 215] on span "Guardar" at bounding box center [791, 216] width 53 height 28
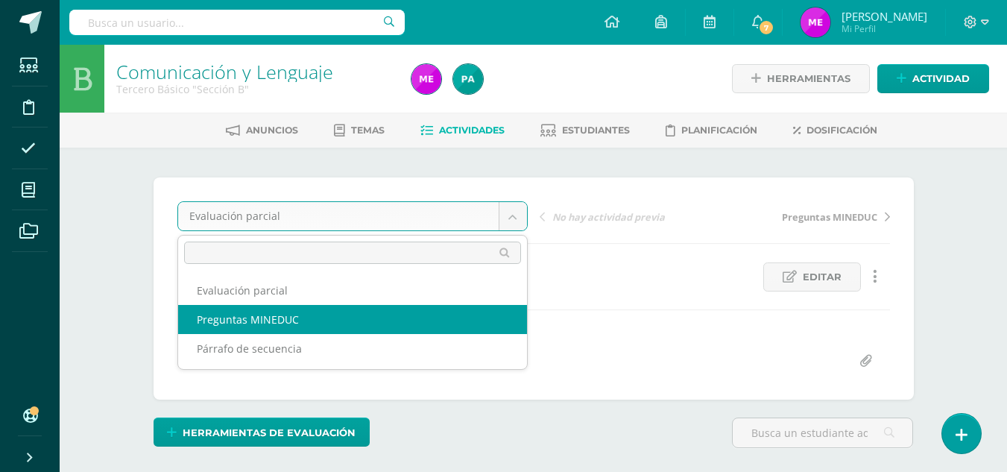
scroll to position [1, 0]
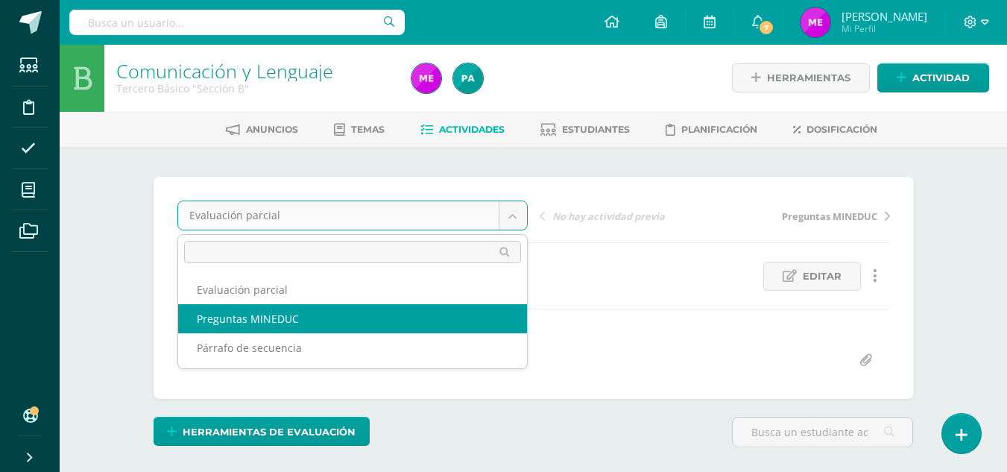
select select "/dashboard/teacher/grade-activity/36668/"
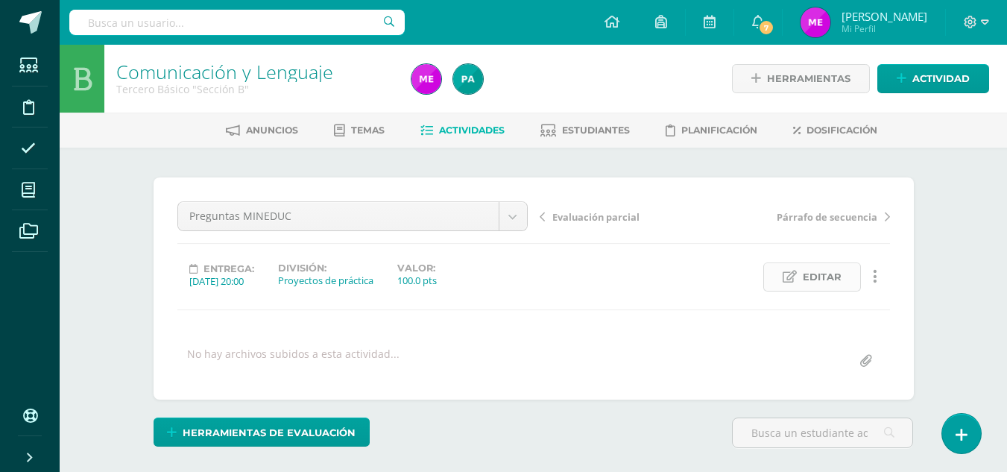
click at [805, 285] on span "Editar" at bounding box center [822, 277] width 39 height 28
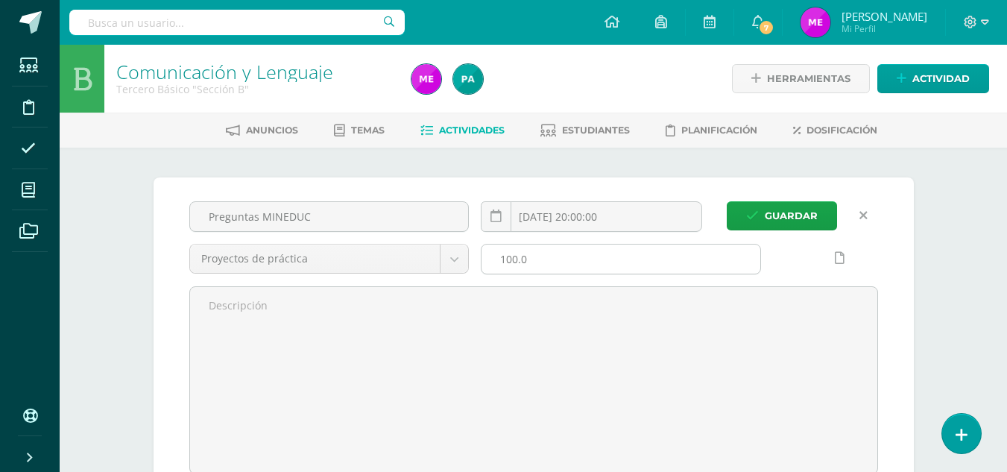
click at [554, 258] on input "100.0" at bounding box center [620, 258] width 279 height 29
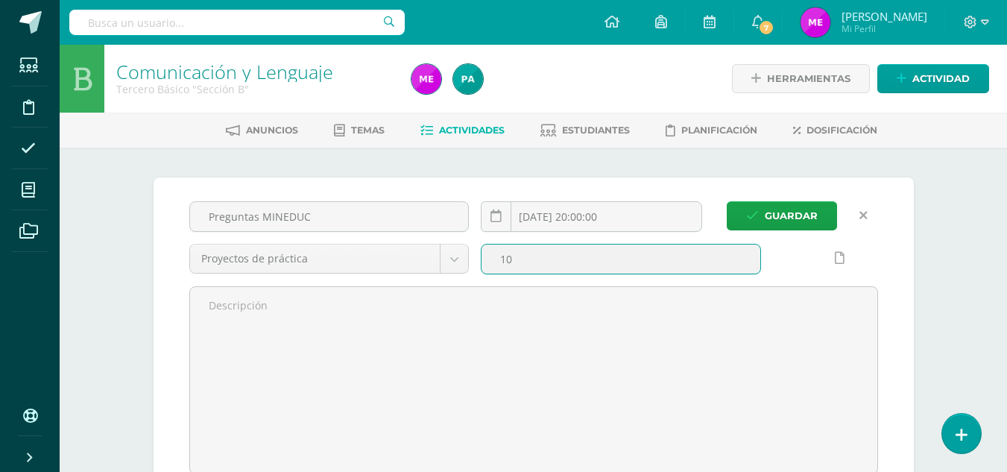
type input "1"
type input "5"
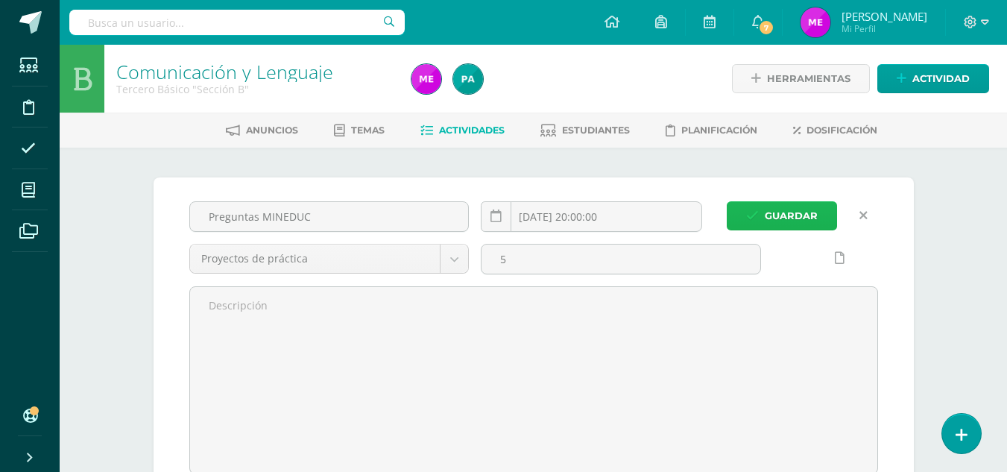
click at [774, 215] on span "Guardar" at bounding box center [791, 216] width 53 height 28
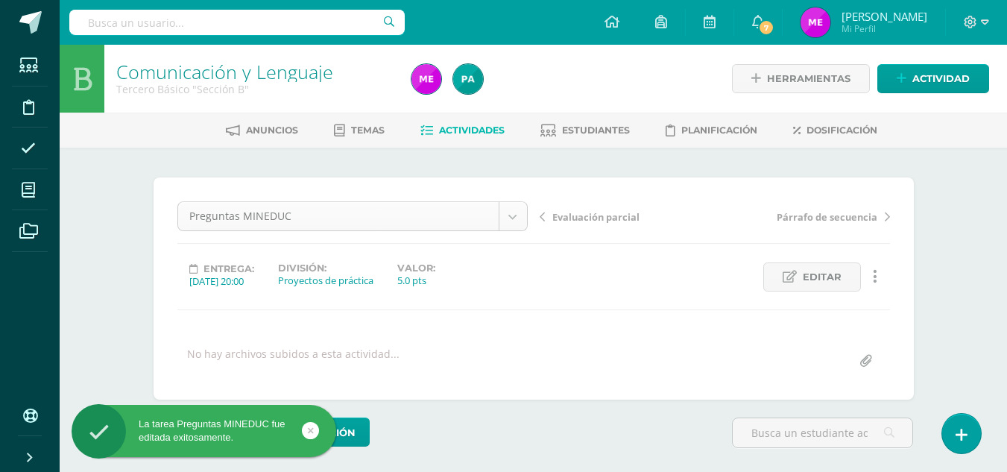
click at [510, 207] on body "La tarea Preguntas MINEDUC fue editada exitosamente. Estudiantes Disciplina Asi…" at bounding box center [503, 295] width 1007 height 590
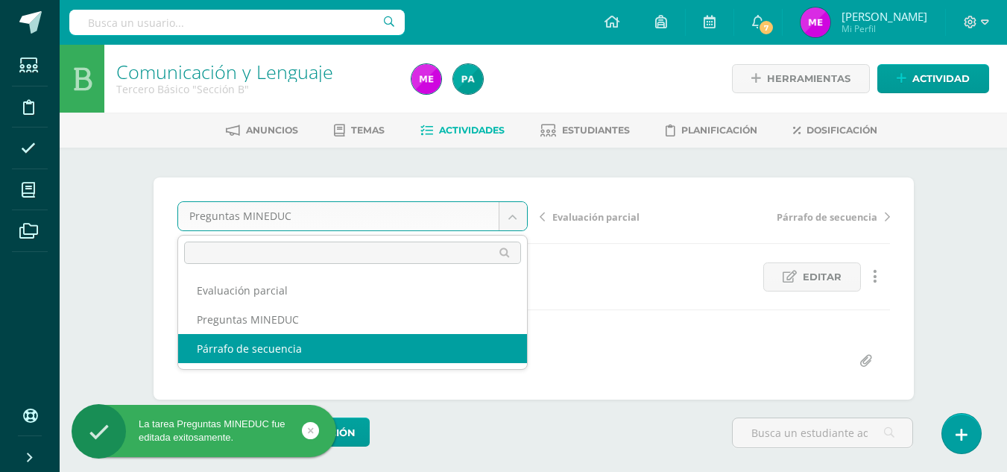
select select "/dashboard/teacher/grade-activity/36667/"
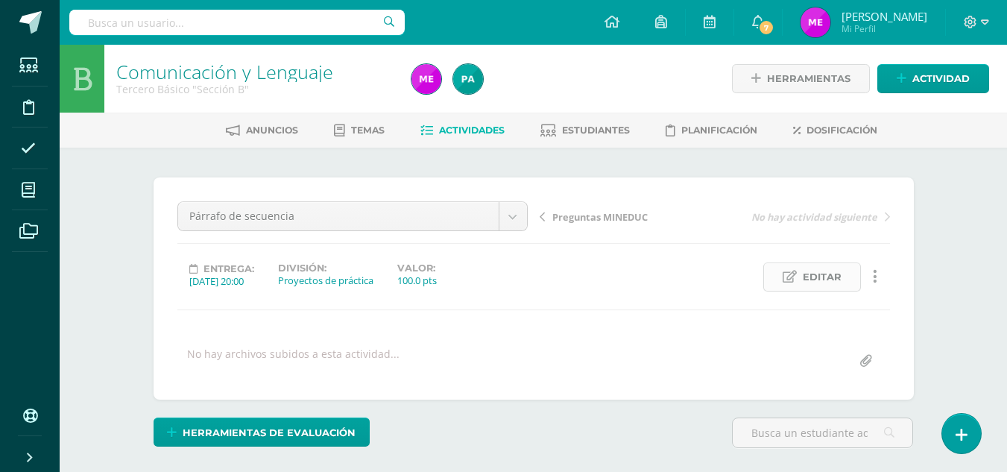
click at [818, 277] on span "Editar" at bounding box center [822, 277] width 39 height 28
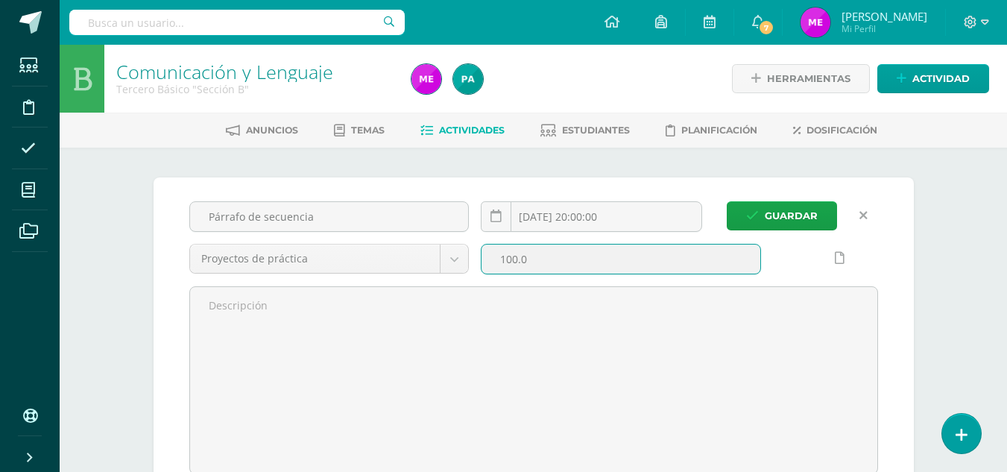
click at [569, 261] on input "100.0" at bounding box center [620, 258] width 279 height 29
type input "1"
type input "5"
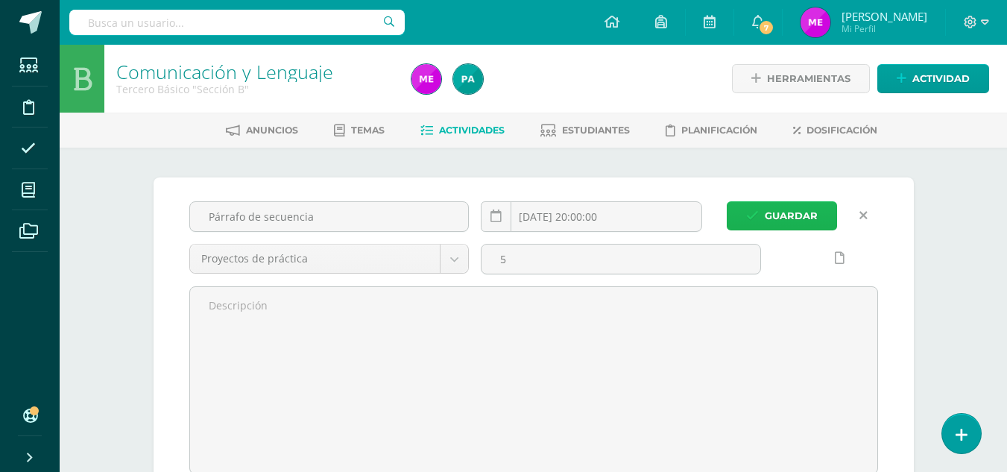
click at [807, 215] on span "Guardar" at bounding box center [791, 216] width 53 height 28
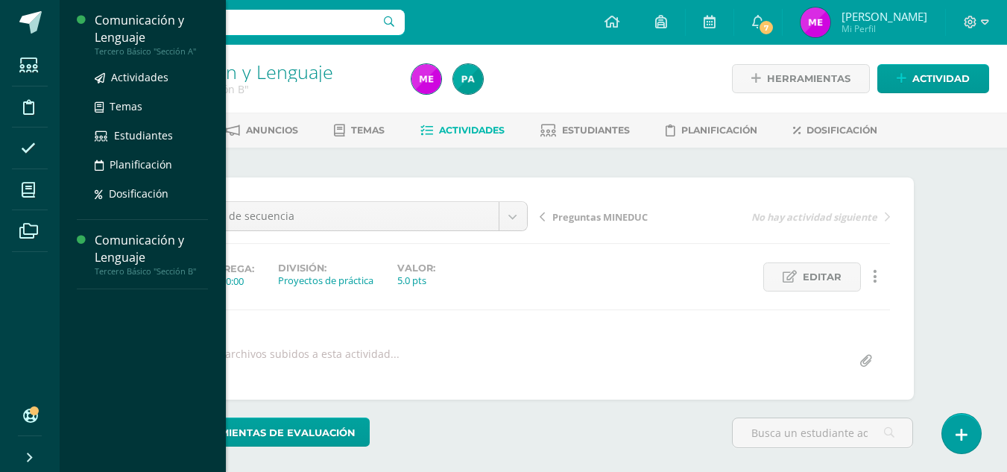
click at [127, 36] on div "Comunicación y Lenguaje" at bounding box center [151, 29] width 113 height 34
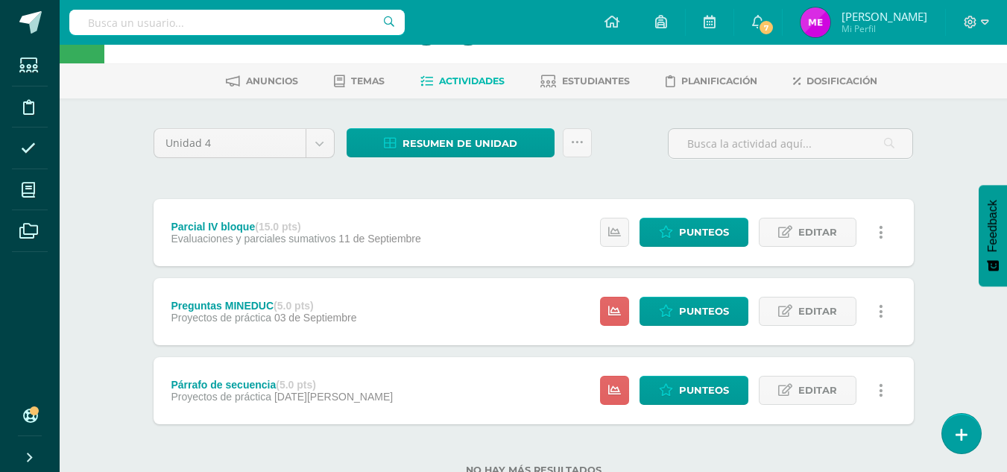
scroll to position [101, 0]
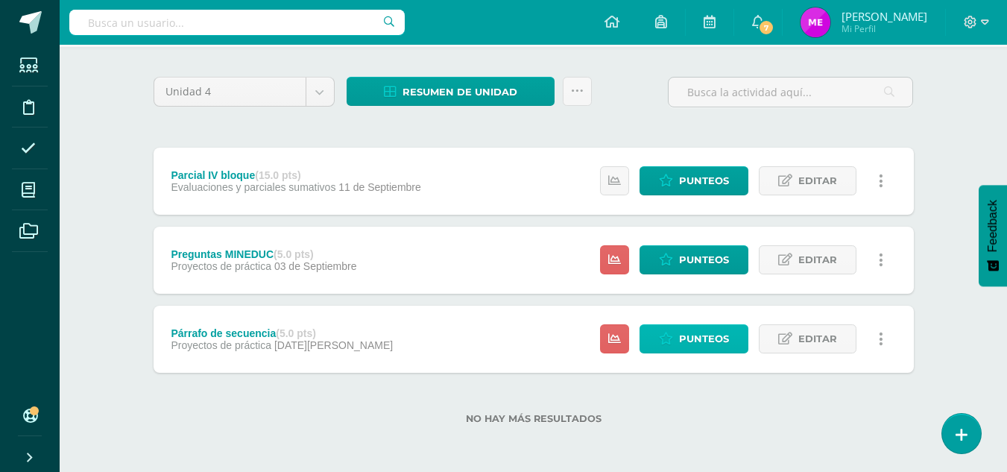
click at [689, 335] on span "Punteos" at bounding box center [704, 339] width 50 height 28
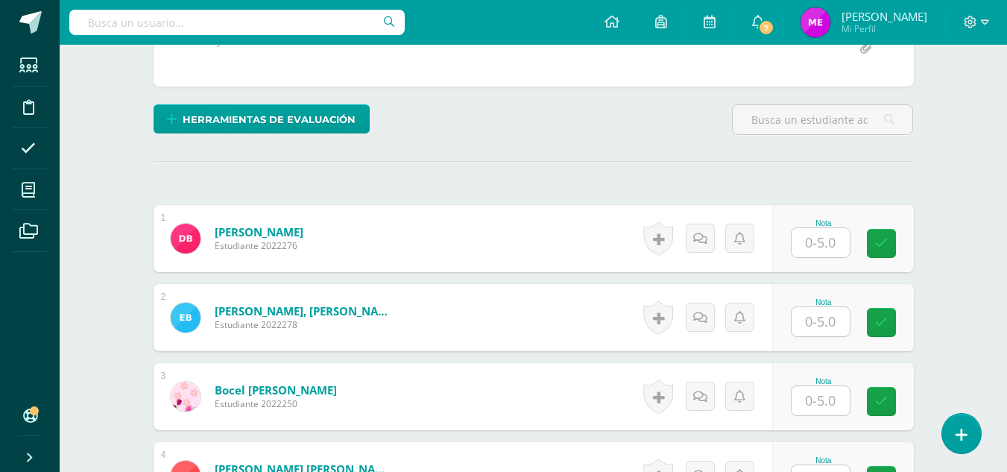
scroll to position [314, 0]
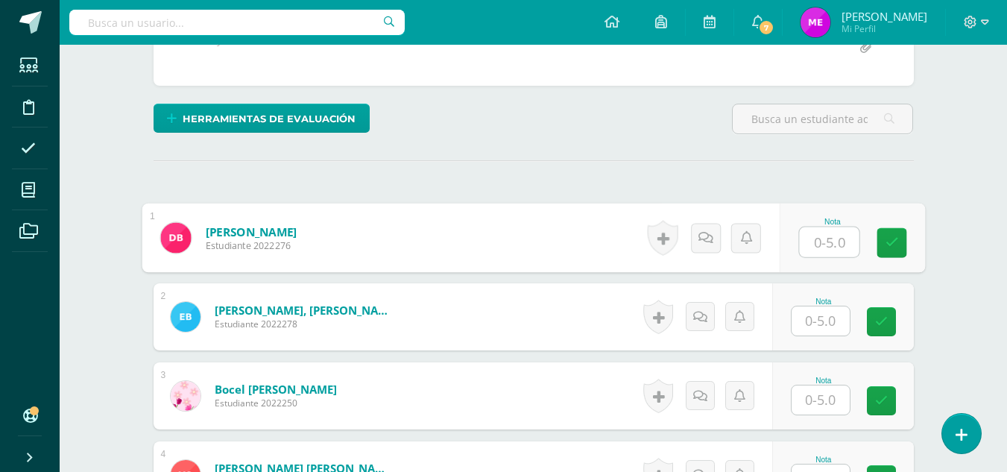
click at [827, 240] on input "text" at bounding box center [829, 242] width 60 height 30
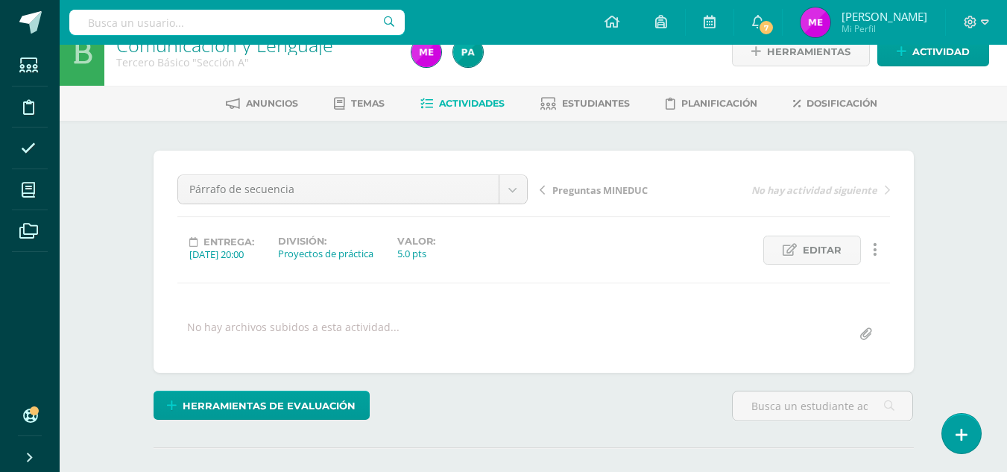
scroll to position [23, 0]
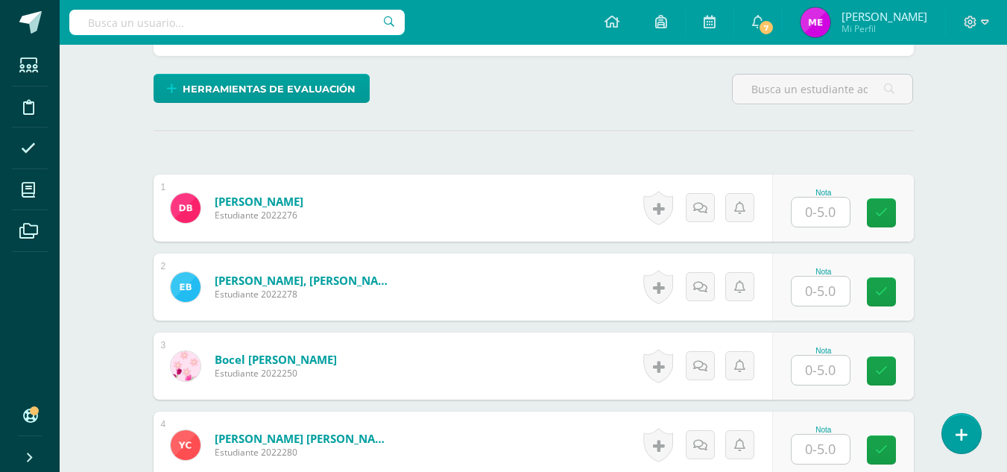
scroll to position [344, 0]
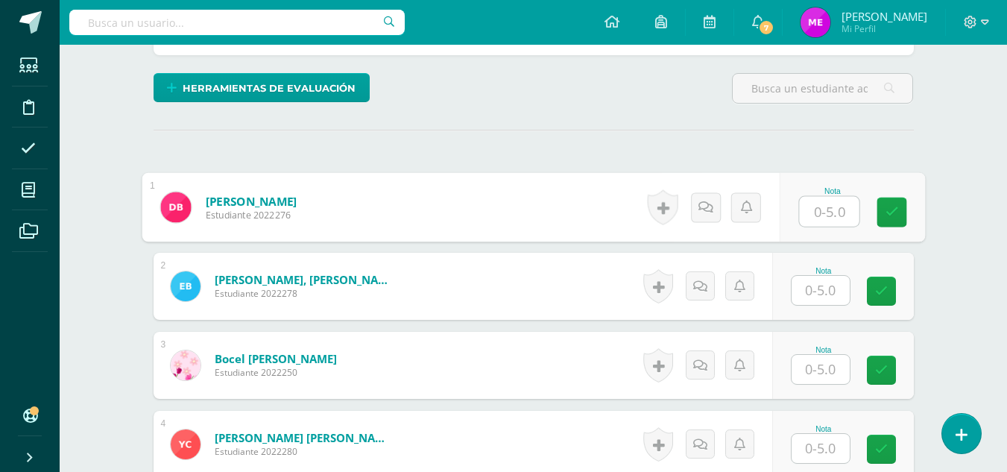
click at [817, 211] on input "text" at bounding box center [829, 212] width 60 height 30
type input "3.43"
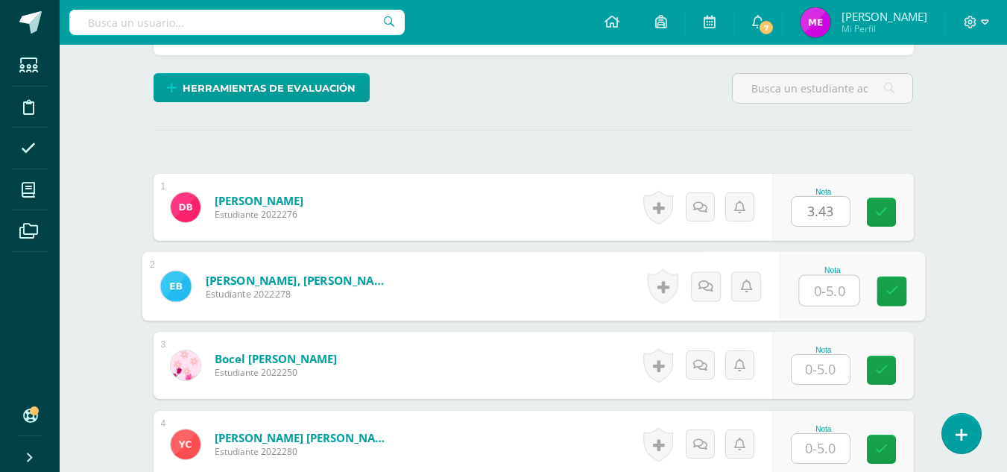
click at [824, 295] on input "text" at bounding box center [829, 291] width 60 height 30
type input "5"
click at [823, 369] on input "text" at bounding box center [820, 369] width 58 height 29
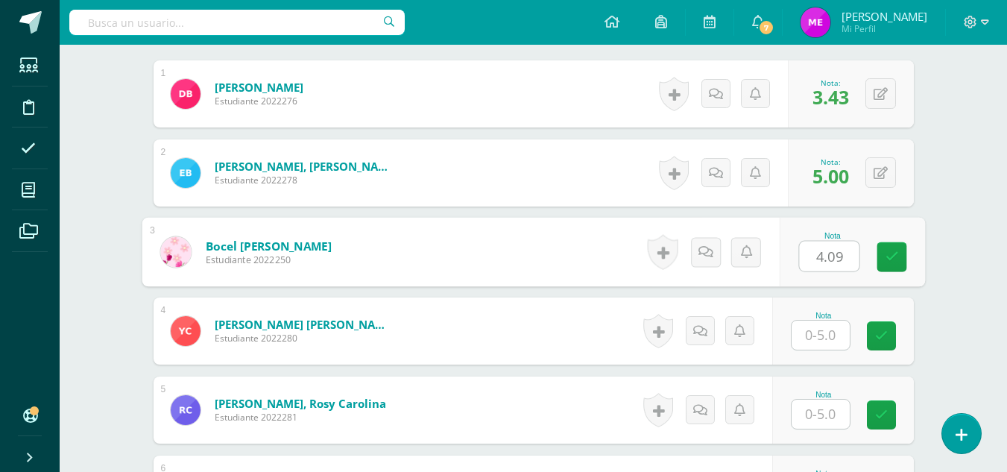
scroll to position [458, 0]
type input "4.09"
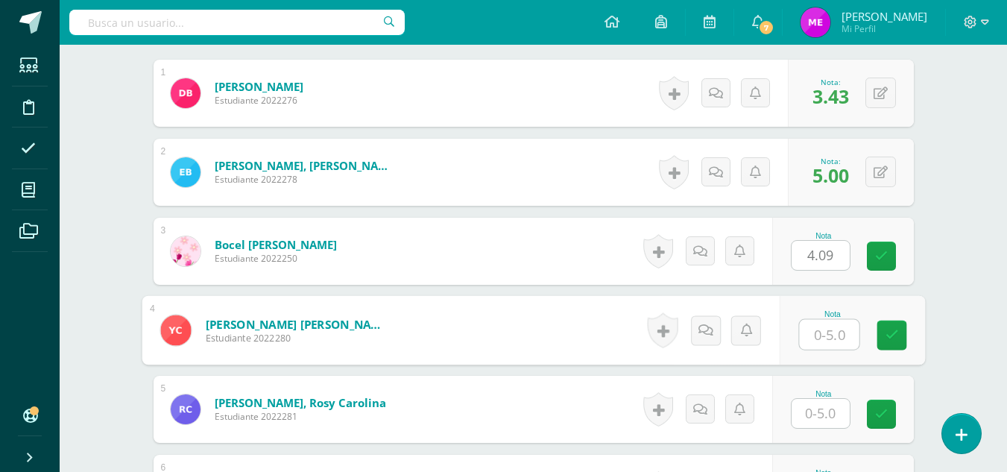
click at [811, 323] on input "text" at bounding box center [829, 335] width 60 height 30
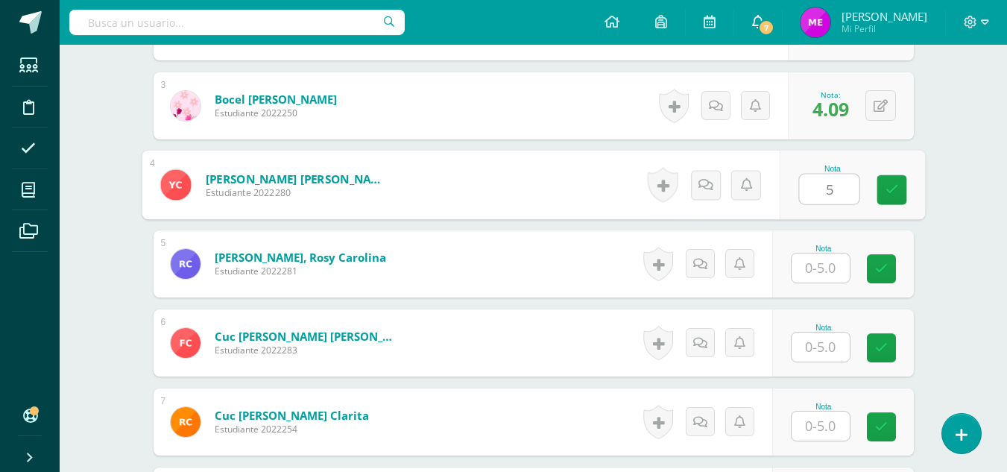
scroll to position [604, 0]
type input "5"
click at [829, 270] on input "text" at bounding box center [820, 267] width 58 height 29
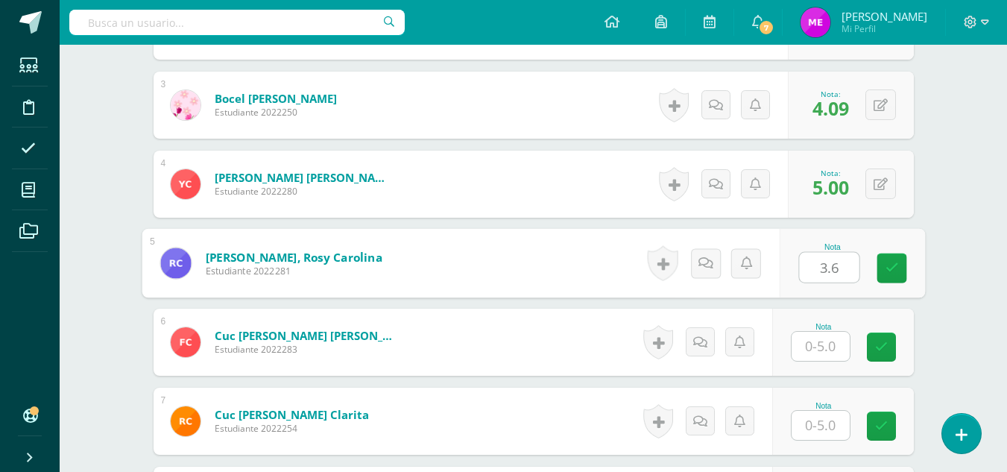
type input "3.6"
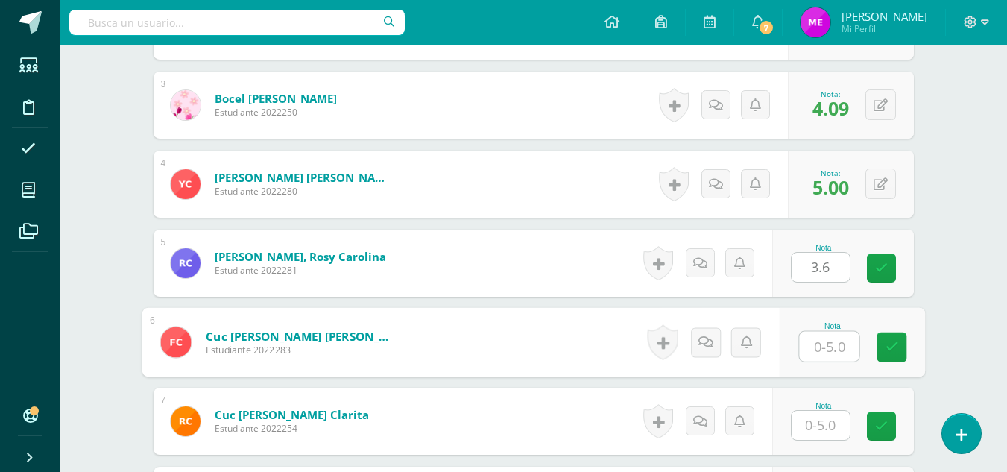
click at [826, 336] on input "text" at bounding box center [829, 347] width 60 height 30
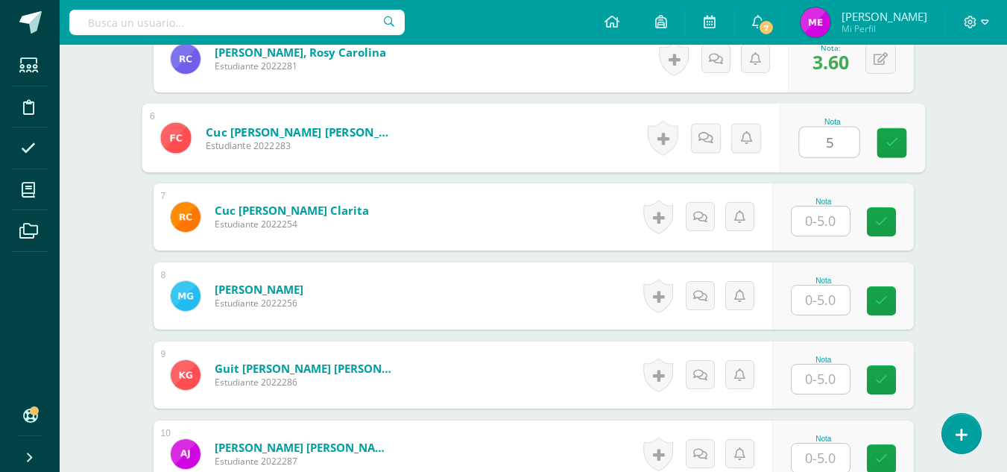
scroll to position [811, 0]
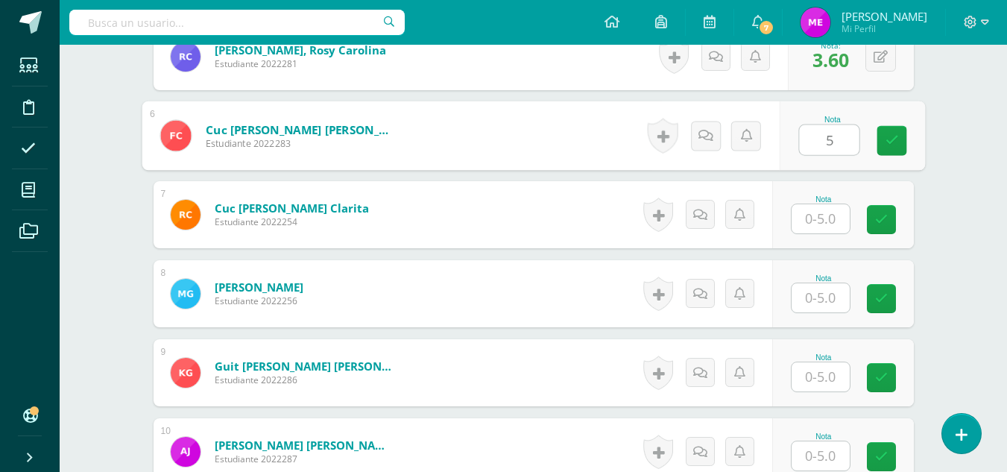
type input "5"
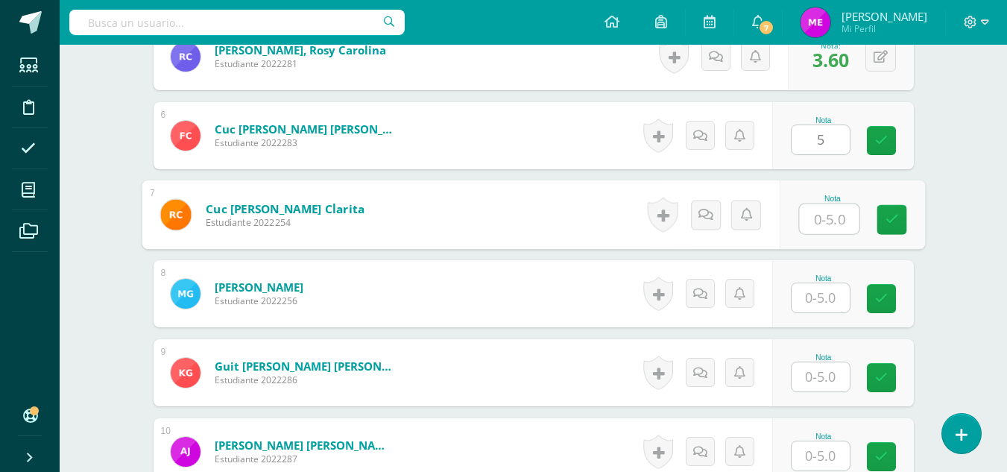
click at [808, 217] on input "text" at bounding box center [829, 219] width 60 height 30
type input "4.02"
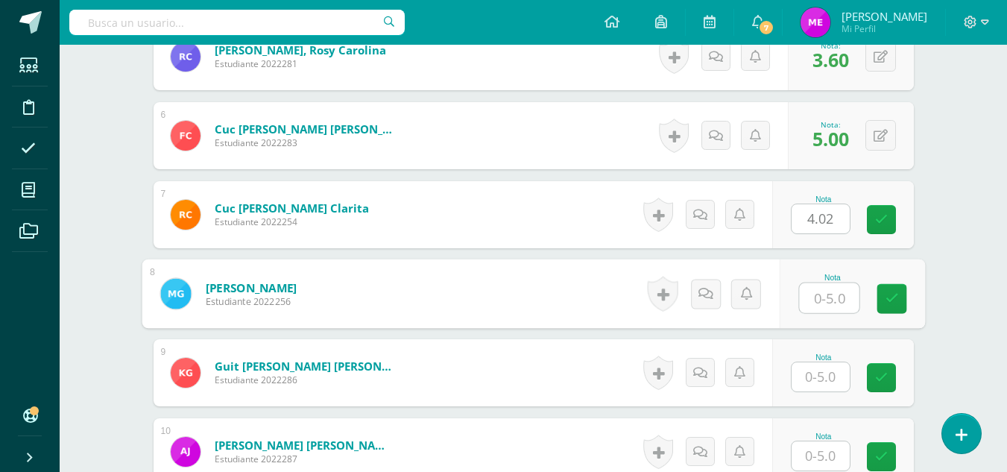
click at [814, 297] on input "text" at bounding box center [829, 298] width 60 height 30
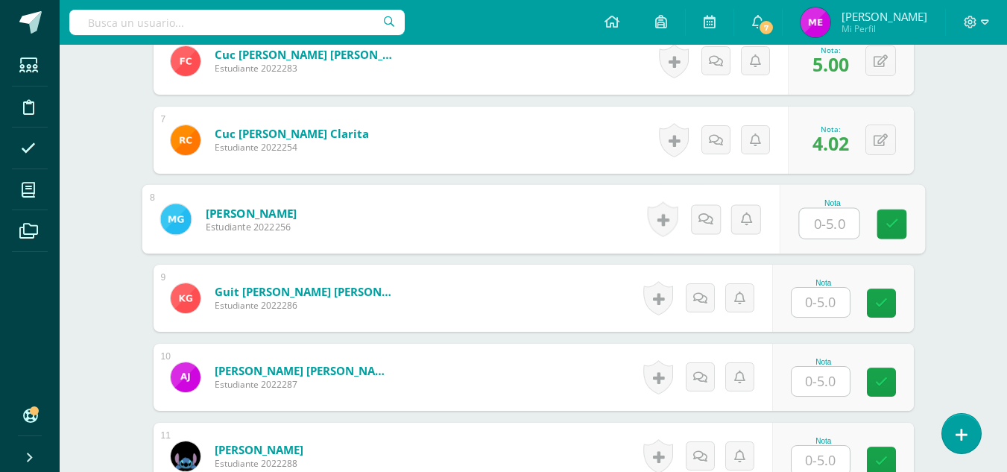
scroll to position [897, 0]
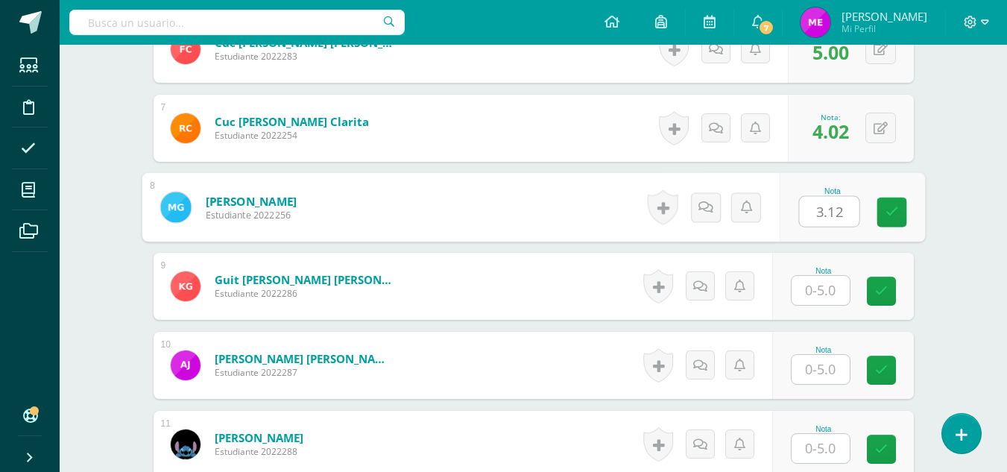
type input "3.12"
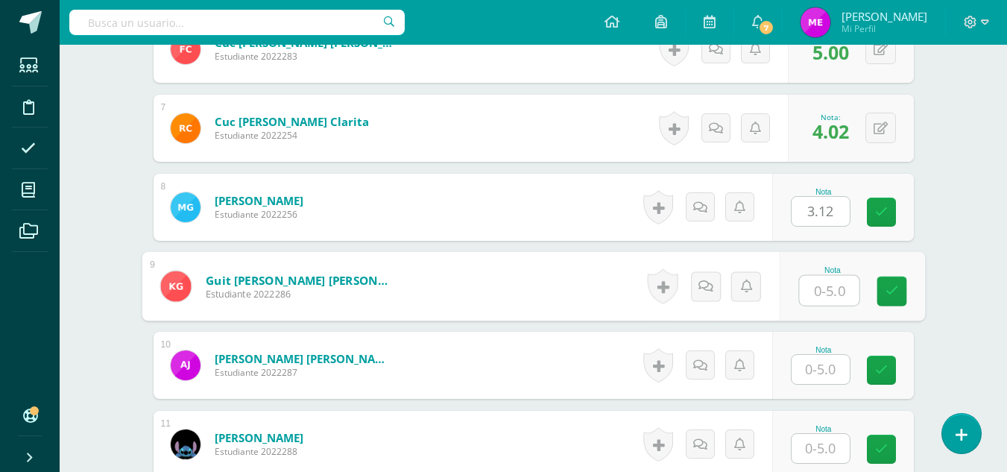
click at [813, 297] on input "text" at bounding box center [829, 291] width 60 height 30
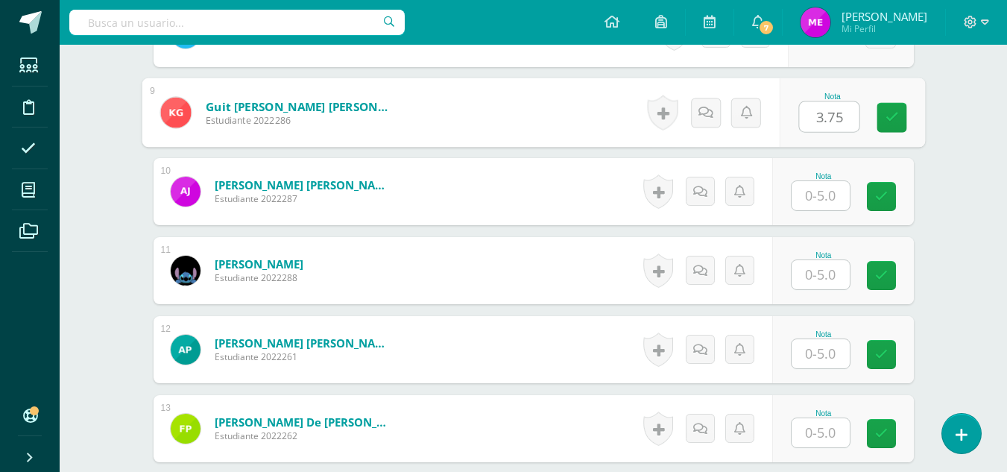
scroll to position [1075, 0]
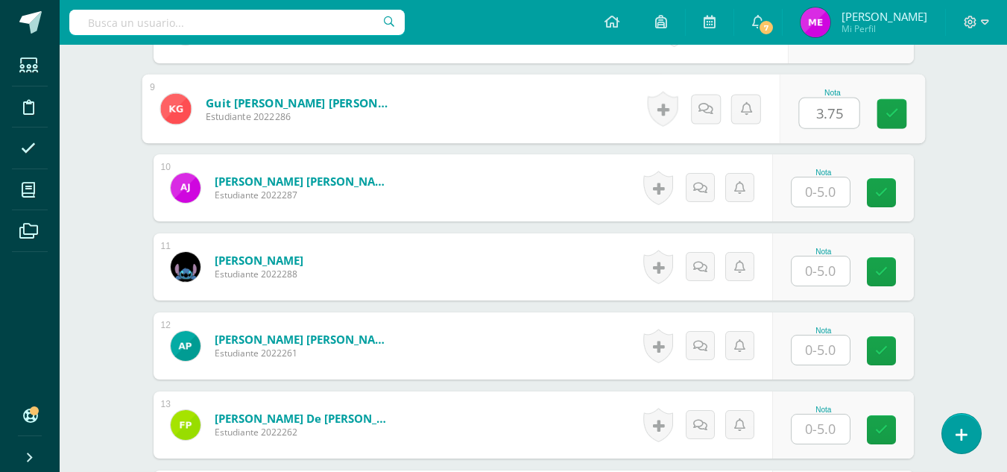
type input "3.75"
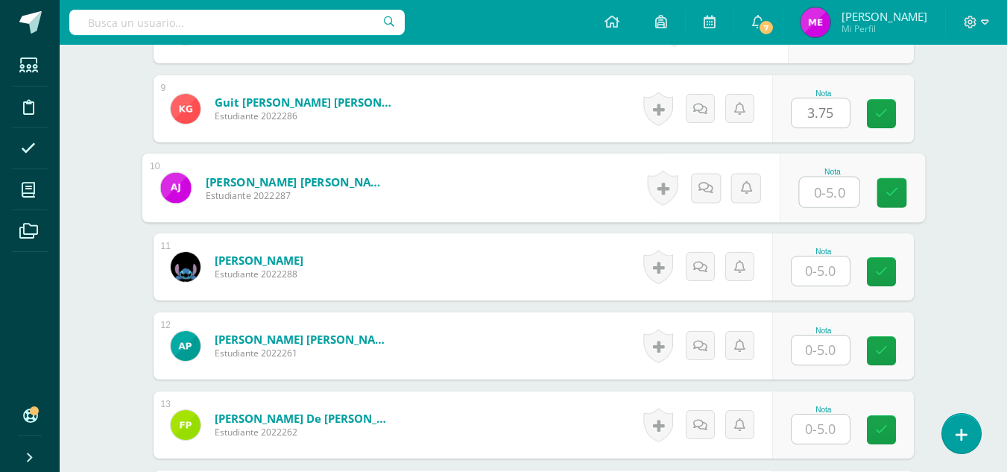
click at [818, 195] on input "text" at bounding box center [829, 192] width 60 height 30
type input "3.75"
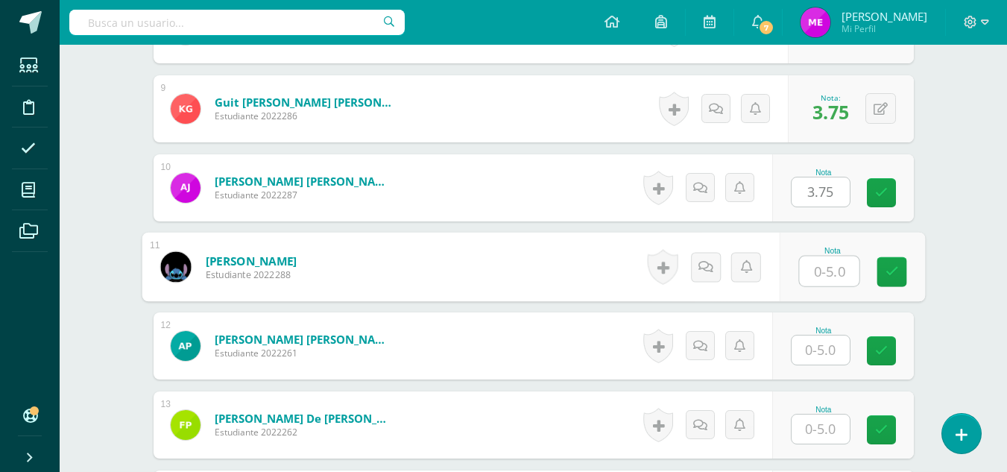
click at [828, 270] on input "text" at bounding box center [829, 271] width 60 height 30
click at [823, 275] on input "text" at bounding box center [829, 271] width 60 height 30
type input "3.90"
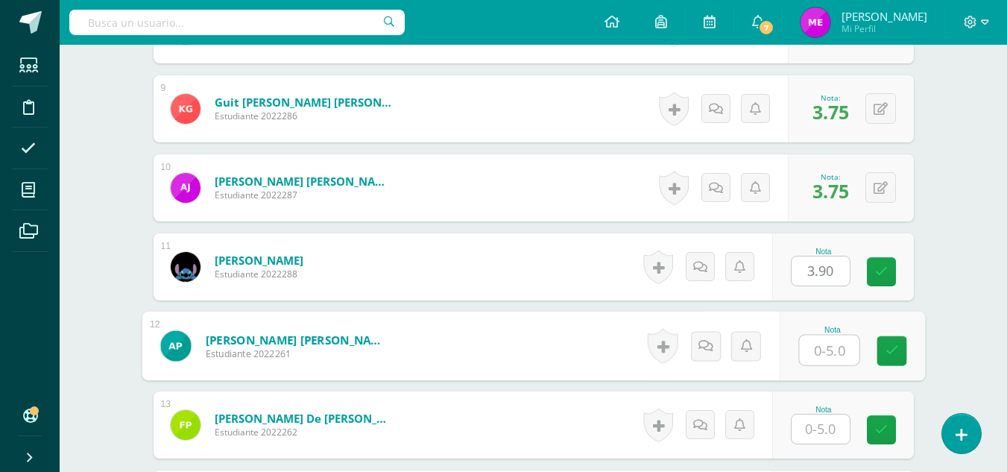
click at [814, 353] on input "text" at bounding box center [829, 350] width 60 height 30
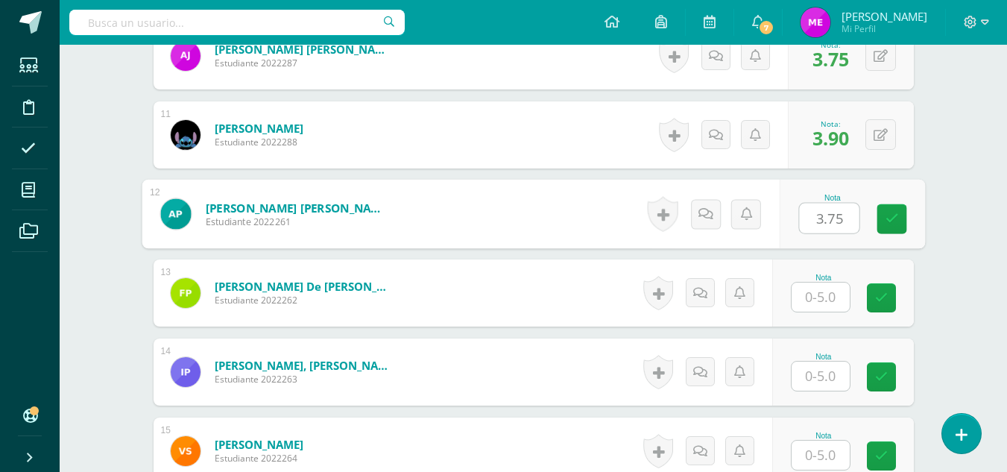
scroll to position [1209, 0]
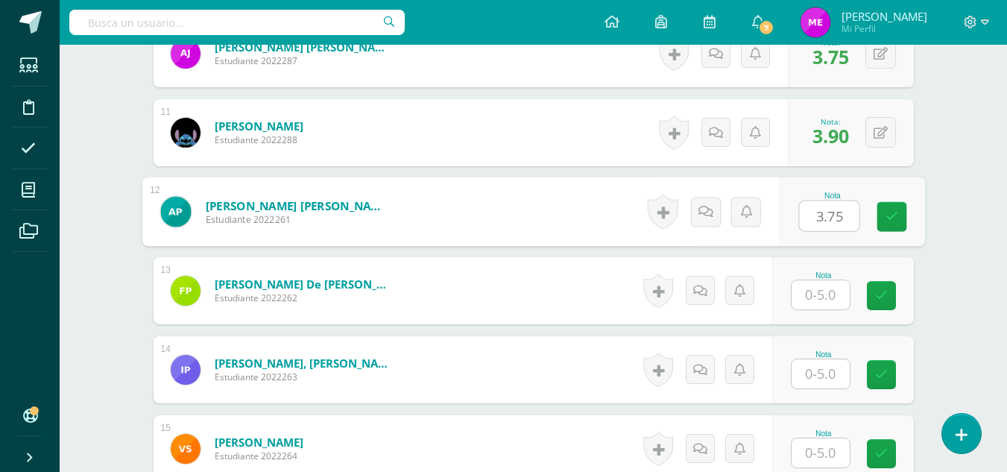
type input "3.75"
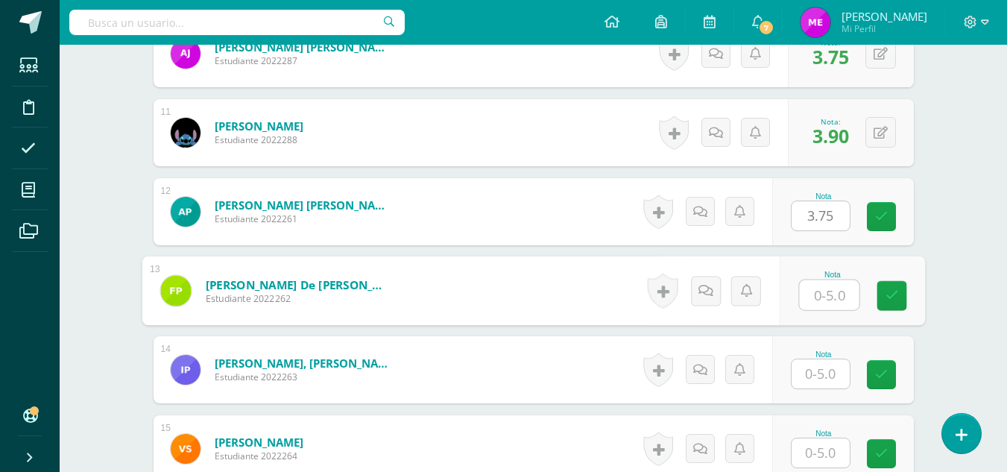
click at [825, 292] on input "text" at bounding box center [829, 295] width 60 height 30
type input "3.43"
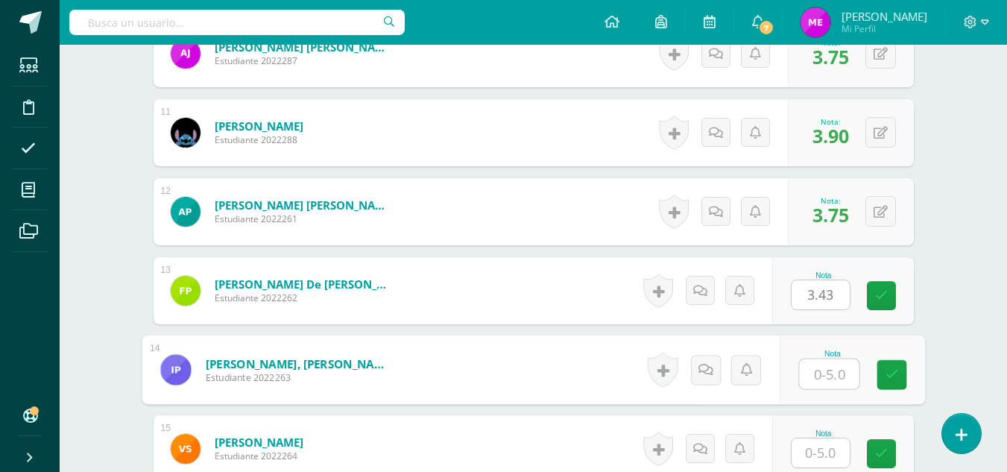
click at [824, 376] on input "text" at bounding box center [829, 374] width 60 height 30
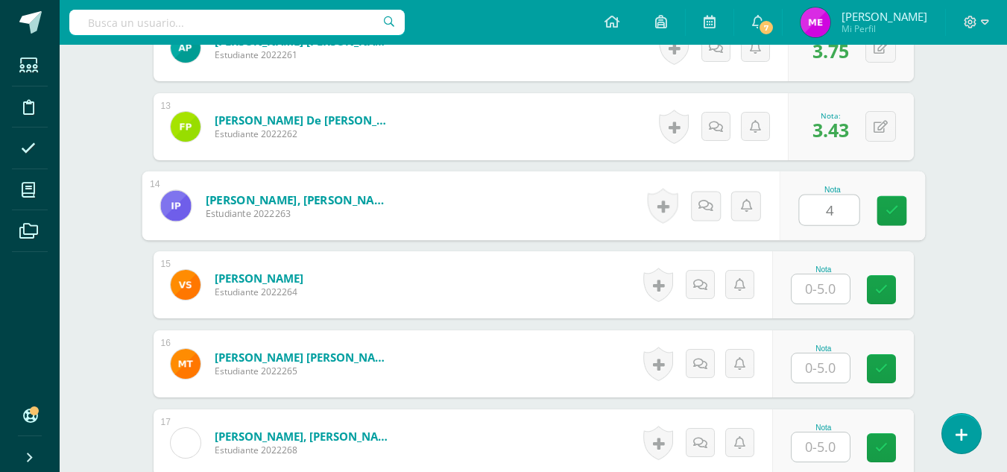
scroll to position [1384, 0]
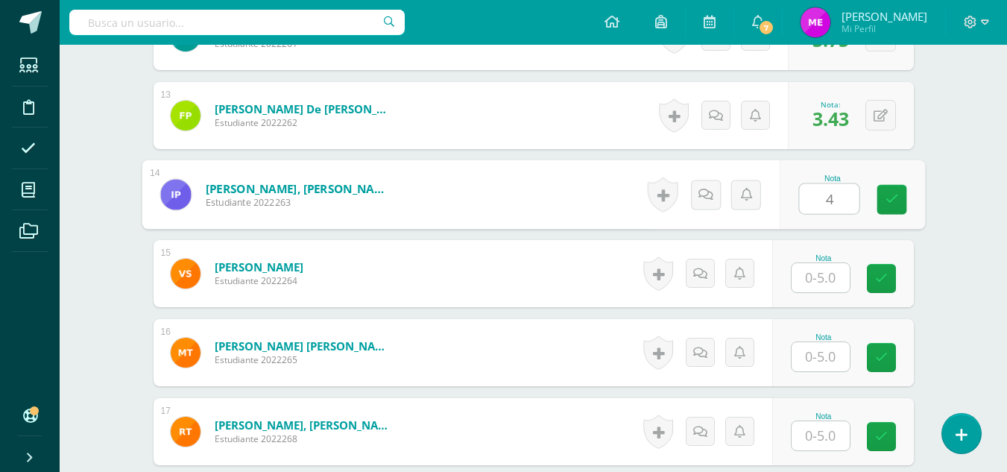
type input "4"
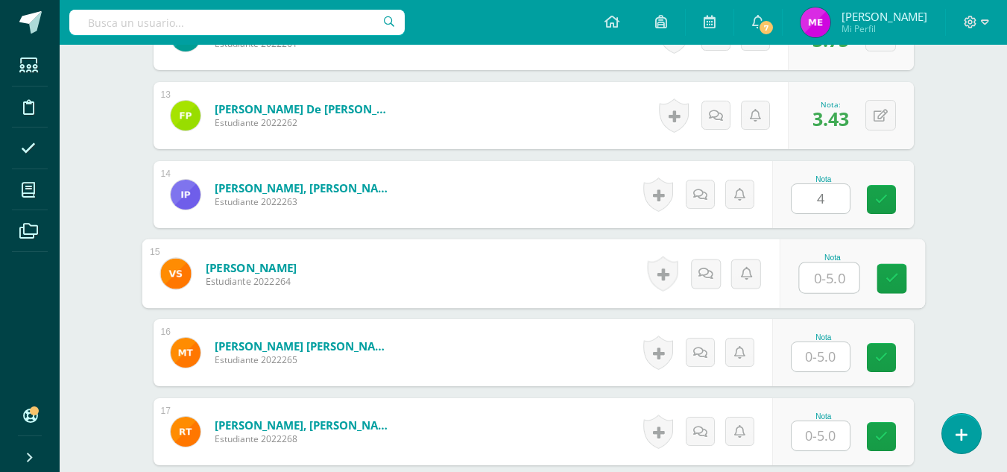
click at [823, 283] on input "text" at bounding box center [829, 278] width 60 height 30
type input "4"
type input "5"
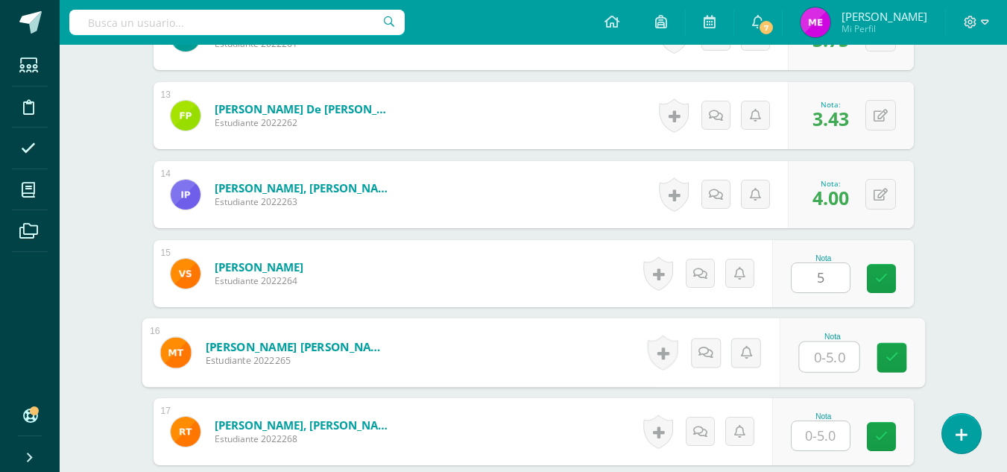
click at [822, 368] on input "text" at bounding box center [829, 357] width 60 height 30
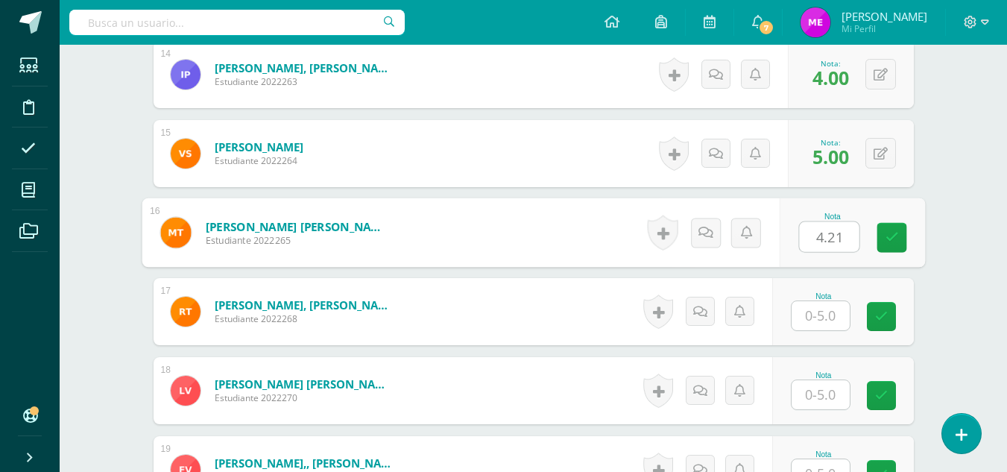
scroll to position [1504, 0]
type input "4.21"
click at [806, 318] on input "text" at bounding box center [820, 314] width 58 height 29
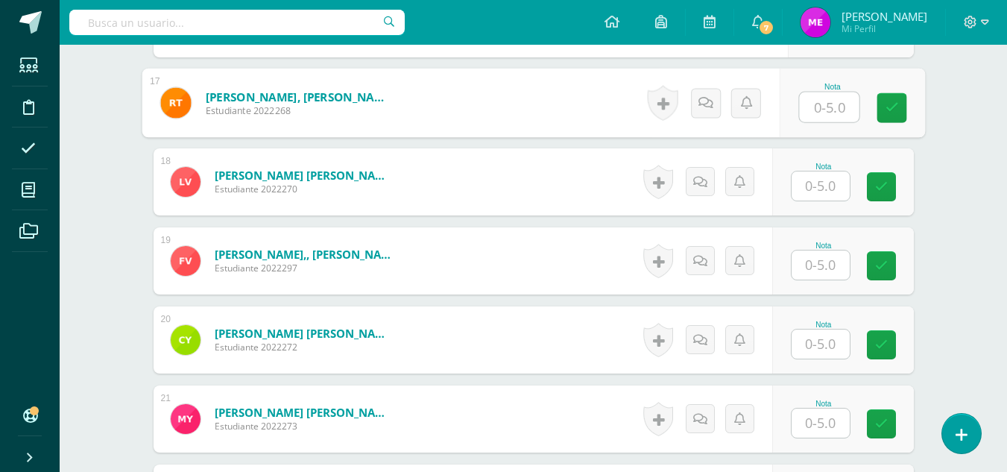
scroll to position [1689, 0]
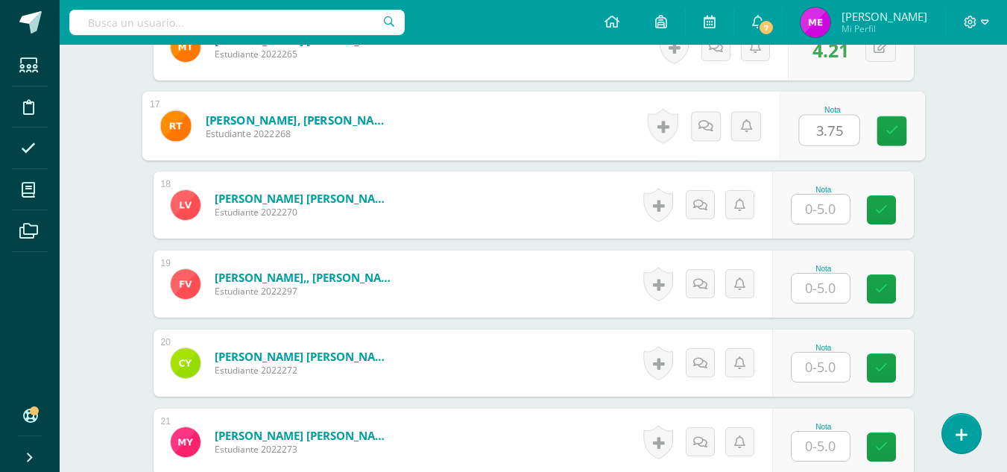
type input "3.75"
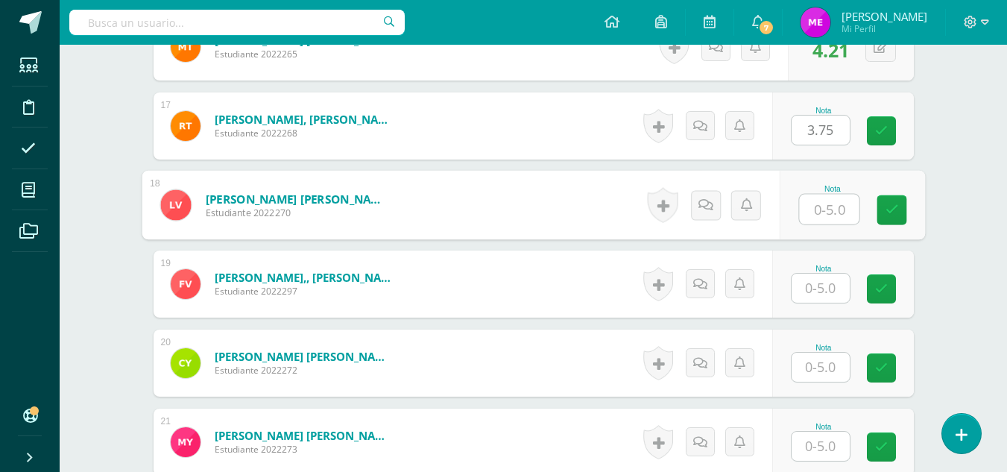
click at [821, 213] on input "text" at bounding box center [829, 209] width 60 height 30
type input "3.75"
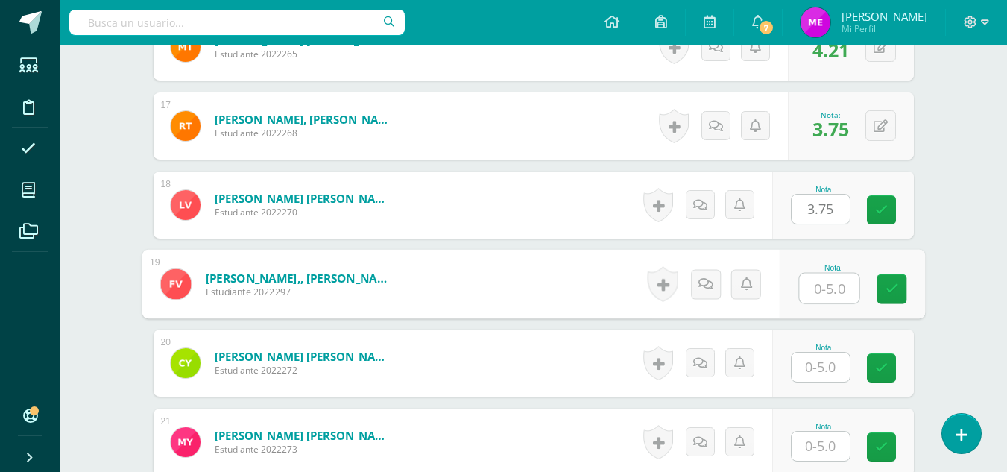
click at [817, 282] on input "text" at bounding box center [829, 288] width 60 height 30
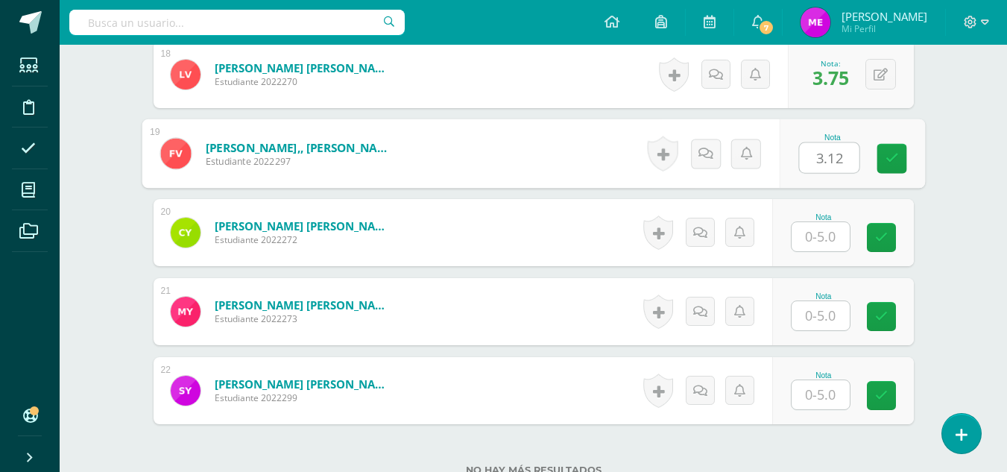
type input "3.12"
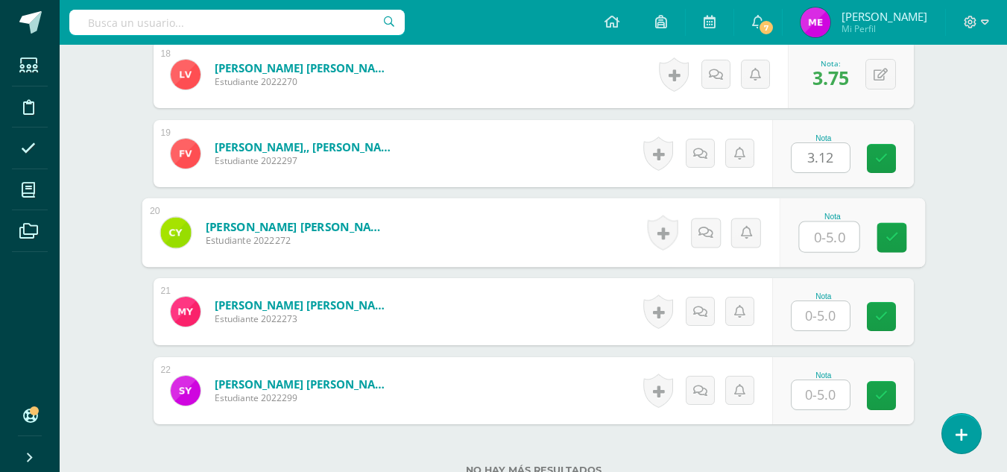
click at [817, 243] on input "text" at bounding box center [829, 237] width 60 height 30
type input "3.29"
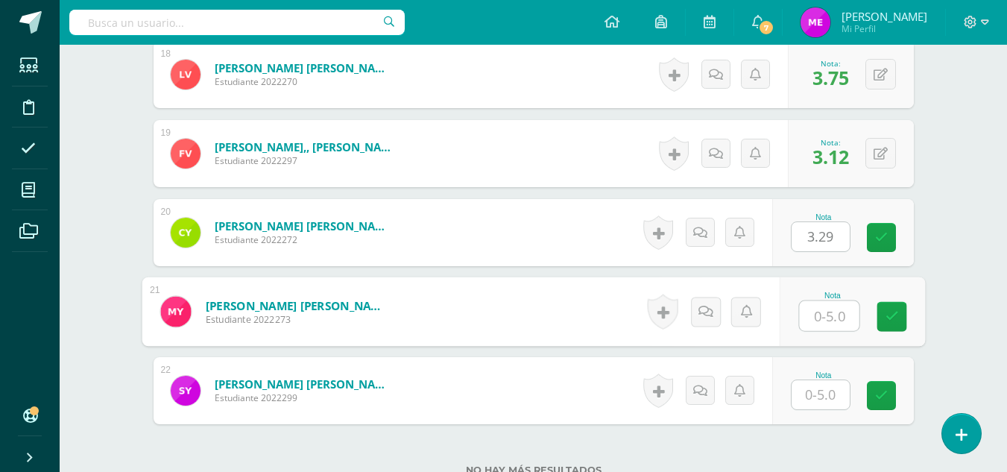
click at [820, 314] on input "text" at bounding box center [829, 316] width 60 height 30
type input "2"
type input "3.29"
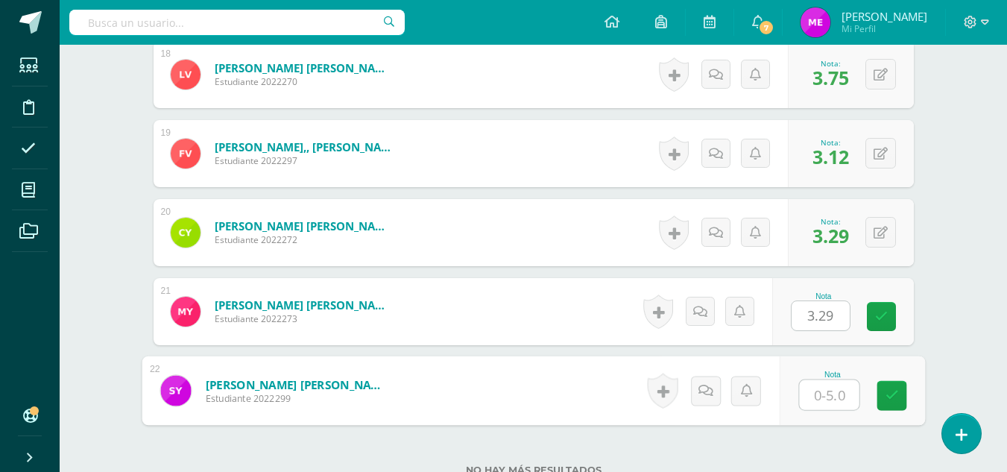
click at [812, 399] on input "text" at bounding box center [829, 395] width 60 height 30
type input "3.75"
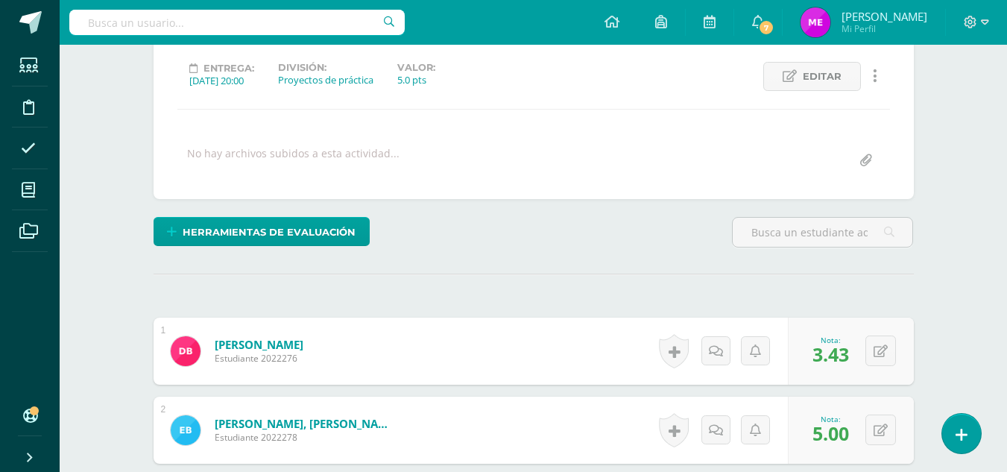
scroll to position [0, 0]
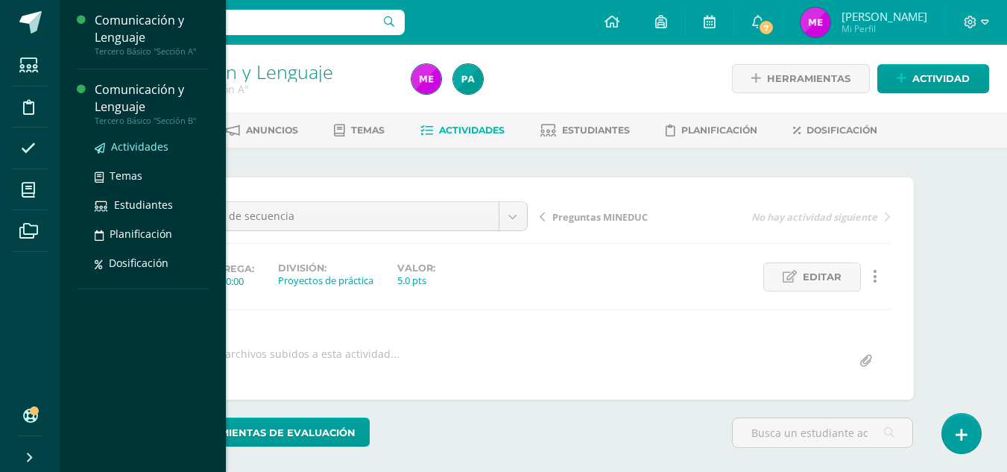
click at [152, 144] on span "Actividades" at bounding box center [139, 146] width 57 height 14
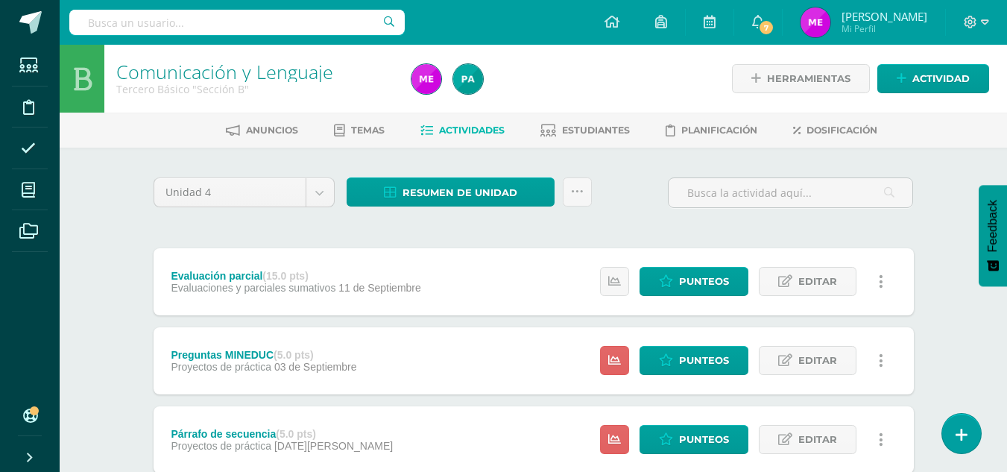
scroll to position [101, 0]
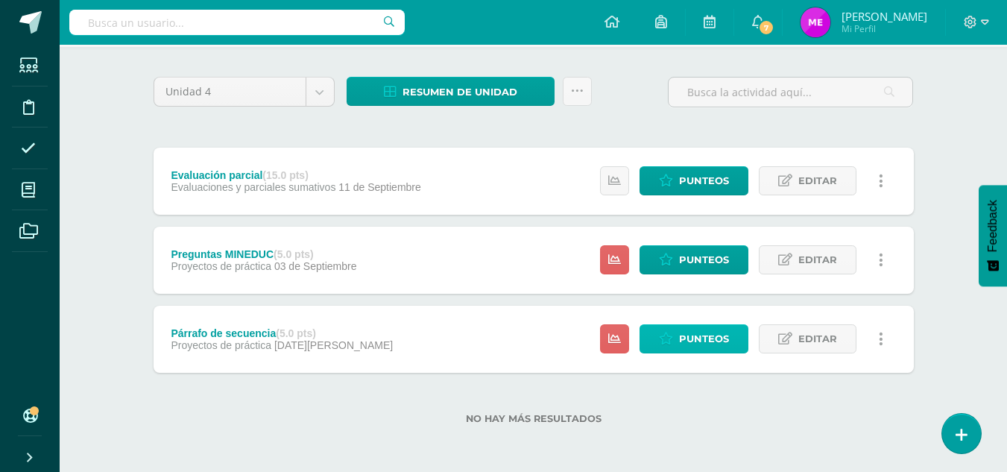
click at [678, 338] on link "Punteos" at bounding box center [693, 338] width 109 height 29
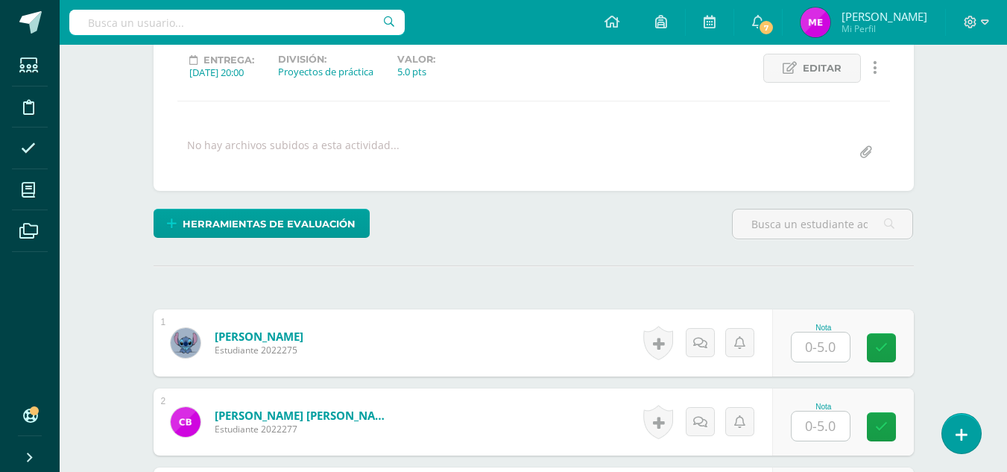
scroll to position [209, 0]
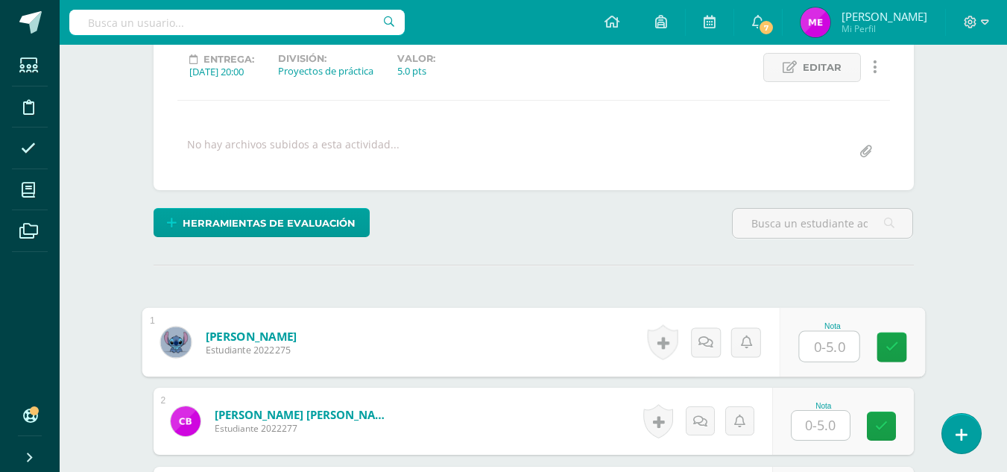
click at [803, 351] on input "text" at bounding box center [829, 347] width 60 height 30
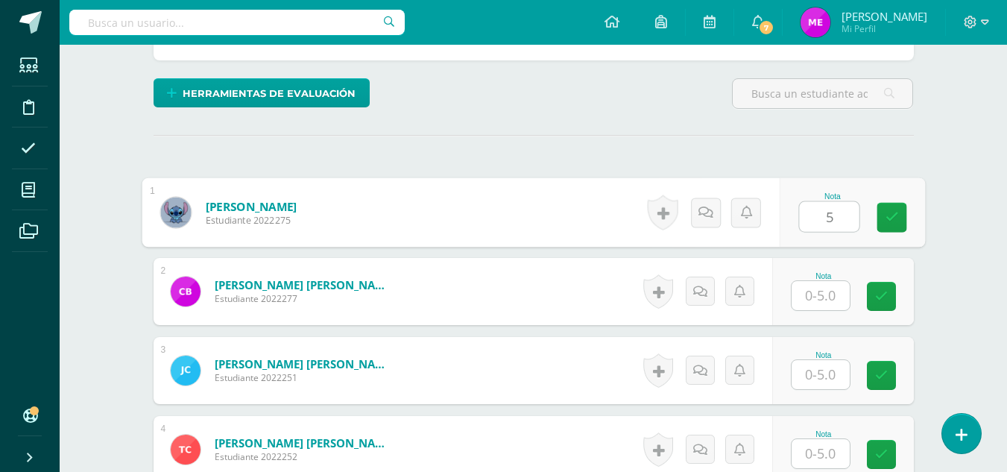
scroll to position [349, 0]
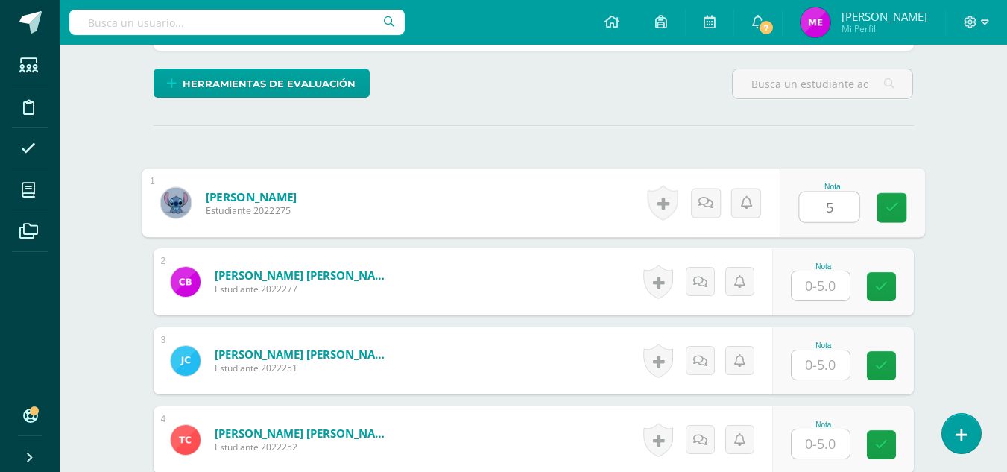
type input "5"
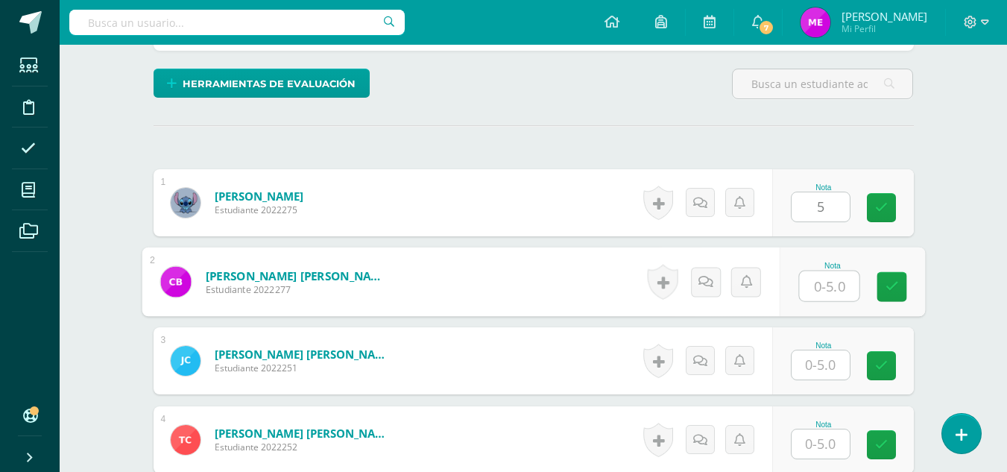
click at [823, 285] on input "text" at bounding box center [829, 286] width 60 height 30
type input "5"
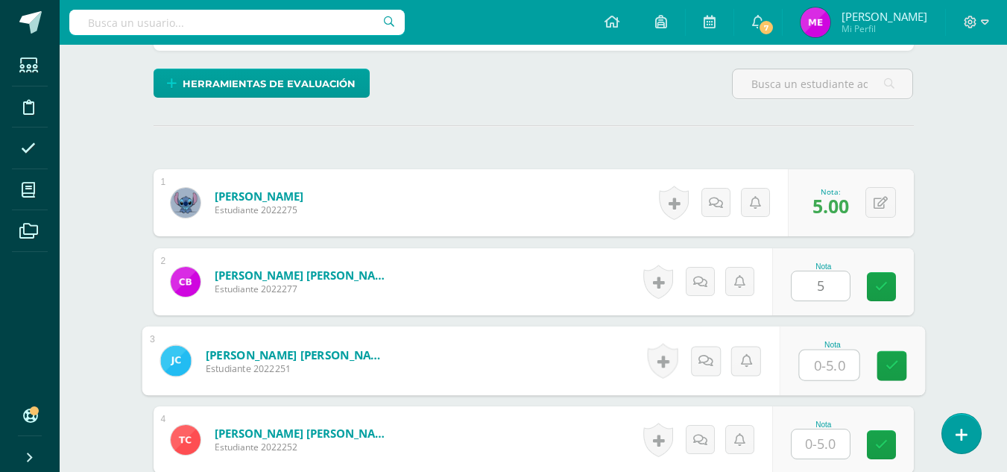
click at [826, 367] on input "text" at bounding box center [829, 365] width 60 height 30
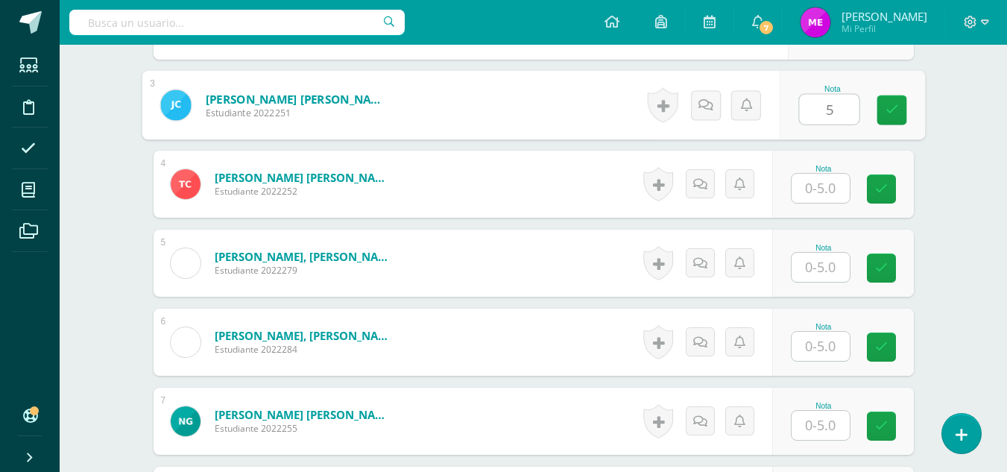
scroll to position [620, 0]
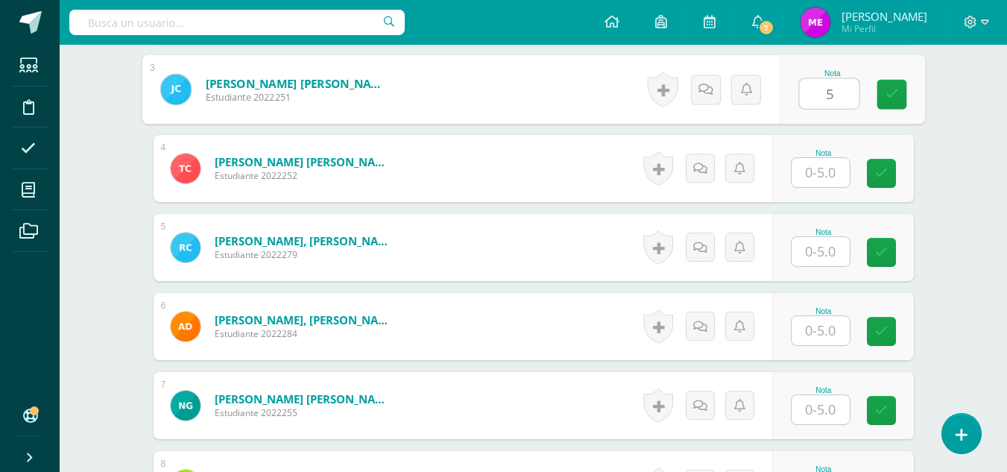
type input "5"
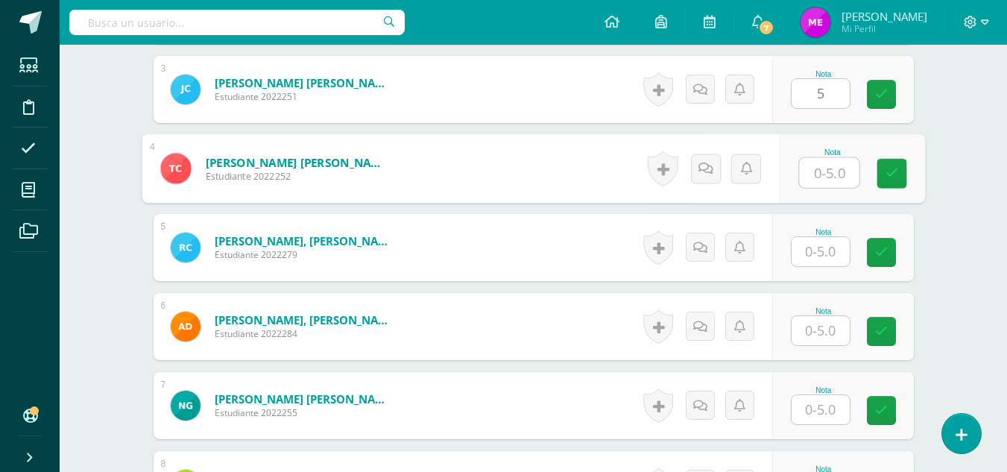
click at [820, 172] on input "text" at bounding box center [829, 173] width 60 height 30
type input "3.75"
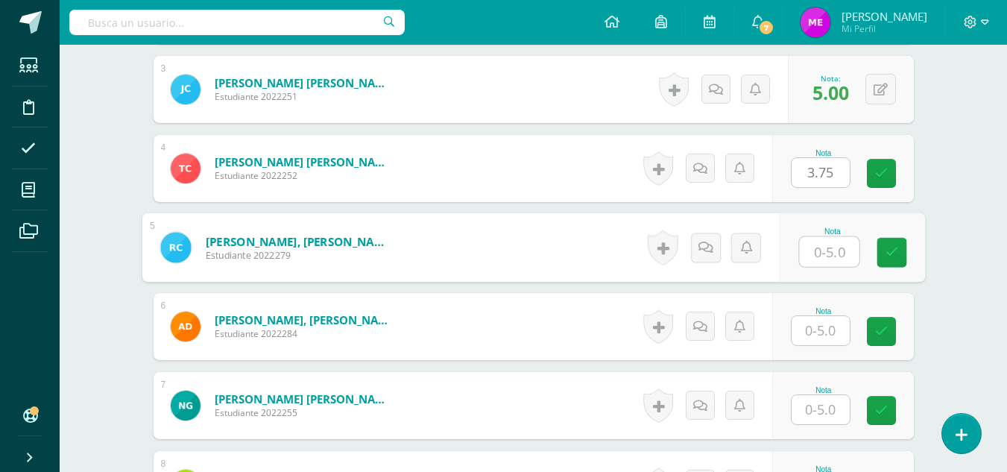
click at [827, 259] on input "text" at bounding box center [829, 252] width 60 height 30
type input "3.28"
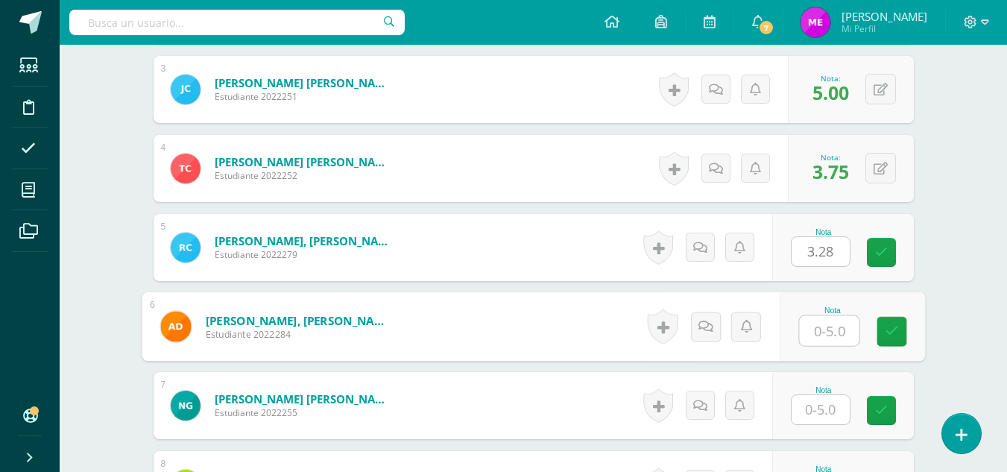
click at [829, 326] on input "text" at bounding box center [829, 331] width 60 height 30
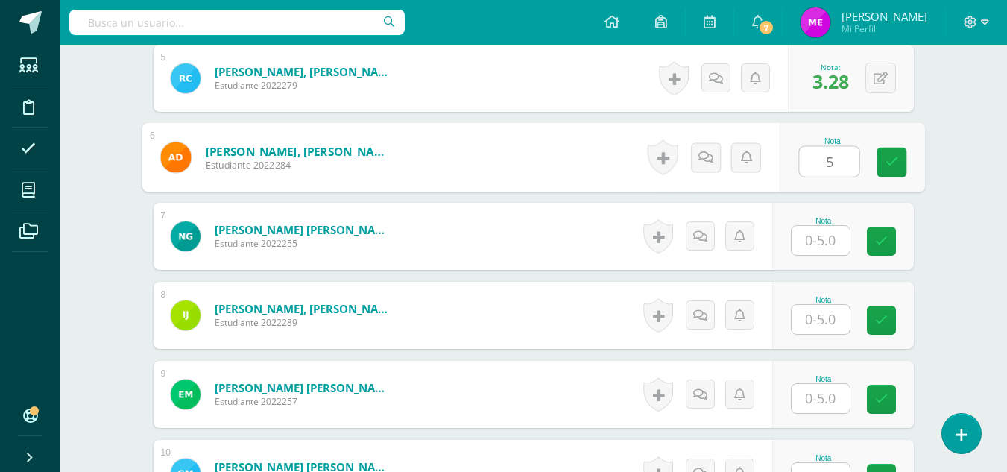
scroll to position [790, 0]
type input "5"
click at [811, 240] on input "text" at bounding box center [820, 239] width 58 height 29
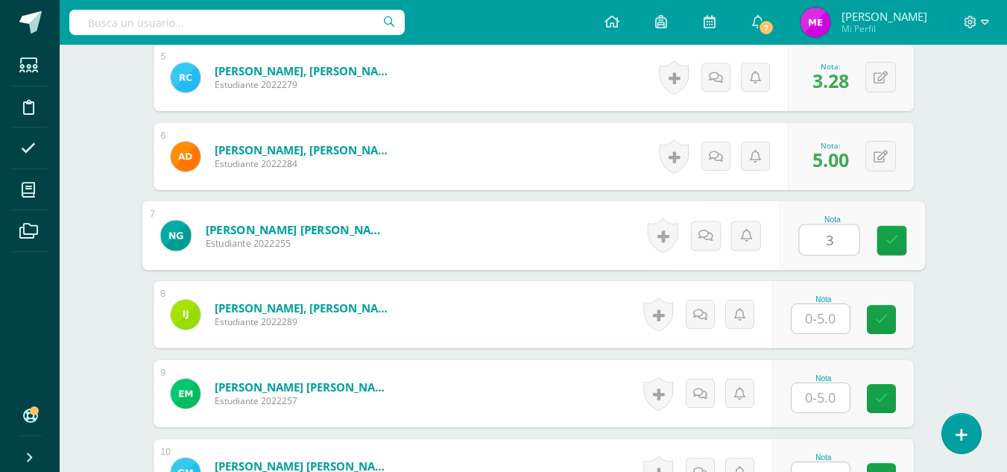
type input "3"
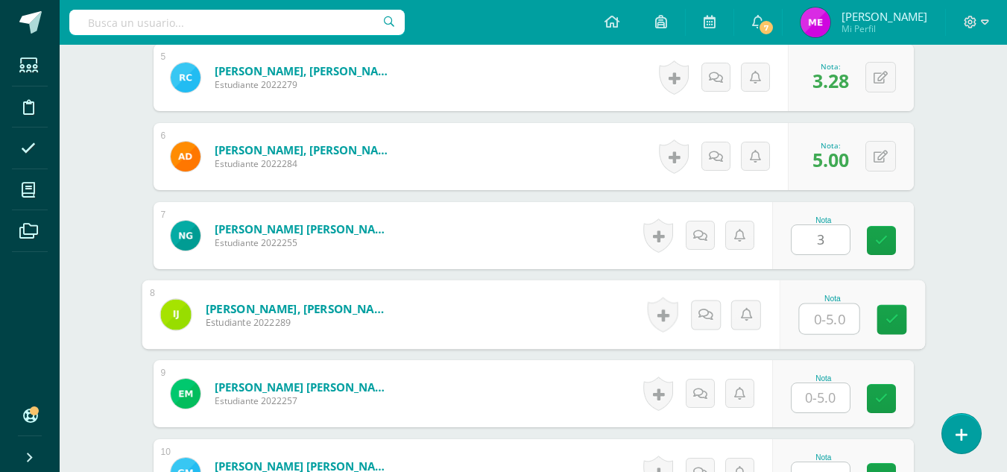
click at [819, 323] on input "text" at bounding box center [829, 319] width 60 height 30
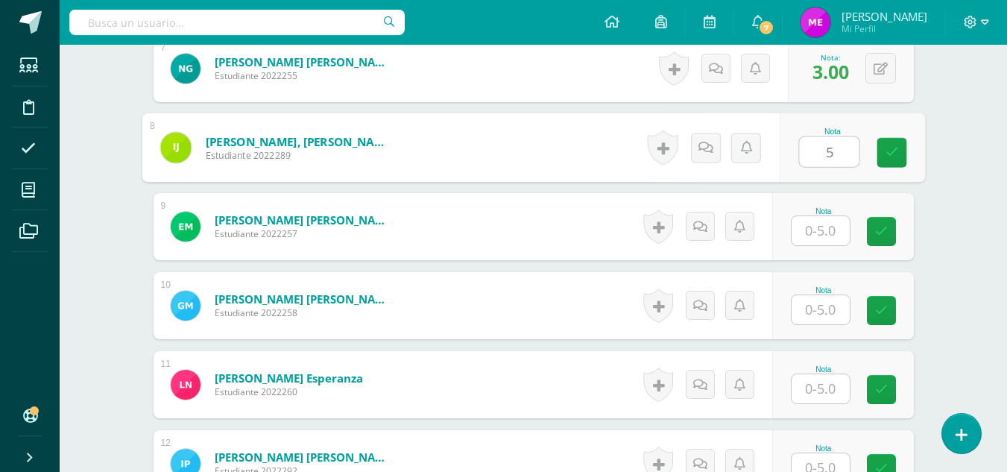
type input "5"
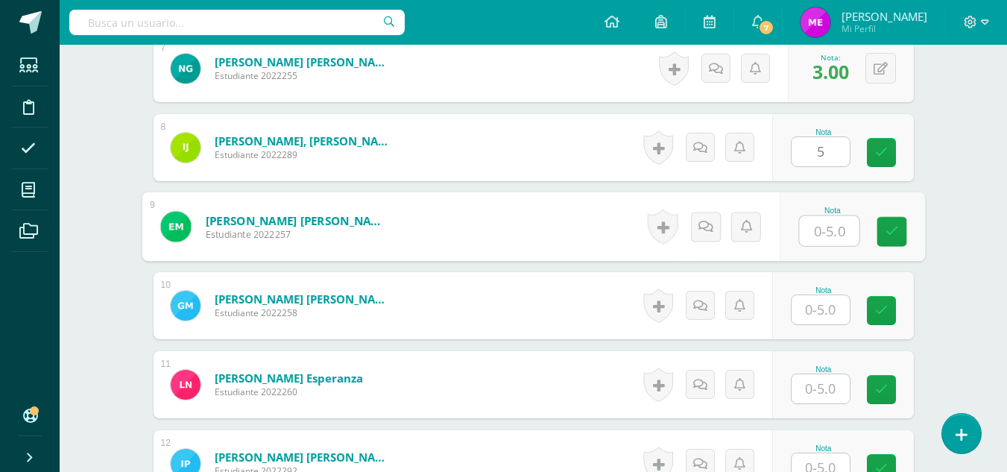
click at [817, 234] on input "text" at bounding box center [829, 231] width 60 height 30
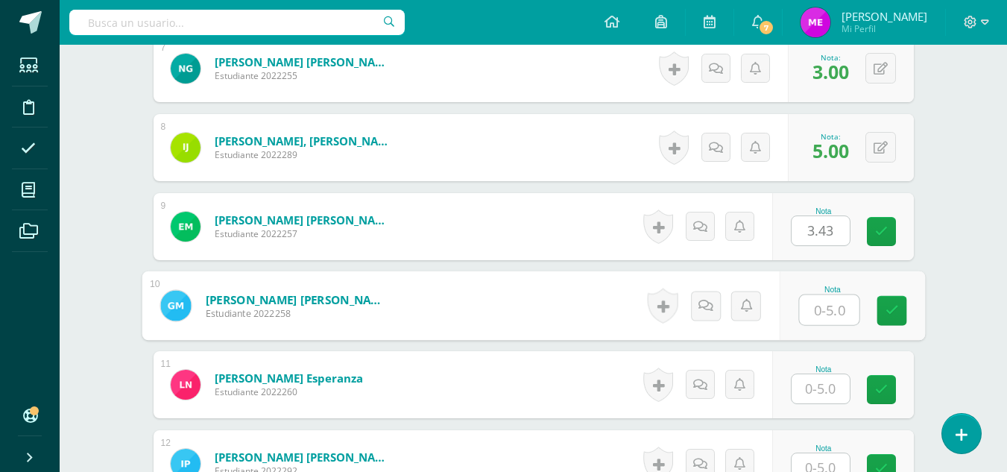
click at [813, 317] on input "text" at bounding box center [829, 310] width 60 height 30
click at [835, 229] on span "3.43" at bounding box center [830, 229] width 37 height 25
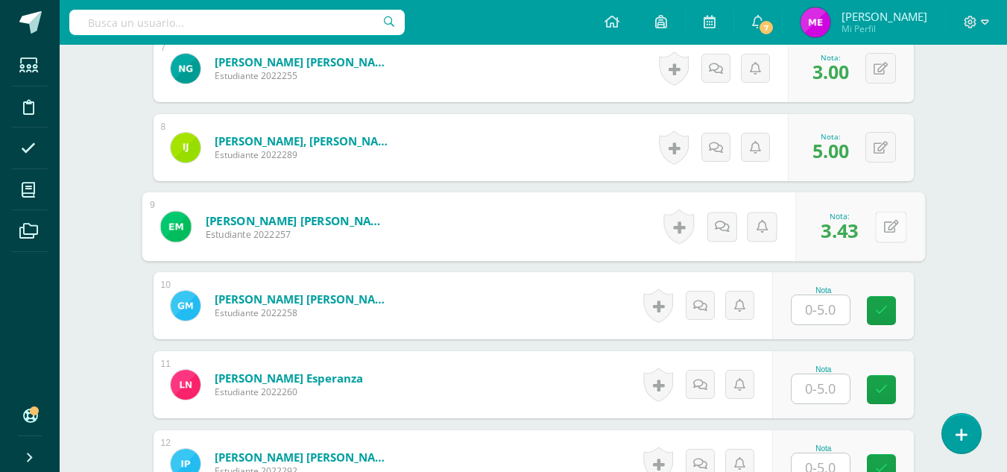
click at [891, 233] on button at bounding box center [890, 226] width 31 height 31
click at [805, 227] on input "3.43" at bounding box center [789, 231] width 60 height 30
type input "3.45"
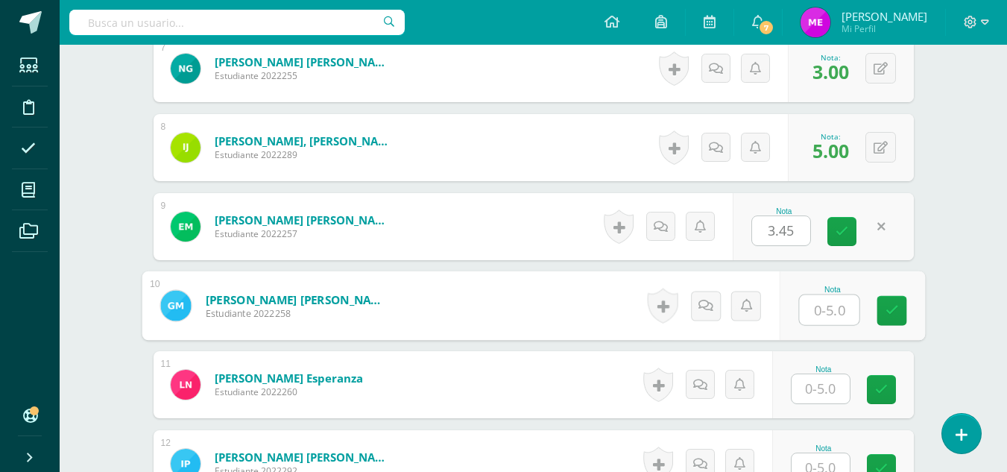
click at [826, 313] on input "text" at bounding box center [829, 310] width 60 height 30
type input "3.43"
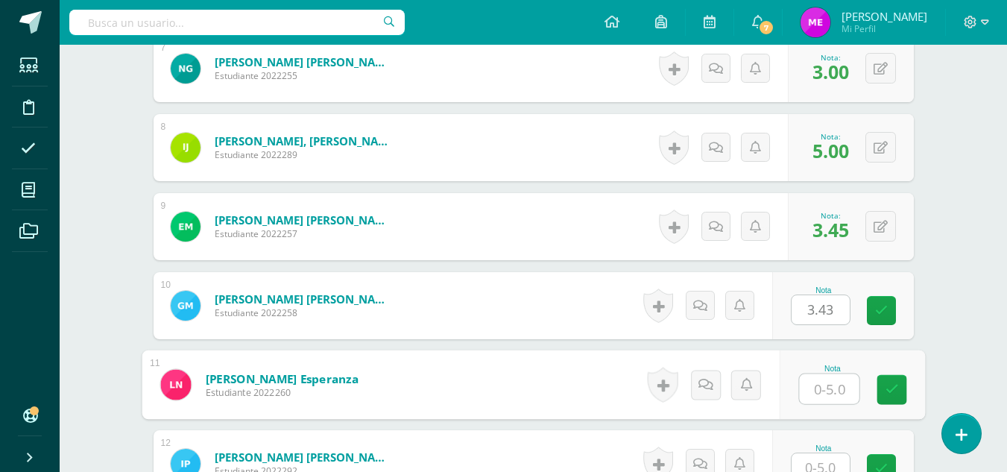
click at [823, 391] on input "text" at bounding box center [829, 389] width 60 height 30
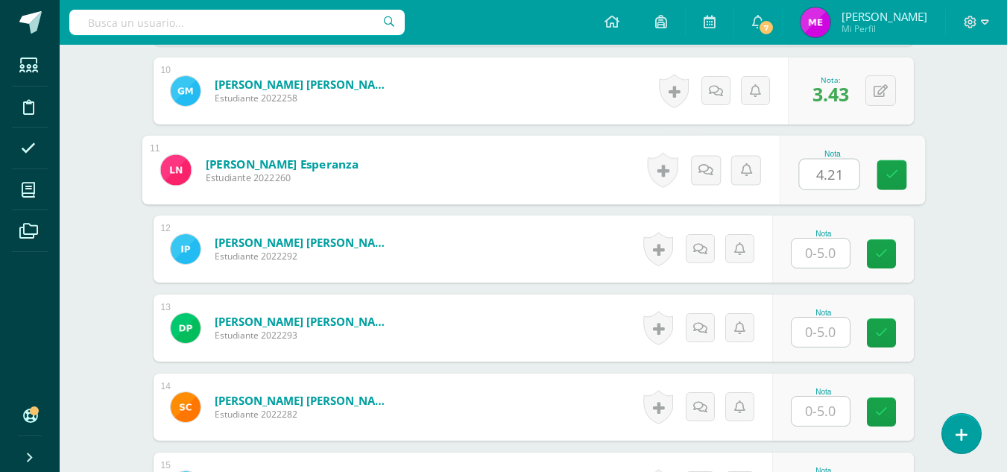
scroll to position [1174, 0]
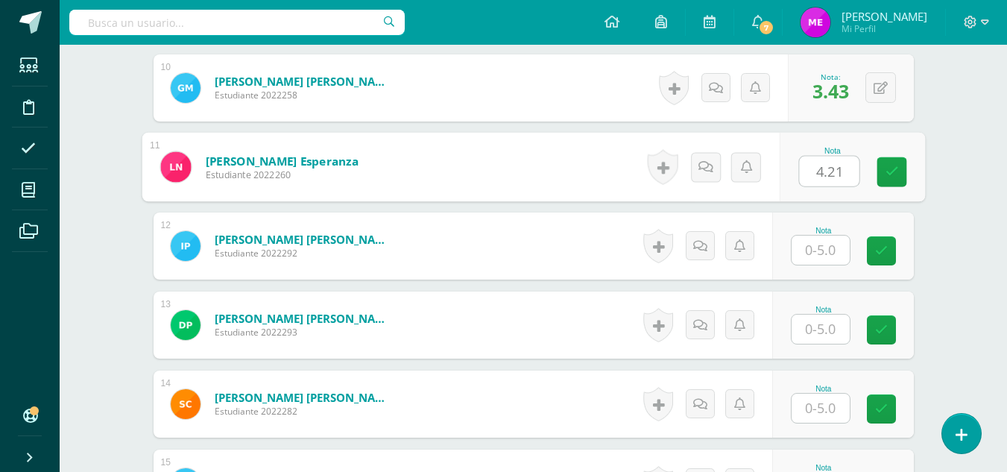
type input "4.21"
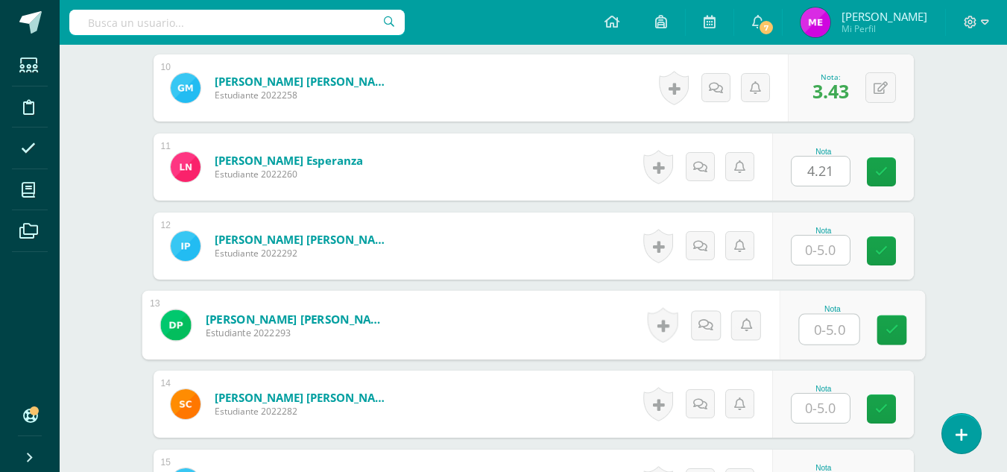
click at [825, 338] on input "text" at bounding box center [829, 329] width 60 height 30
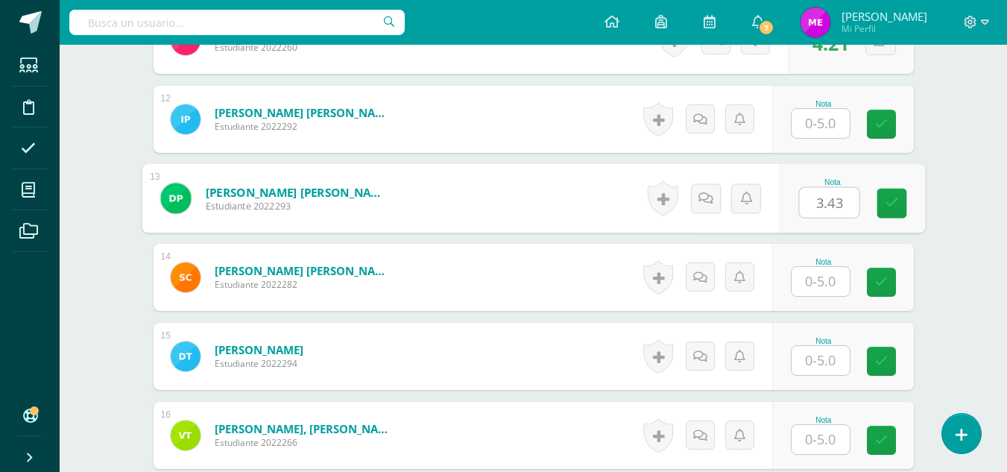
scroll to position [1306, 0]
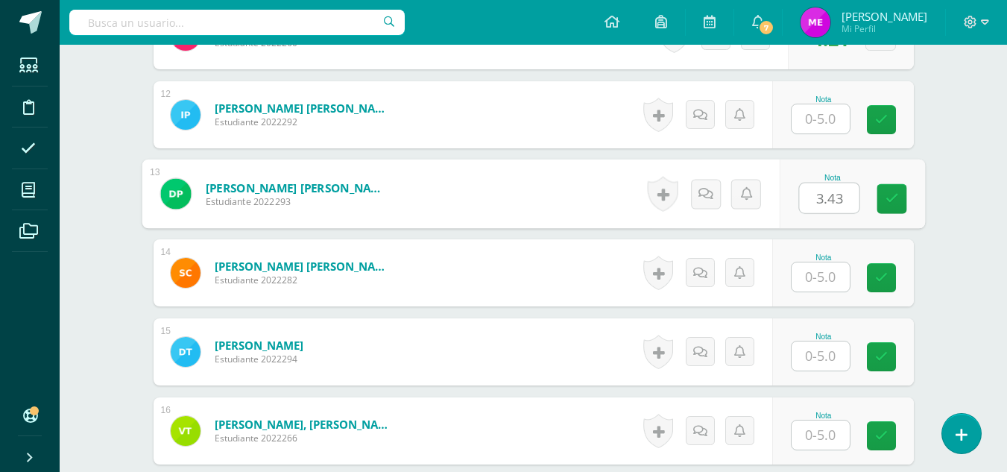
type input "3.43"
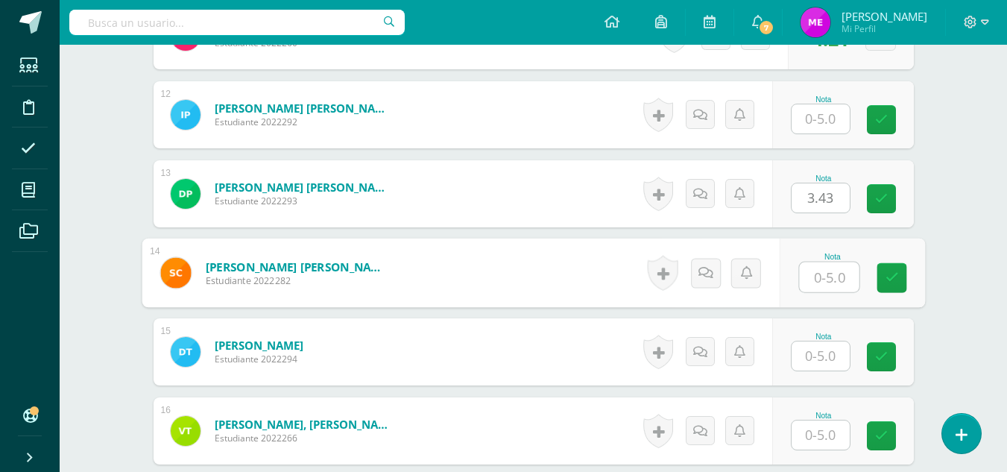
click at [820, 282] on input "text" at bounding box center [829, 277] width 60 height 30
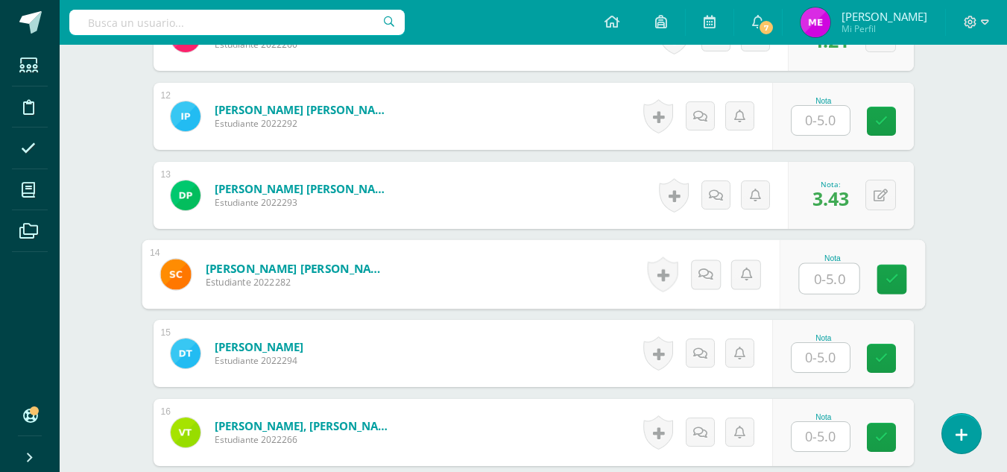
scroll to position [1303, 0]
type input "4.06"
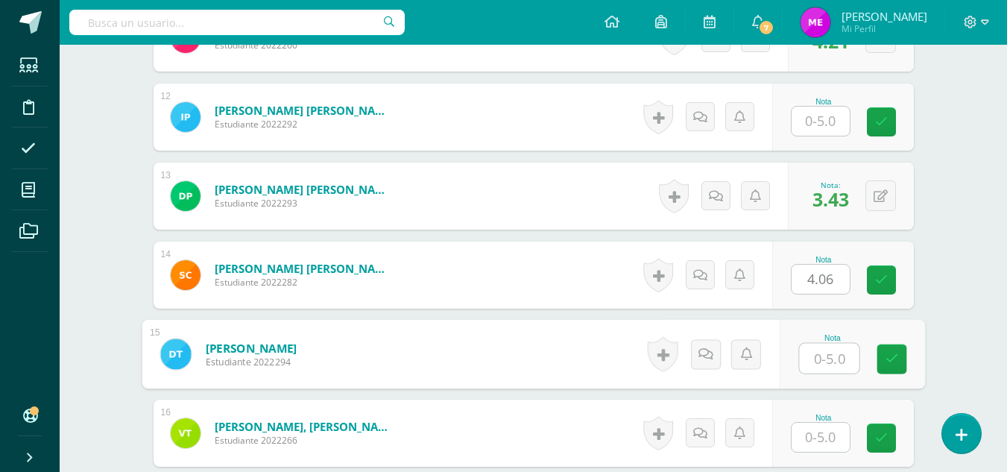
click at [826, 361] on input "text" at bounding box center [829, 359] width 60 height 30
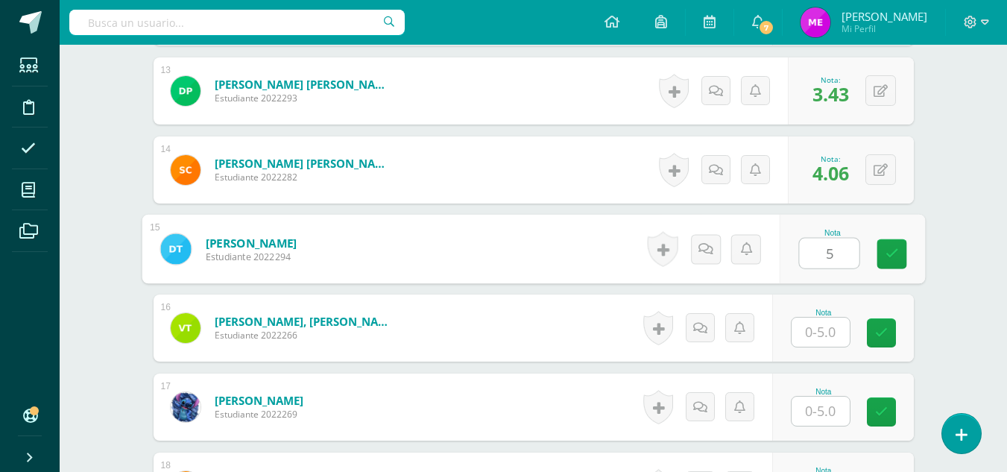
scroll to position [1409, 0]
type input "5"
click at [828, 340] on input "text" at bounding box center [820, 331] width 58 height 29
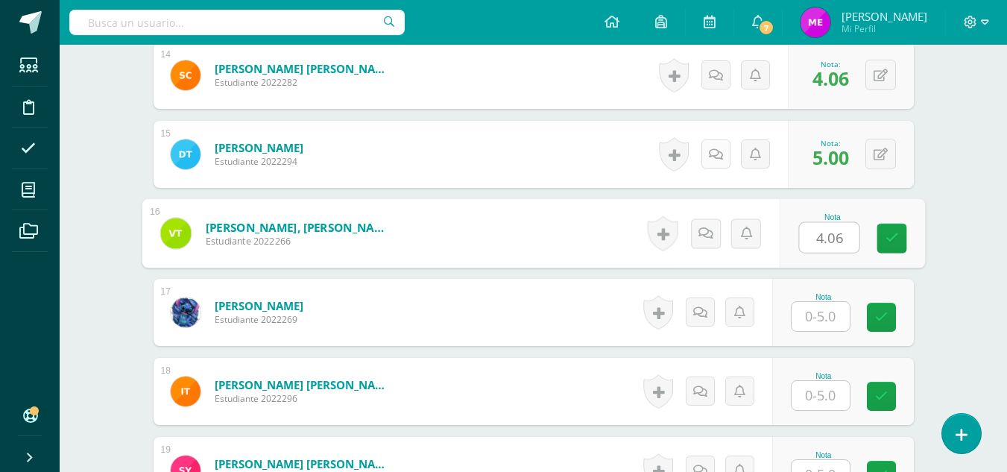
scroll to position [1516, 0]
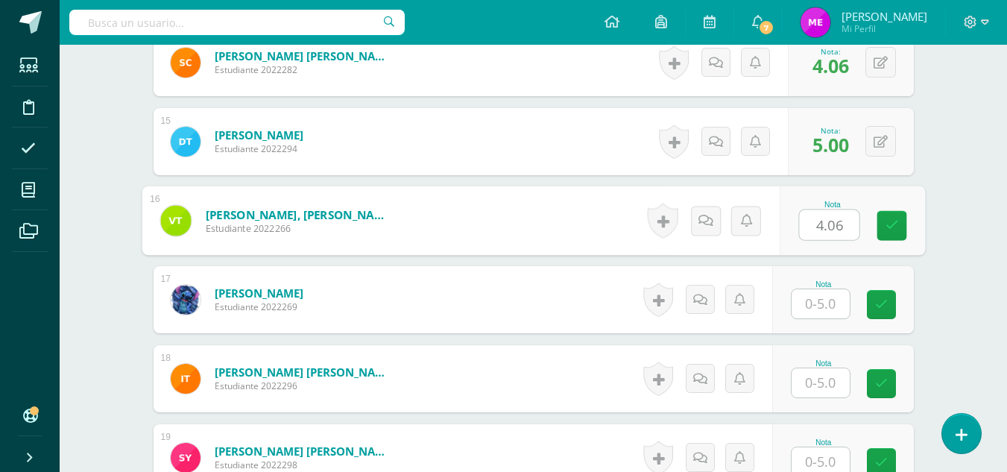
type input "4.06"
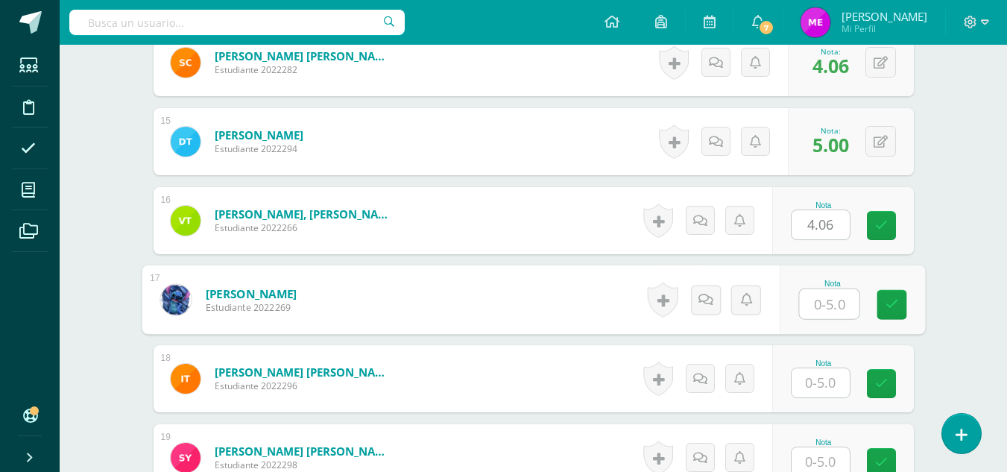
click at [815, 305] on input "text" at bounding box center [829, 304] width 60 height 30
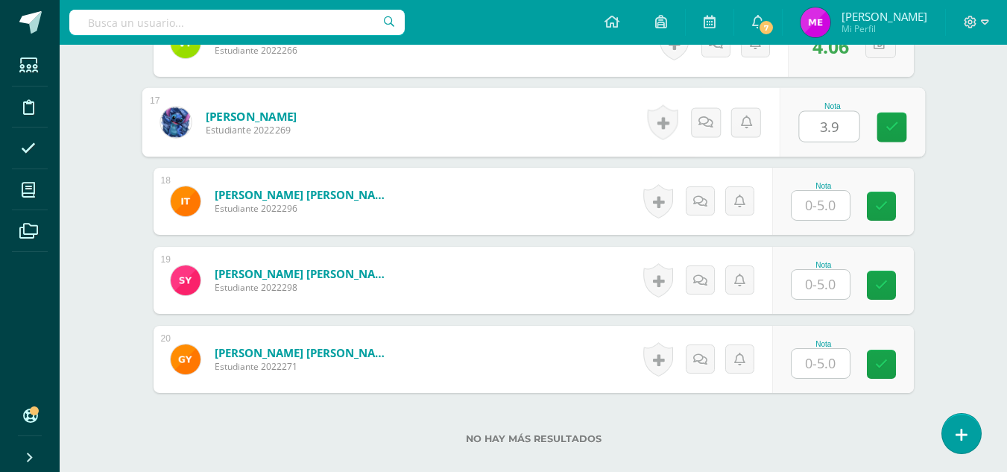
scroll to position [1694, 0]
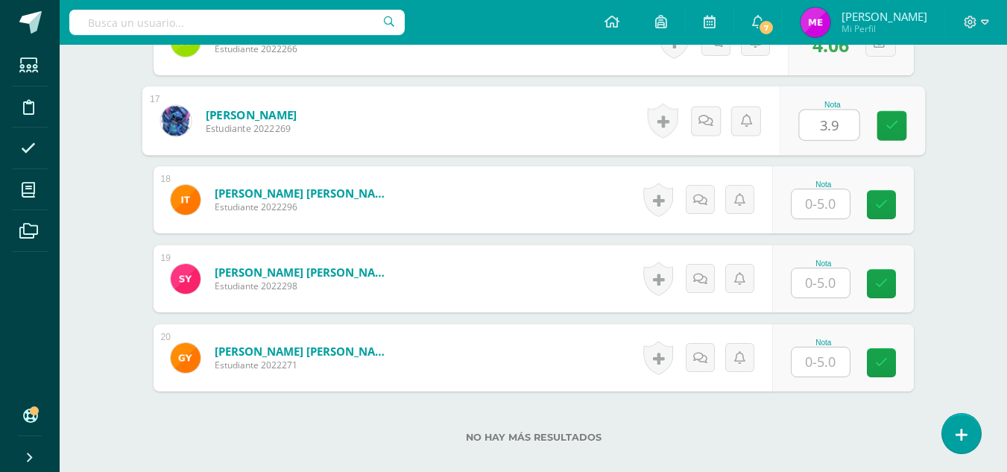
type input "3.9"
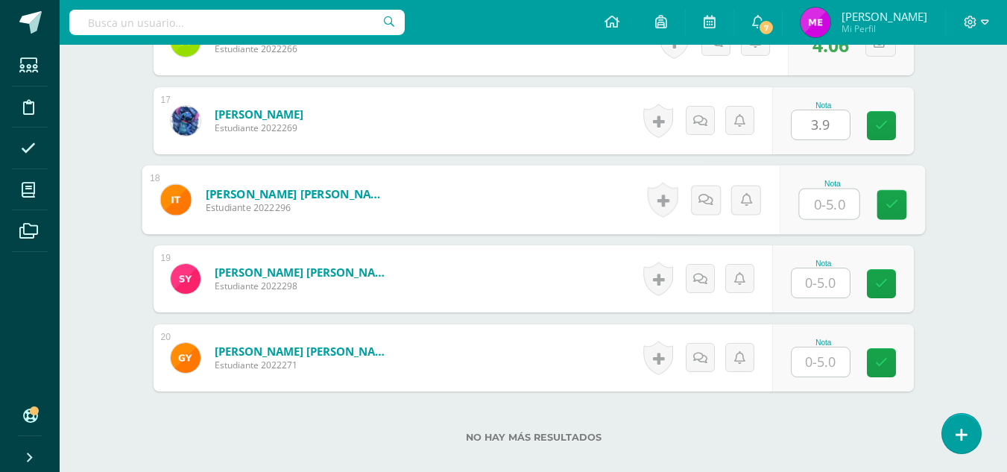
click at [817, 203] on input "text" at bounding box center [829, 204] width 60 height 30
type input "3.59"
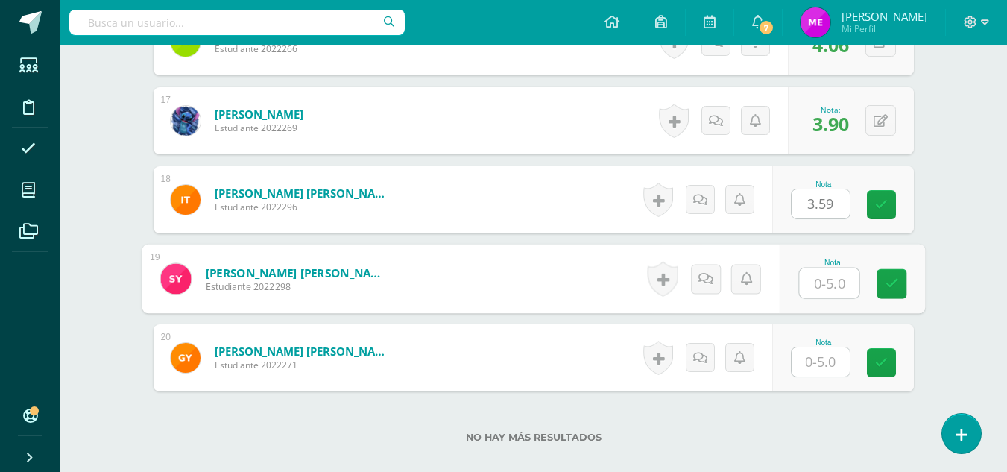
click at [811, 286] on input "text" at bounding box center [829, 283] width 60 height 30
type input "3.75"
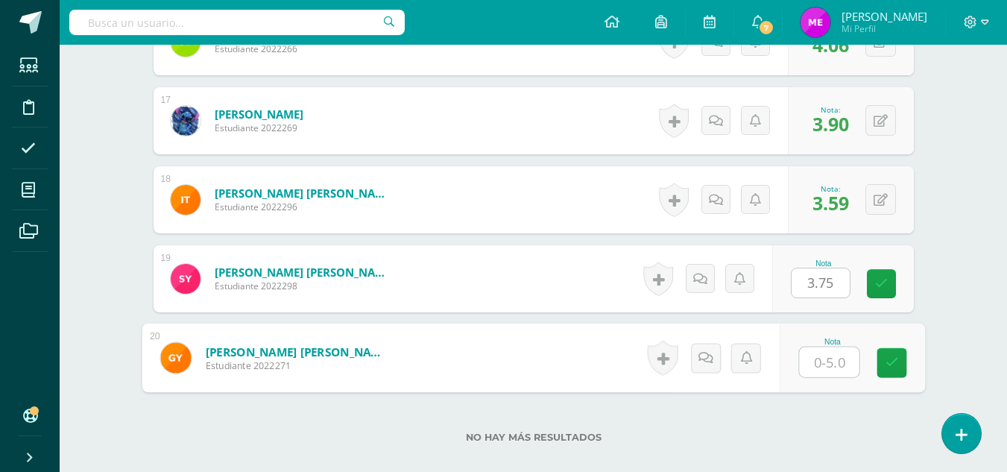
click at [823, 360] on input "text" at bounding box center [829, 362] width 60 height 30
type input "3.12"
click at [903, 370] on link at bounding box center [891, 363] width 30 height 30
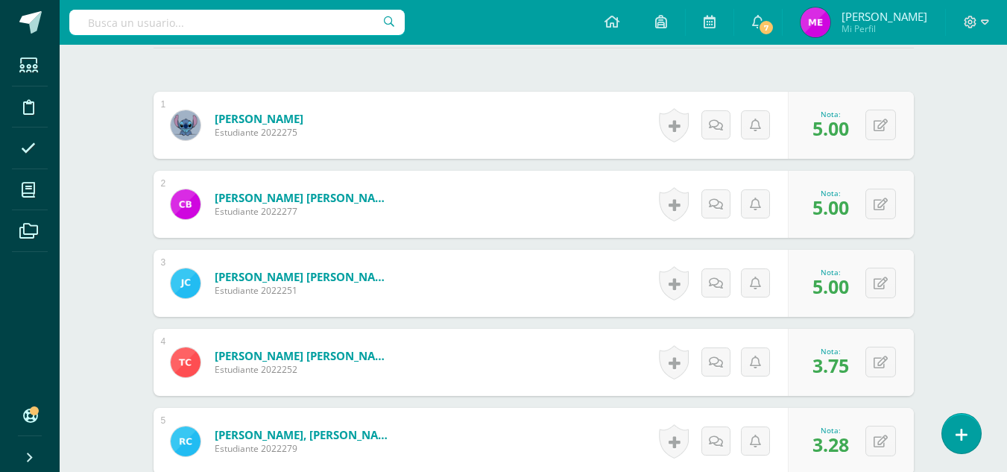
scroll to position [0, 0]
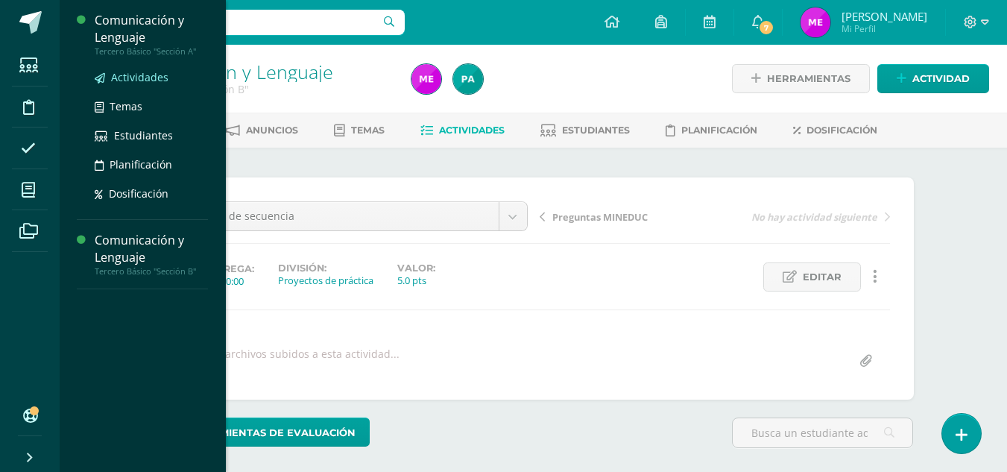
click at [136, 72] on span "Actividades" at bounding box center [139, 77] width 57 height 14
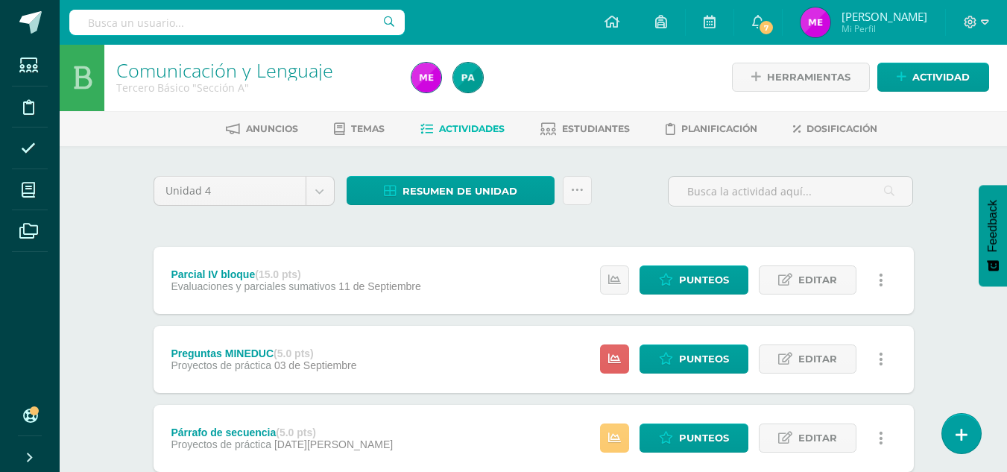
scroll to position [101, 0]
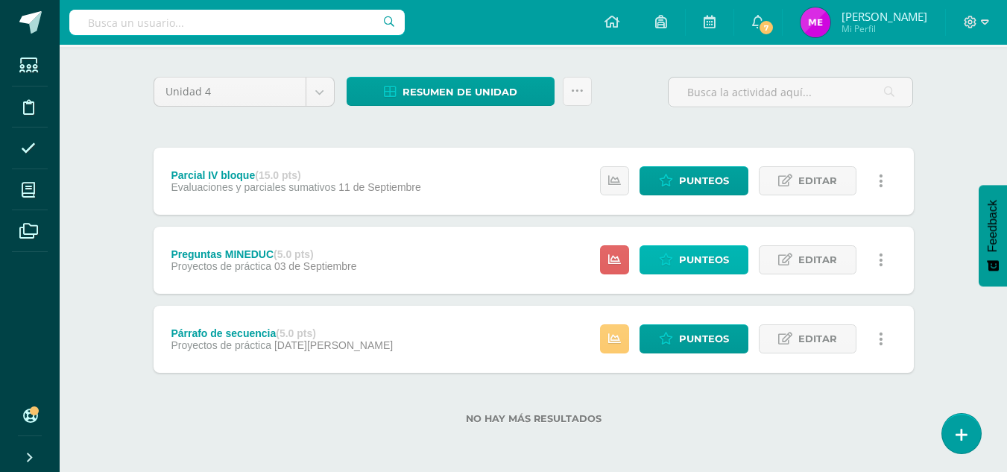
click at [685, 250] on span "Punteos" at bounding box center [704, 260] width 50 height 28
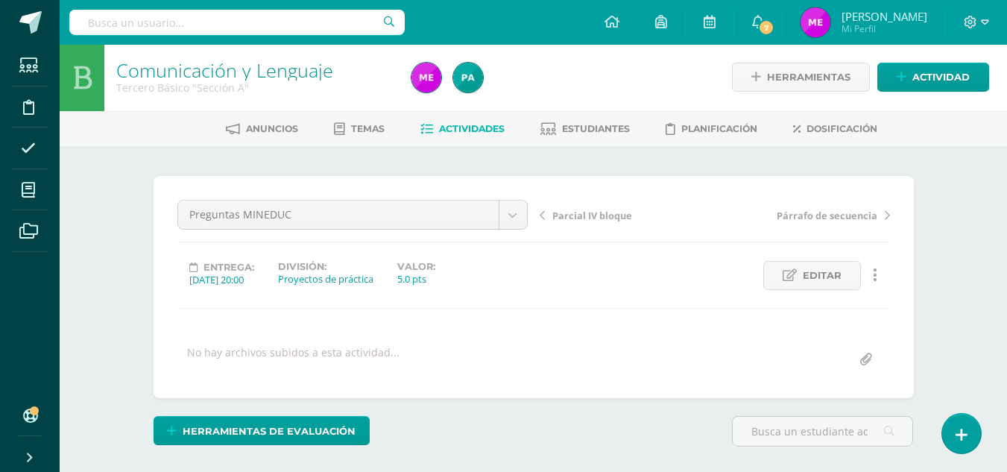
scroll to position [2, 0]
